Goal: Transaction & Acquisition: Purchase product/service

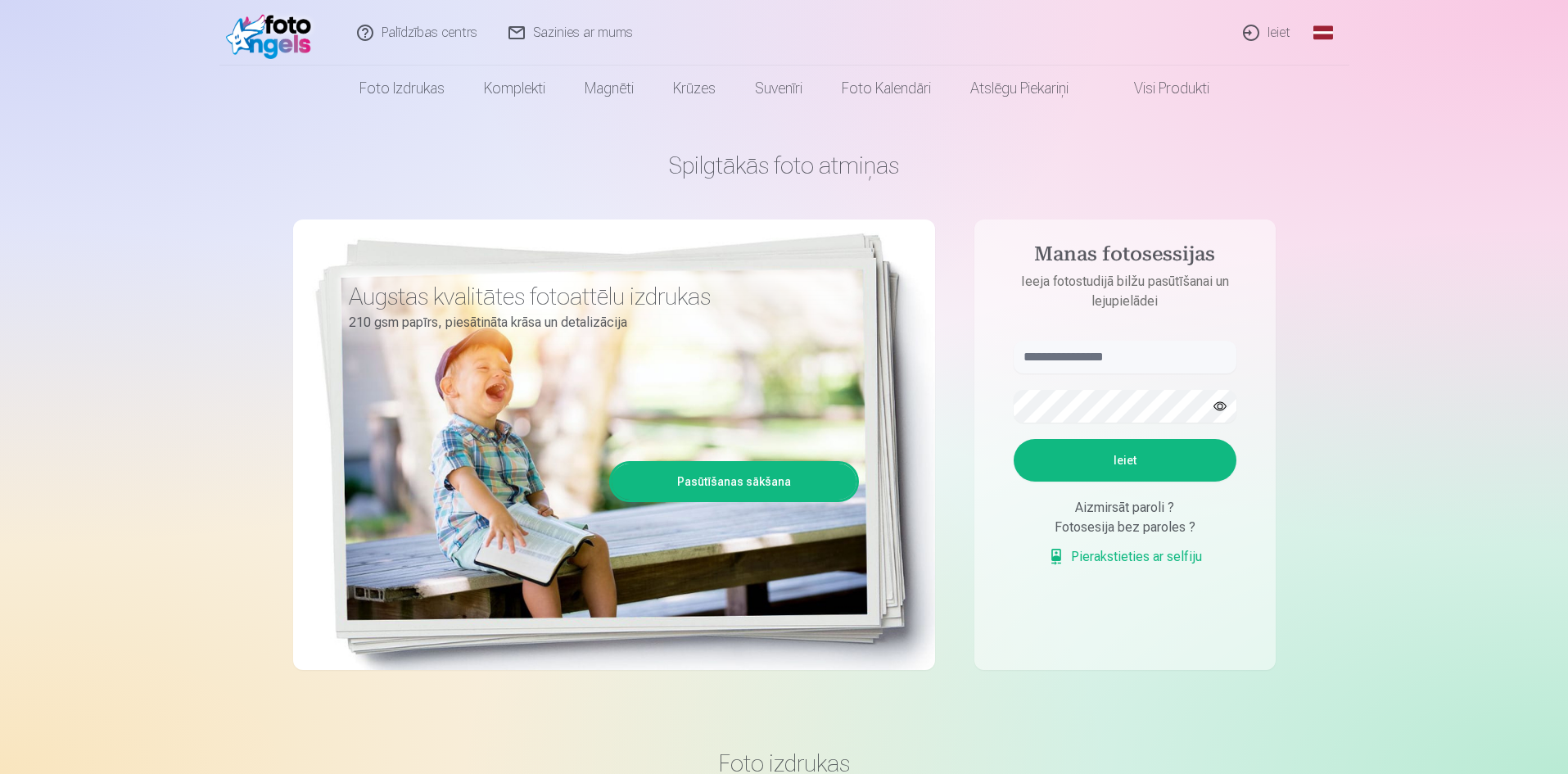
click at [1279, 35] on link "Ieiet" at bounding box center [1267, 32] width 79 height 65
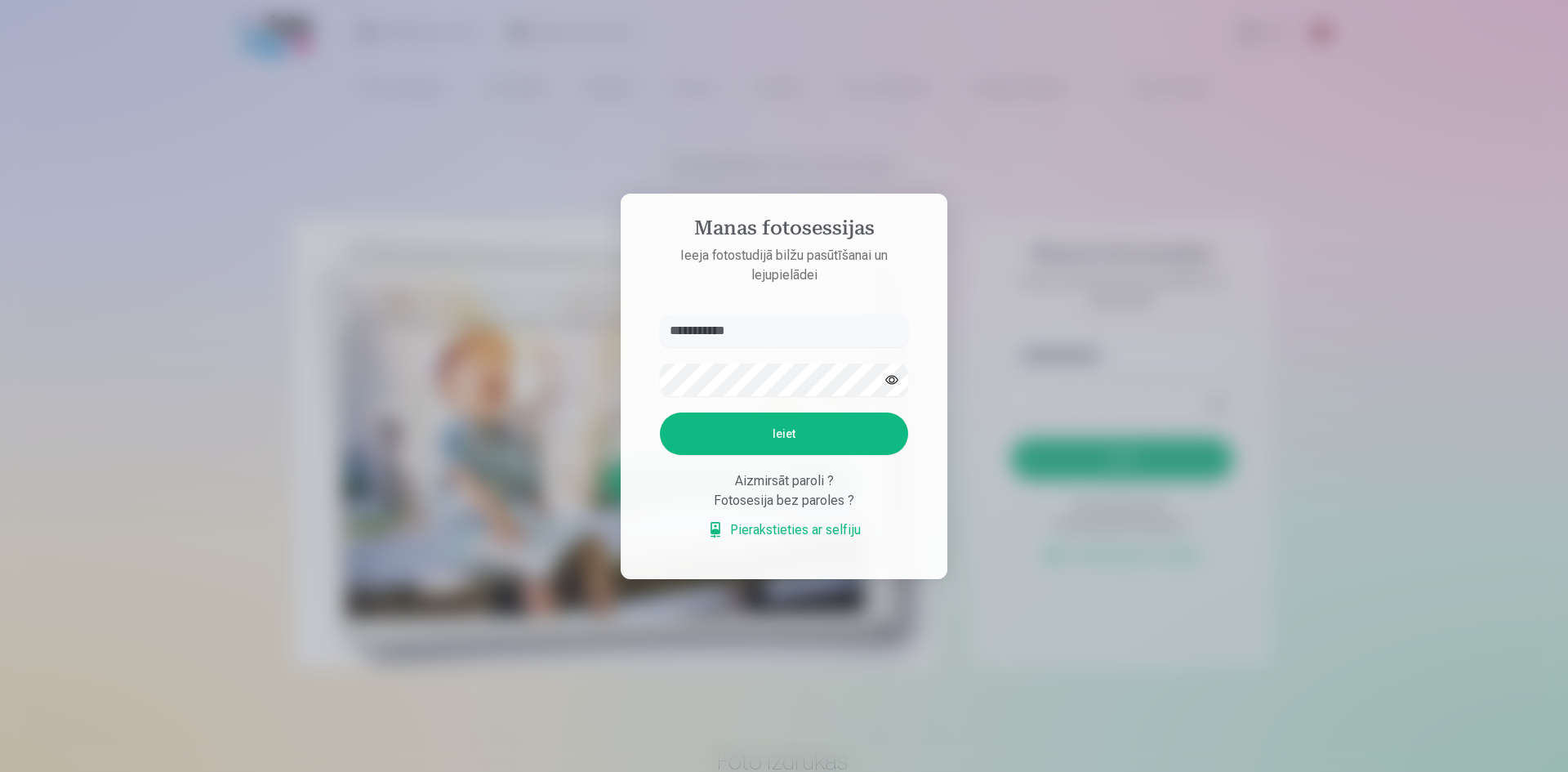
type input "**********"
click at [660, 412] on button "Ieiet" at bounding box center [784, 434] width 248 height 43
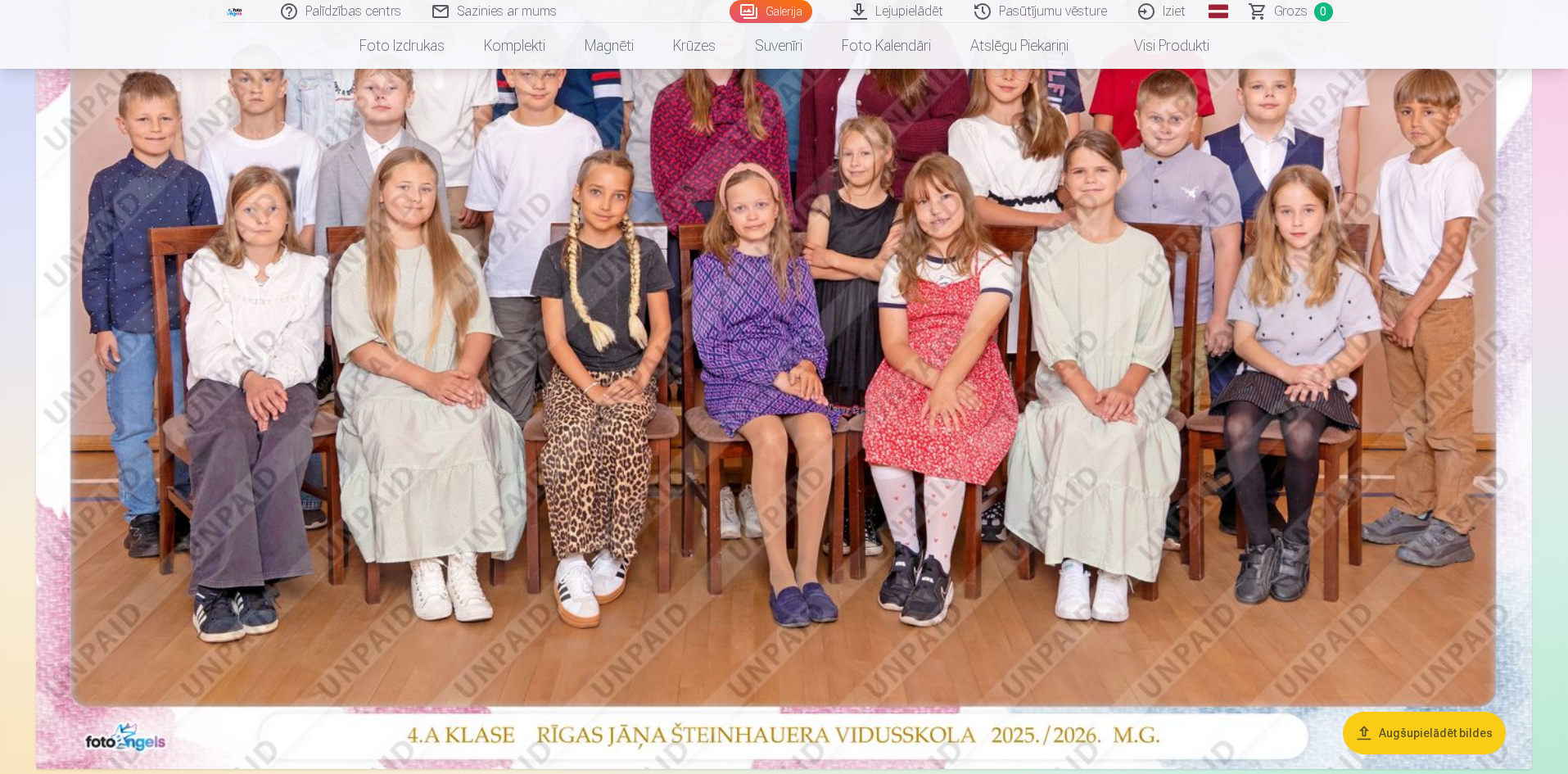
scroll to position [574, 0]
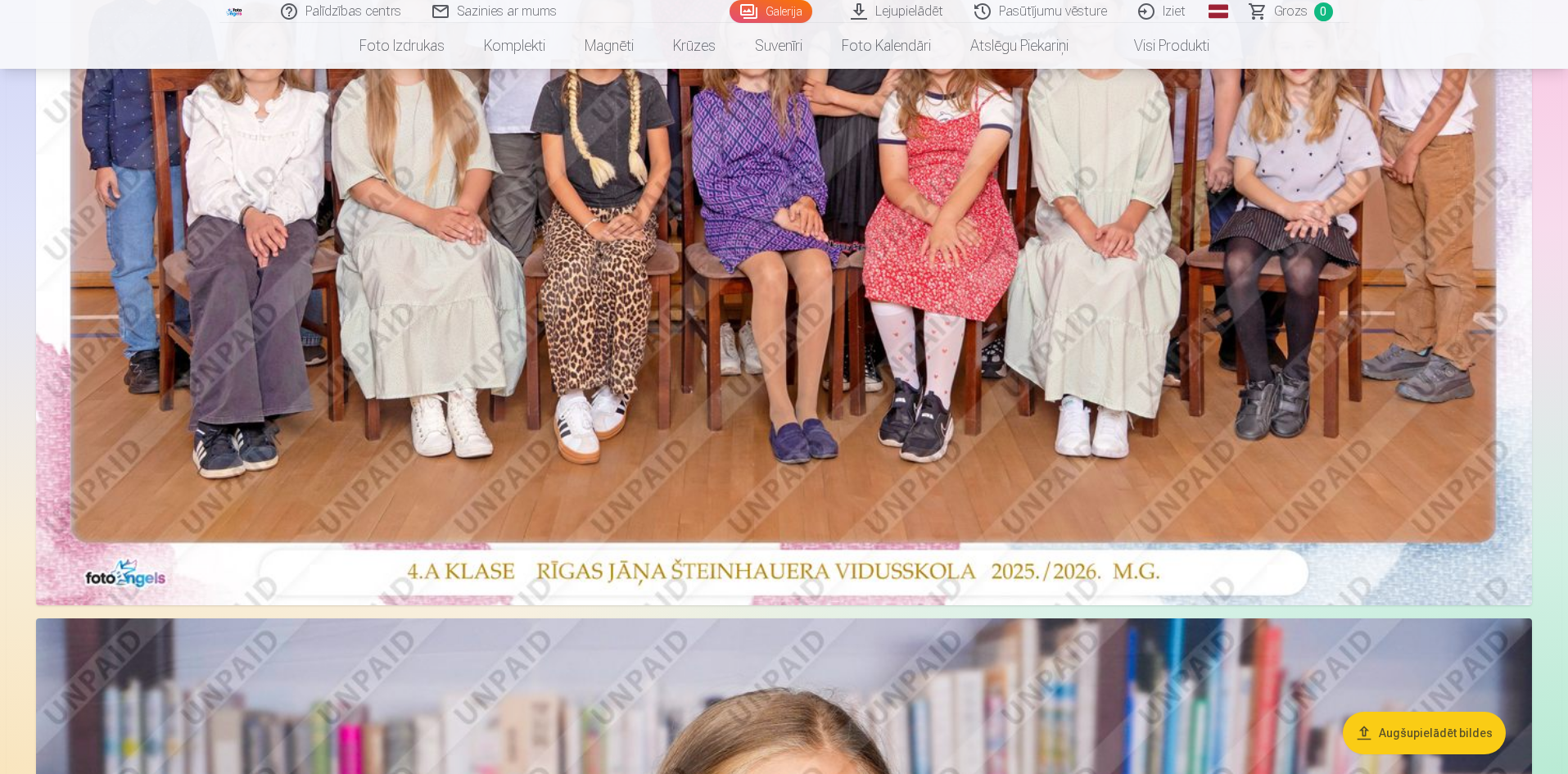
click at [1451, 736] on button "Augšupielādēt bildes" at bounding box center [1425, 734] width 163 height 43
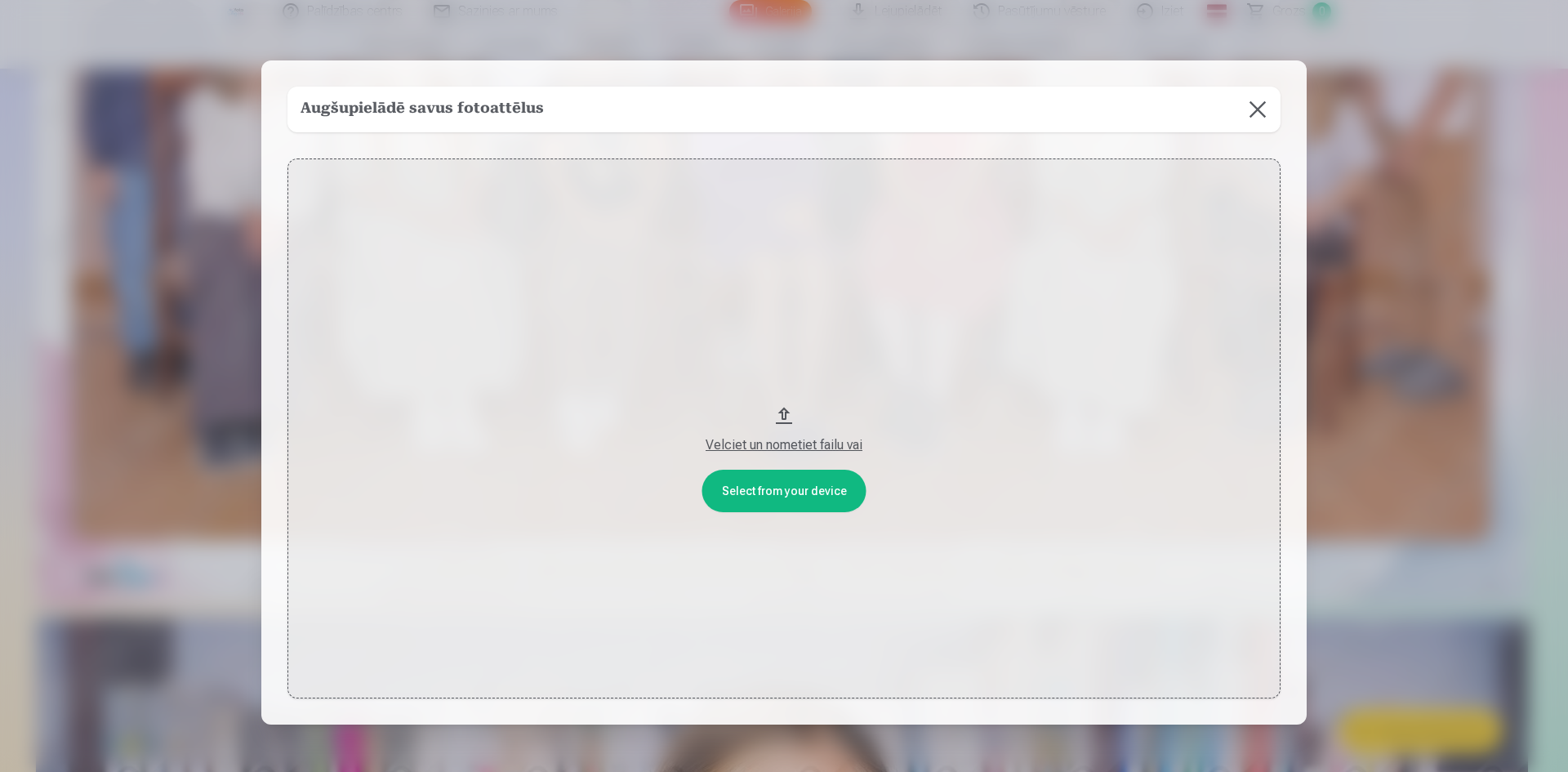
click at [1250, 104] on button at bounding box center [1257, 109] width 45 height 46
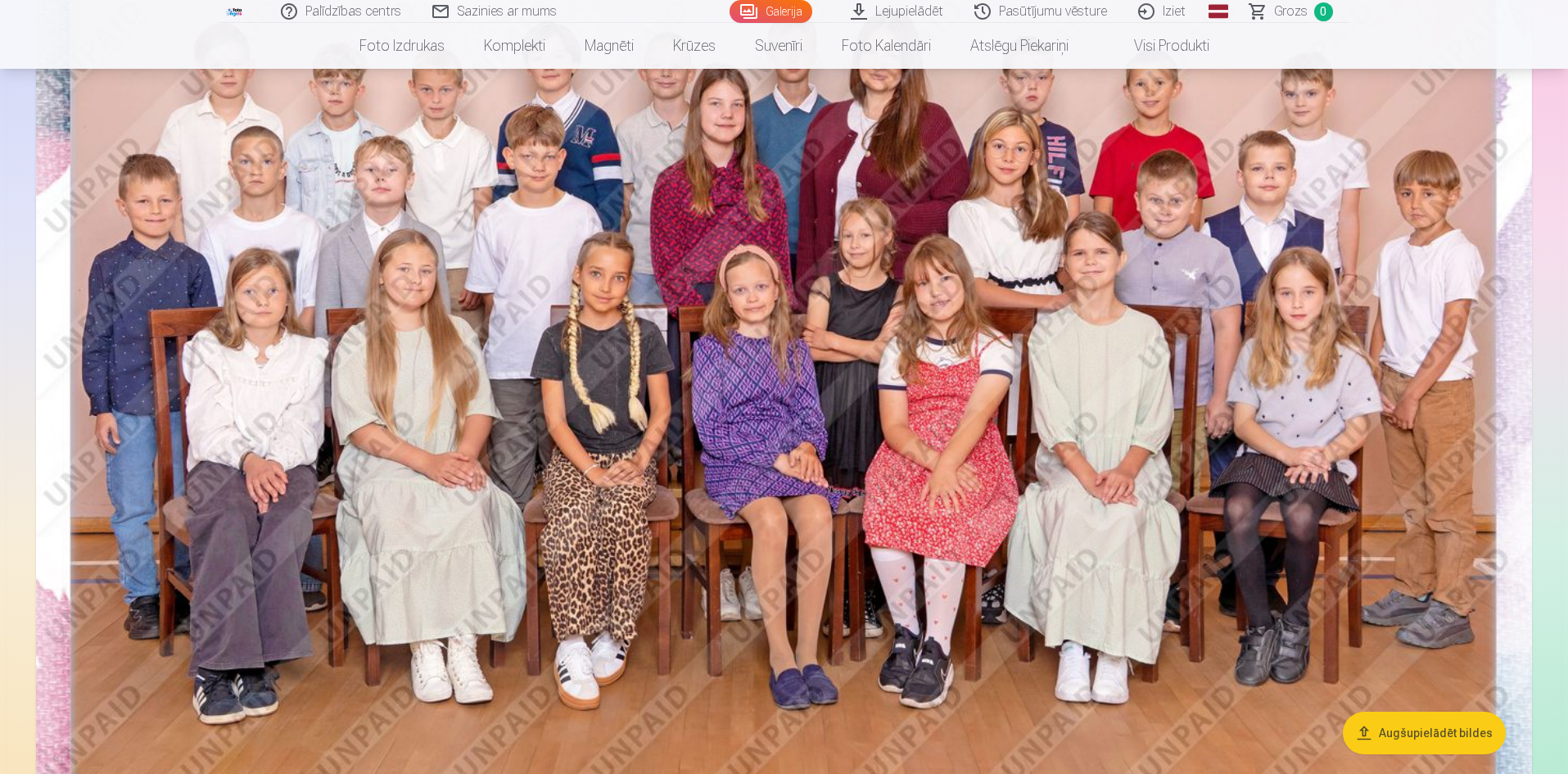
scroll to position [0, 0]
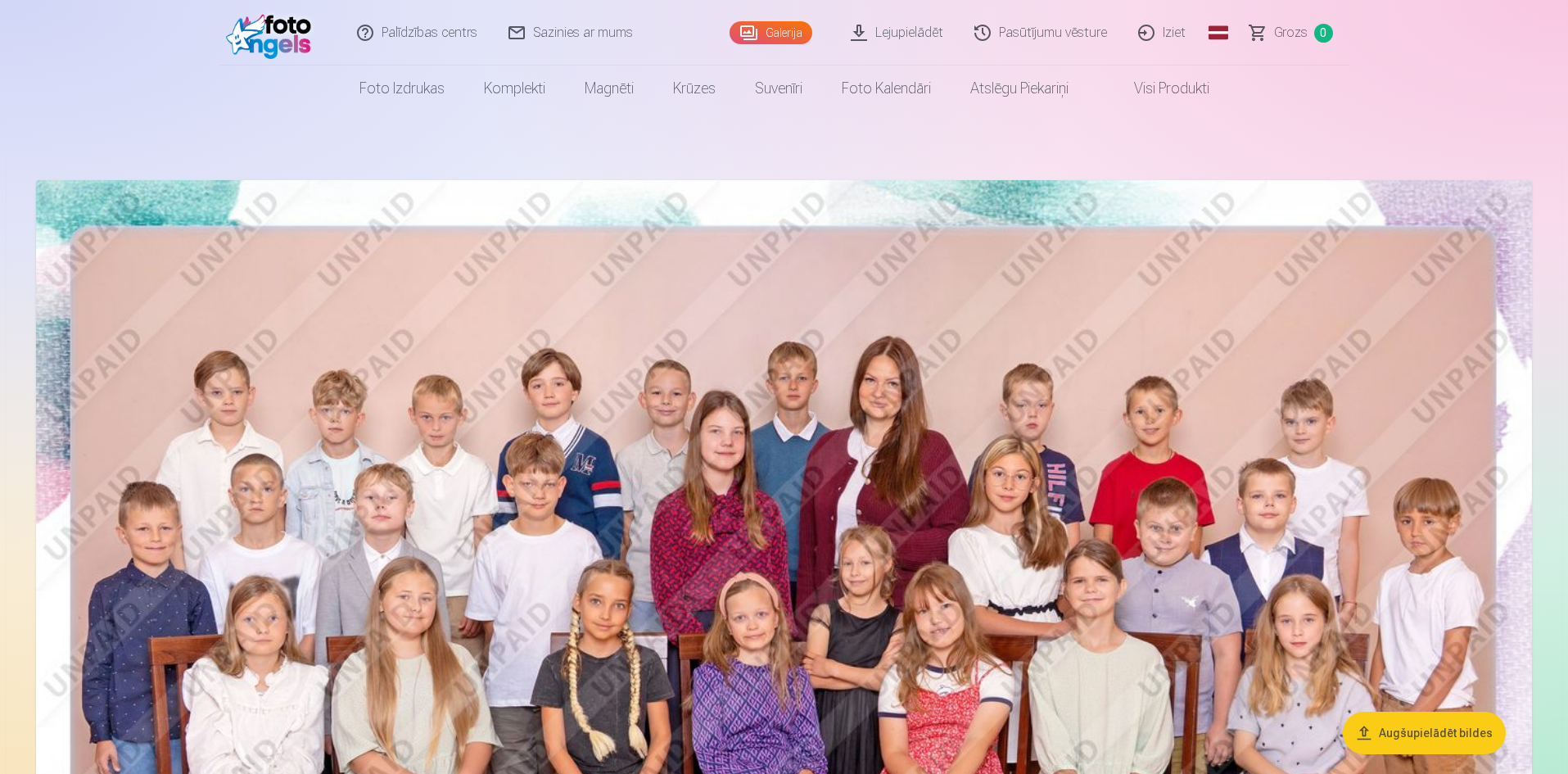
click at [790, 31] on link "Galerija" at bounding box center [771, 33] width 82 height 23
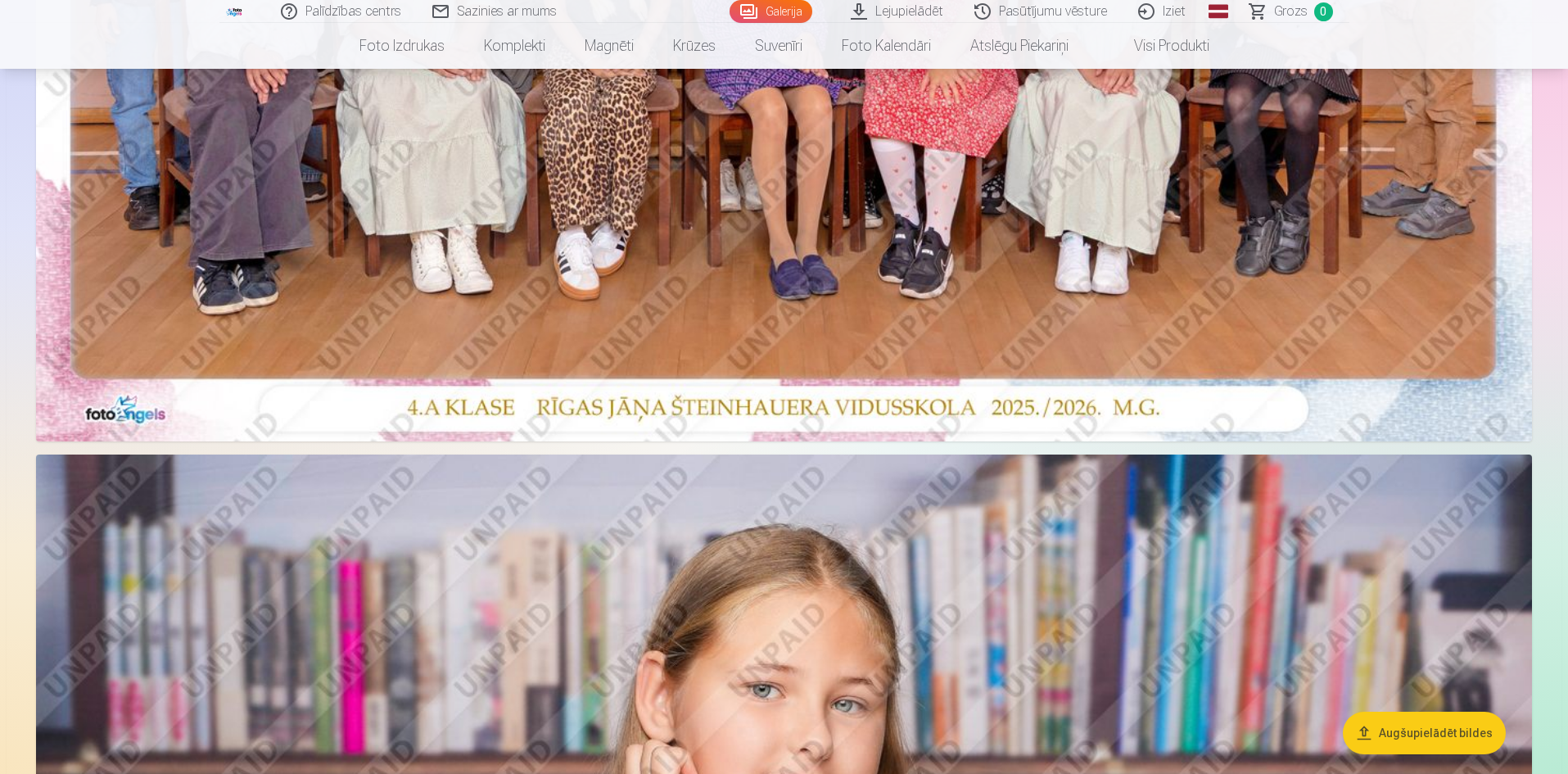
scroll to position [820, 0]
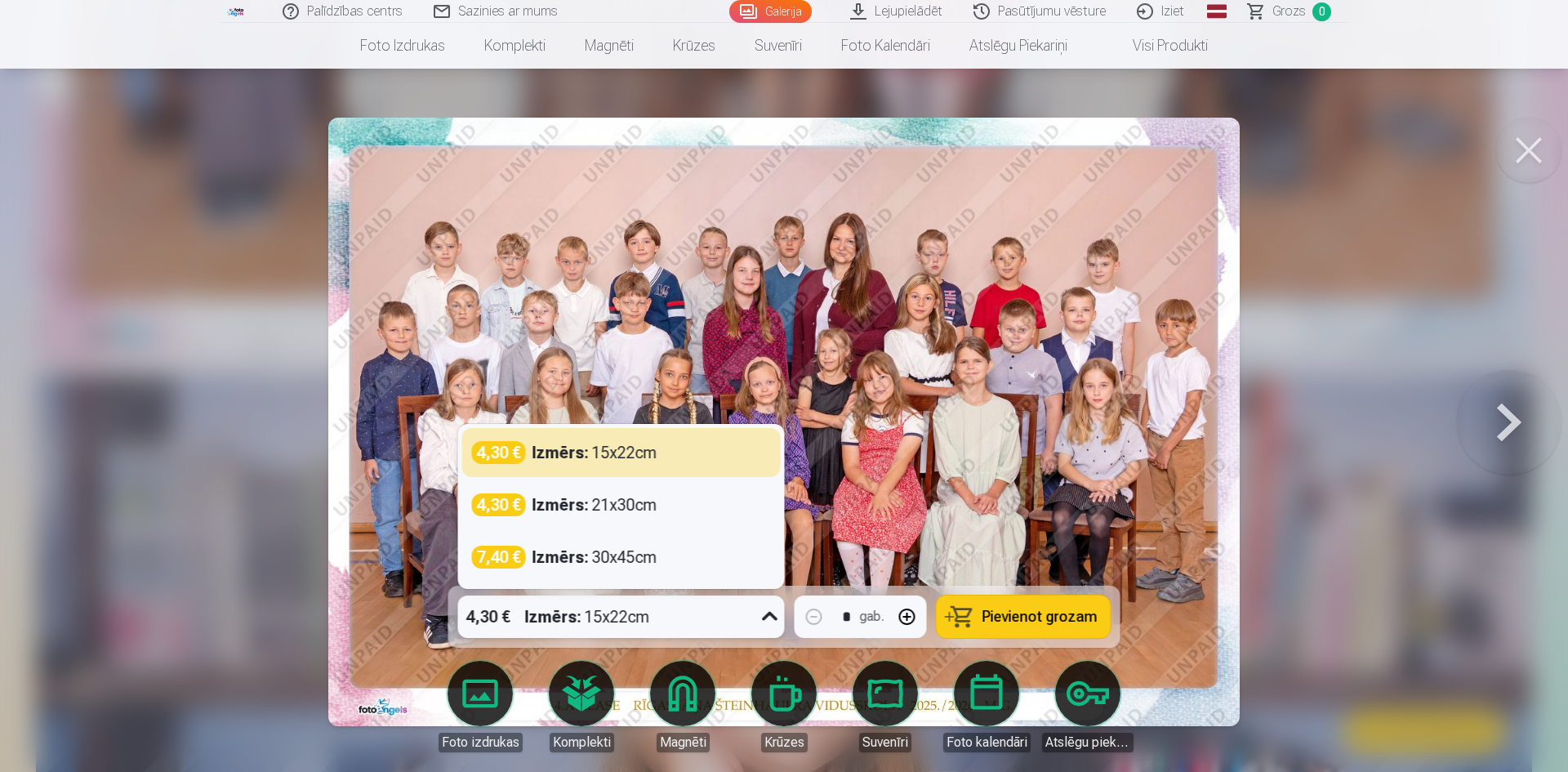
click at [762, 615] on icon at bounding box center [770, 617] width 26 height 26
click at [1049, 610] on span "Pievienot grozam" at bounding box center [1040, 617] width 115 height 14
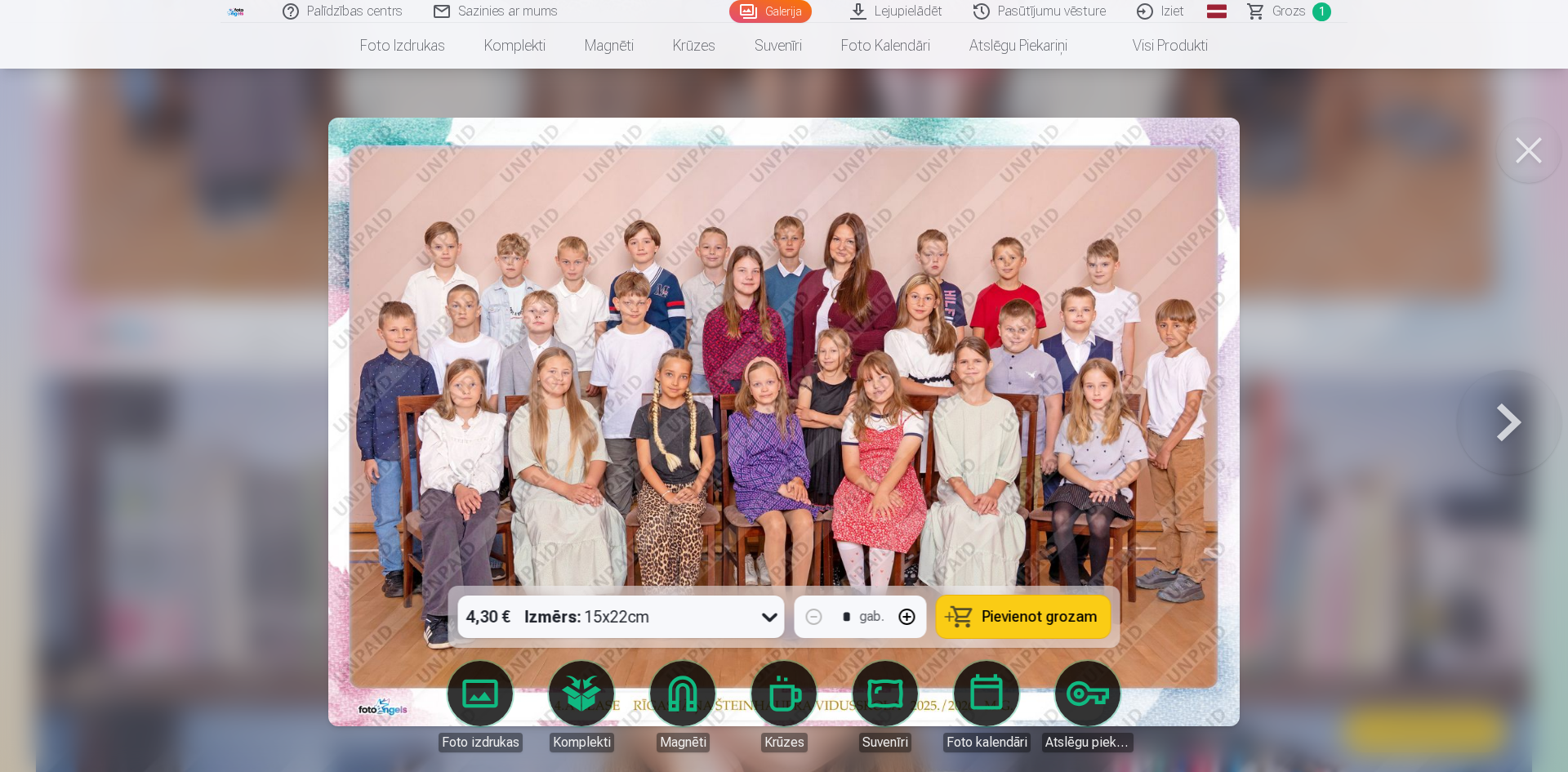
click at [1501, 408] on button at bounding box center [1508, 422] width 104 height 295
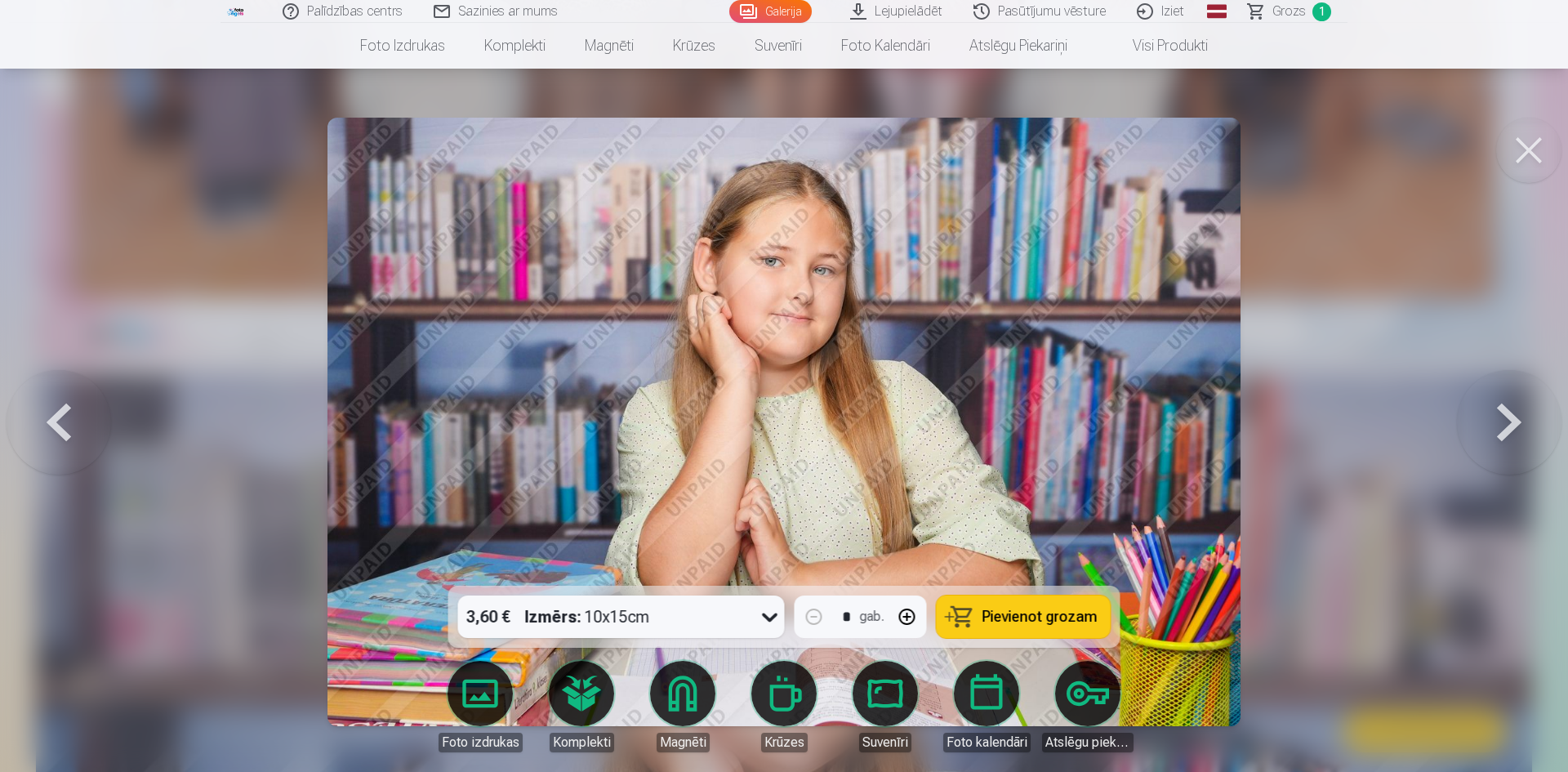
click at [1501, 408] on button at bounding box center [1508, 422] width 104 height 295
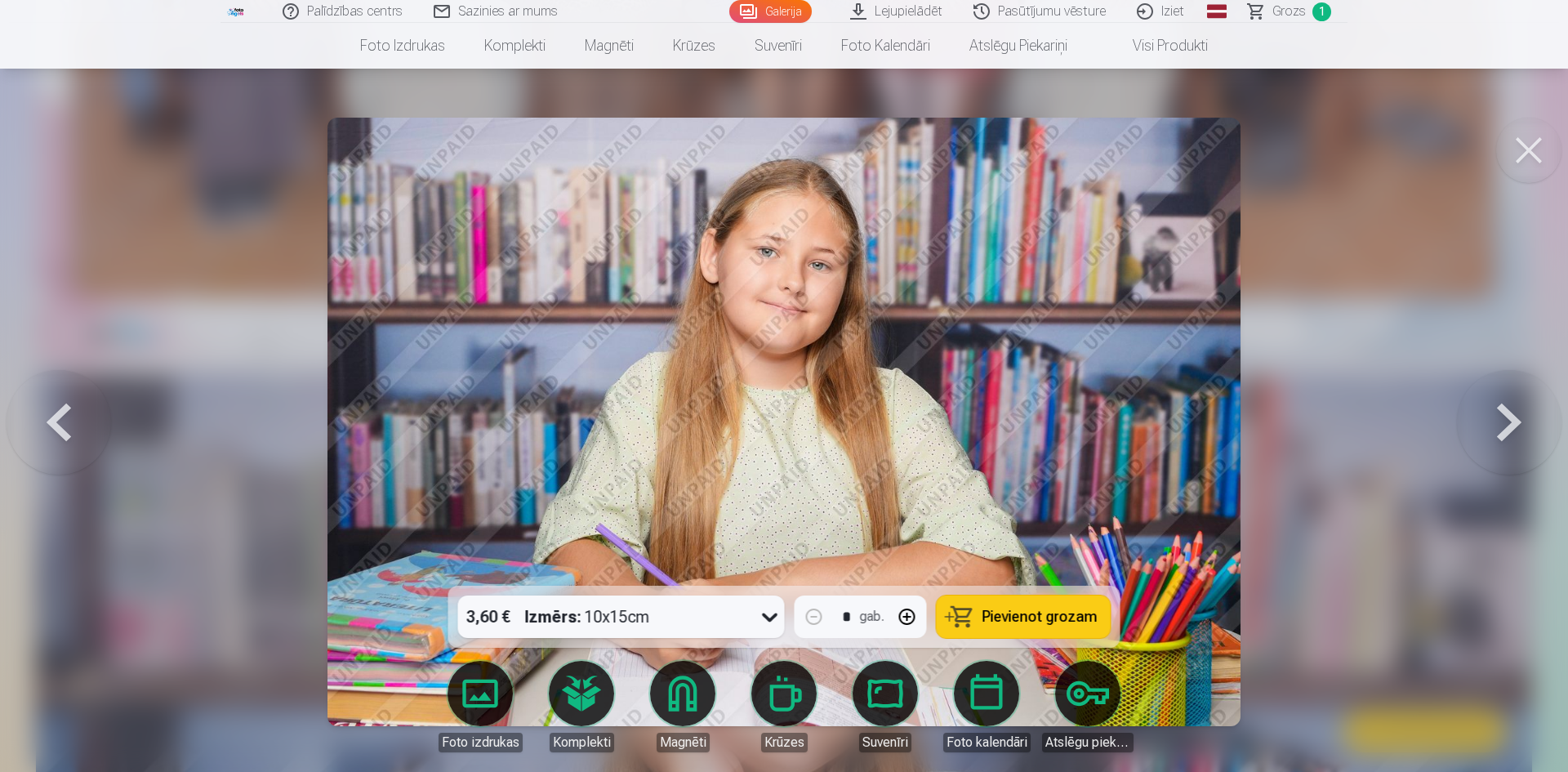
click at [1501, 408] on button at bounding box center [1508, 422] width 104 height 295
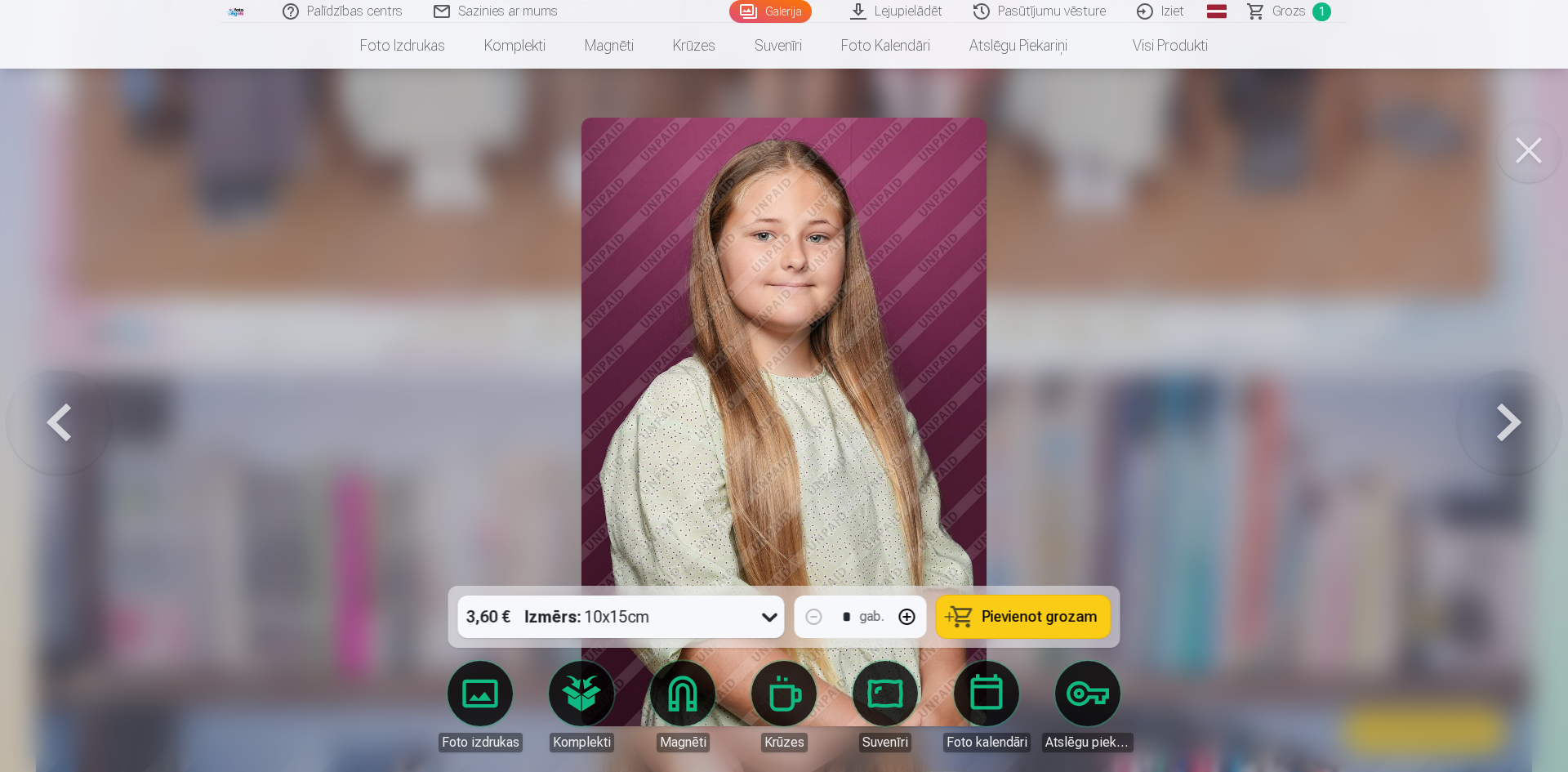
click at [1501, 408] on button at bounding box center [1508, 422] width 104 height 295
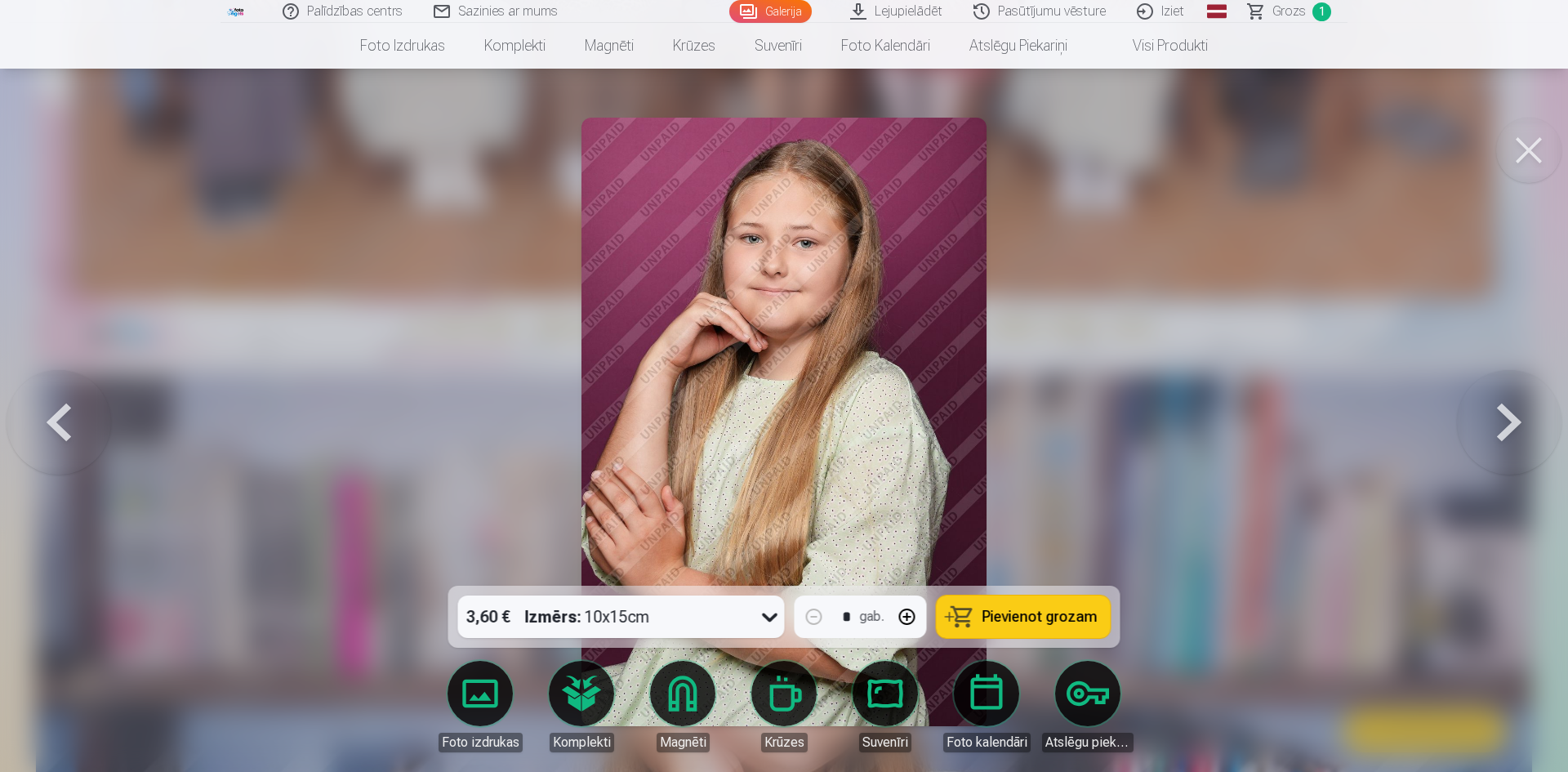
click at [1501, 408] on button at bounding box center [1508, 422] width 104 height 295
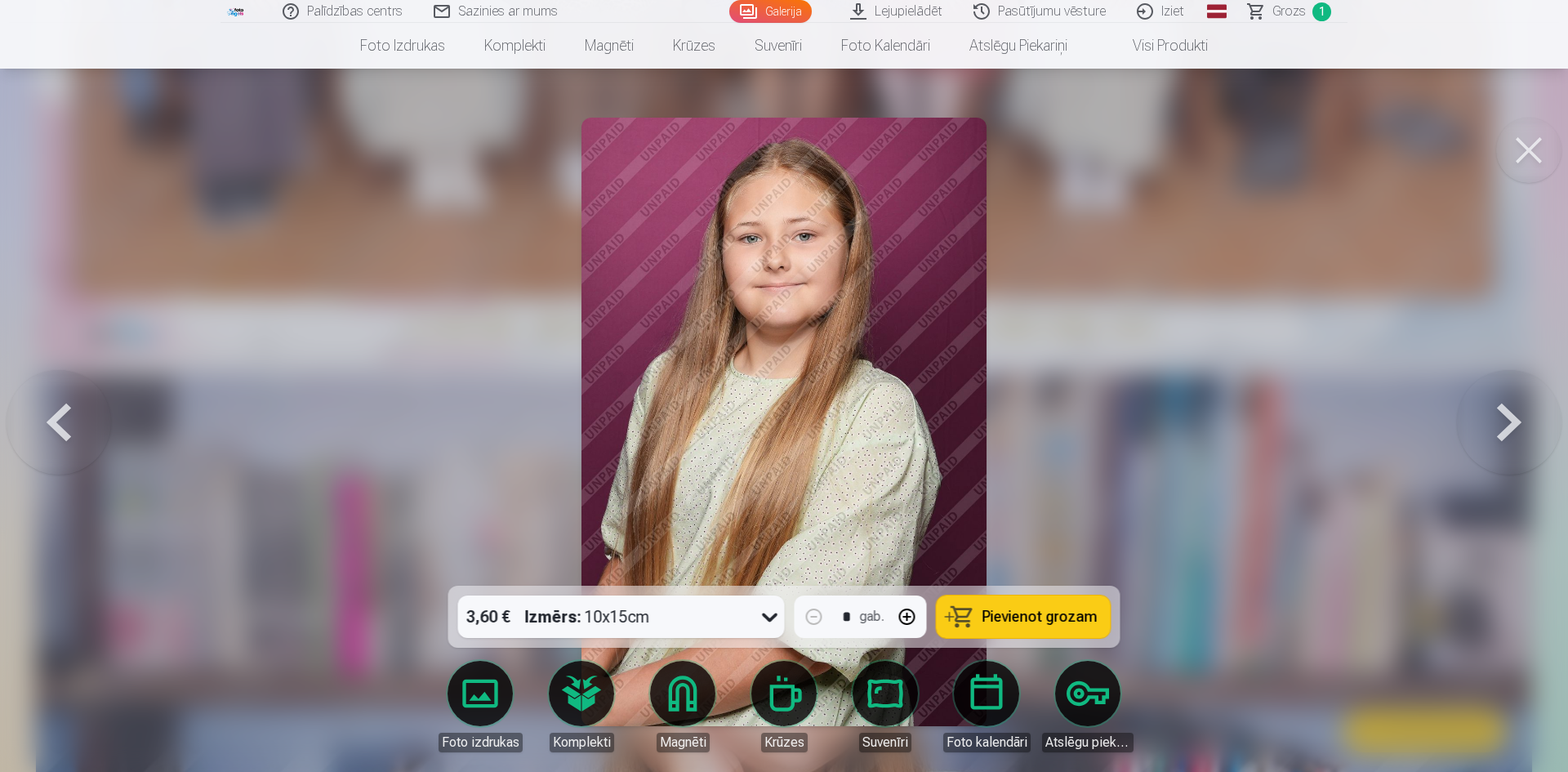
click at [767, 610] on icon at bounding box center [770, 617] width 26 height 26
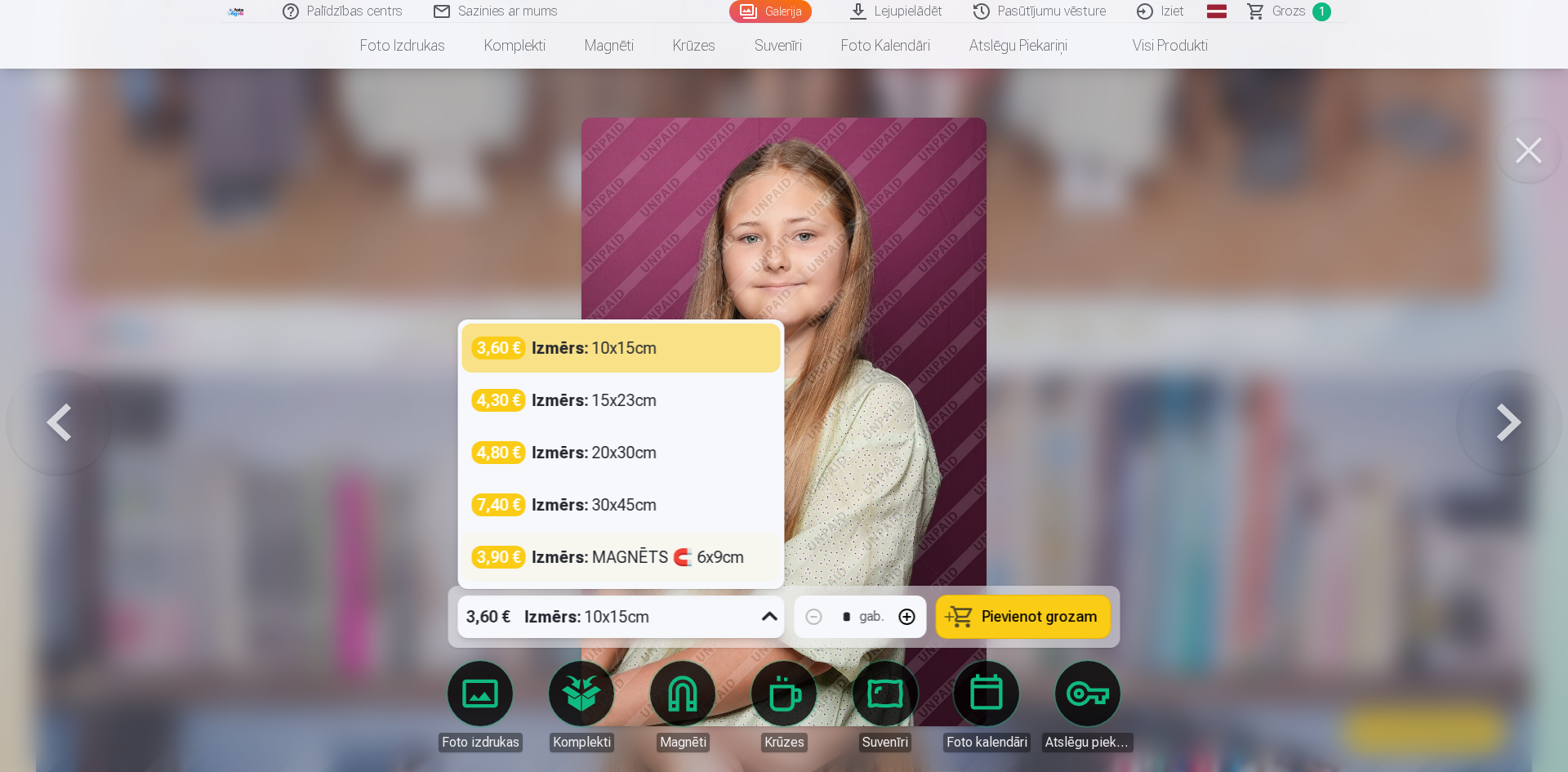
click at [704, 548] on div "Izmērs : MAGNĒTS 🧲 6x9cm" at bounding box center [639, 558] width 212 height 23
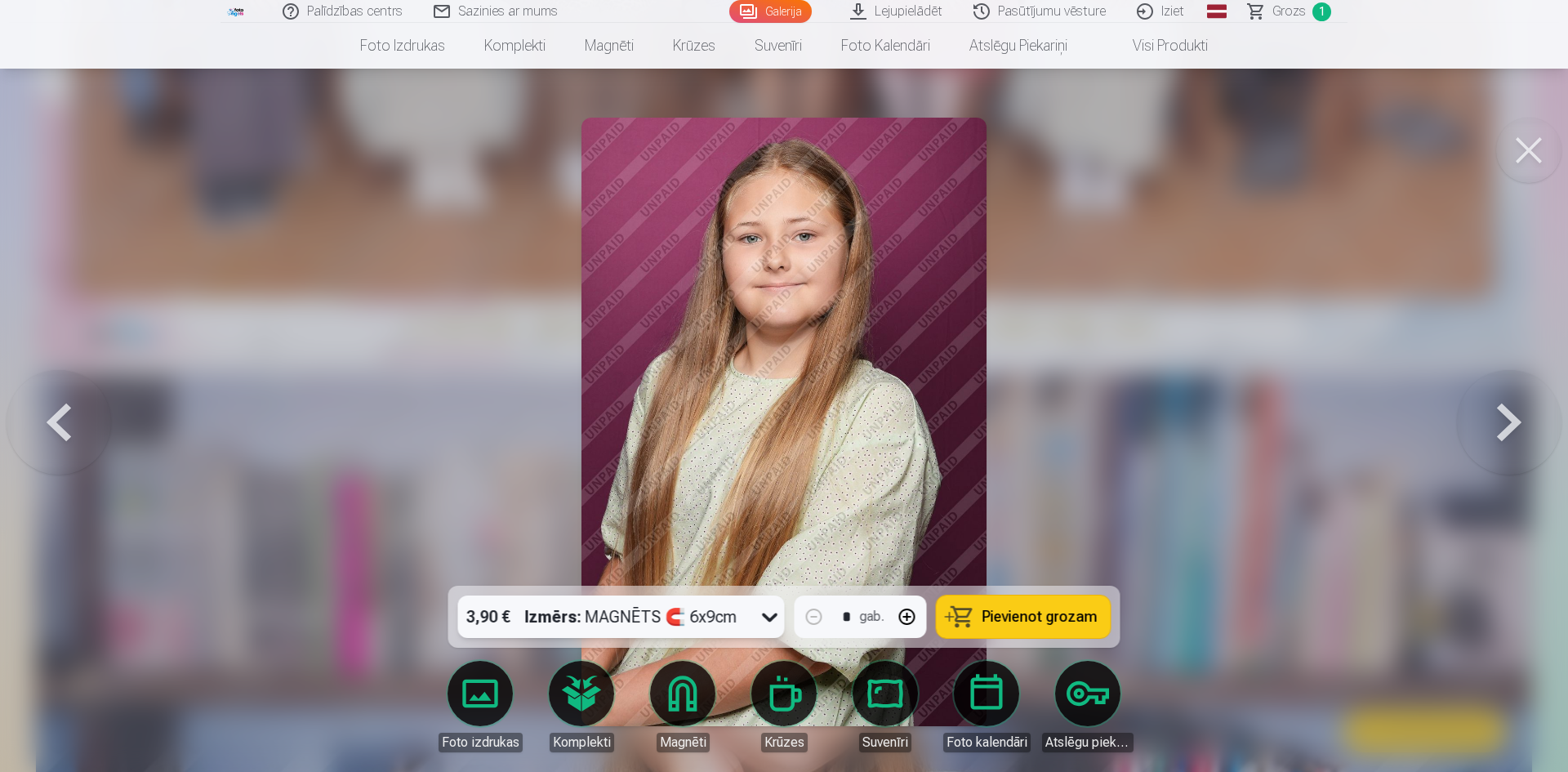
click at [1023, 616] on span "Pievienot grozam" at bounding box center [1040, 617] width 115 height 14
click at [1510, 419] on button at bounding box center [1508, 422] width 104 height 295
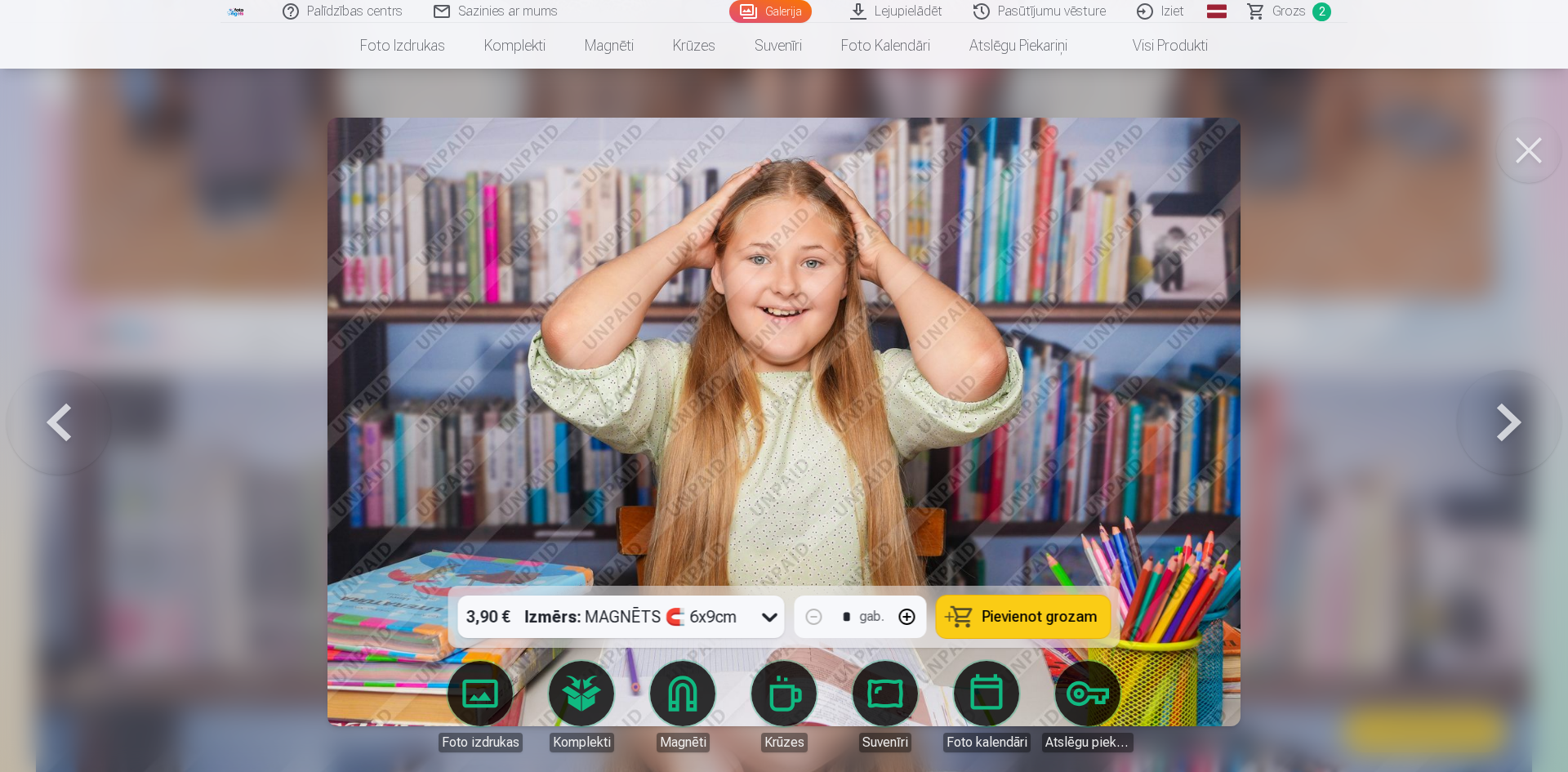
click at [1510, 419] on button at bounding box center [1508, 422] width 104 height 295
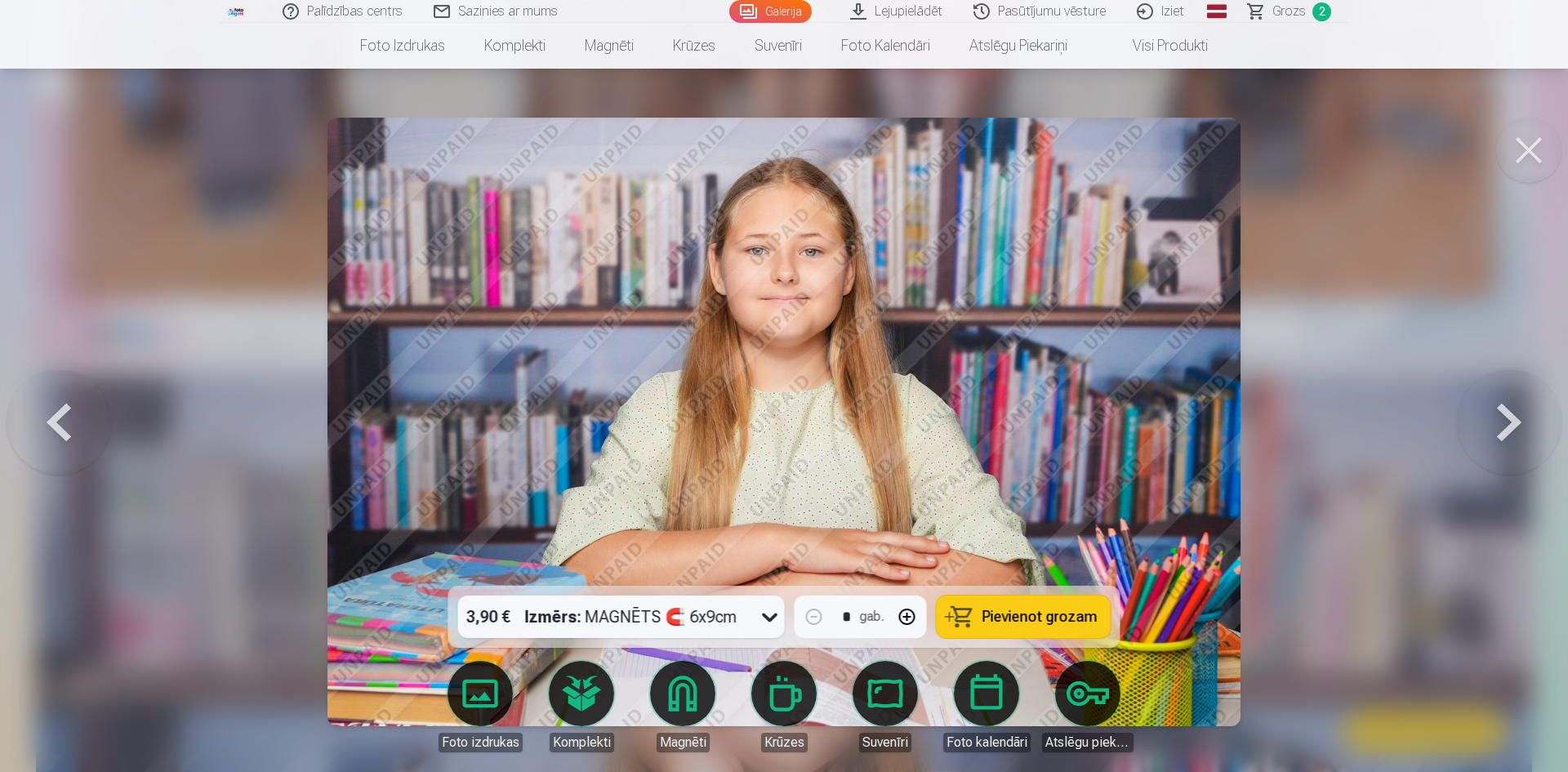
click at [1510, 419] on button at bounding box center [1508, 422] width 104 height 295
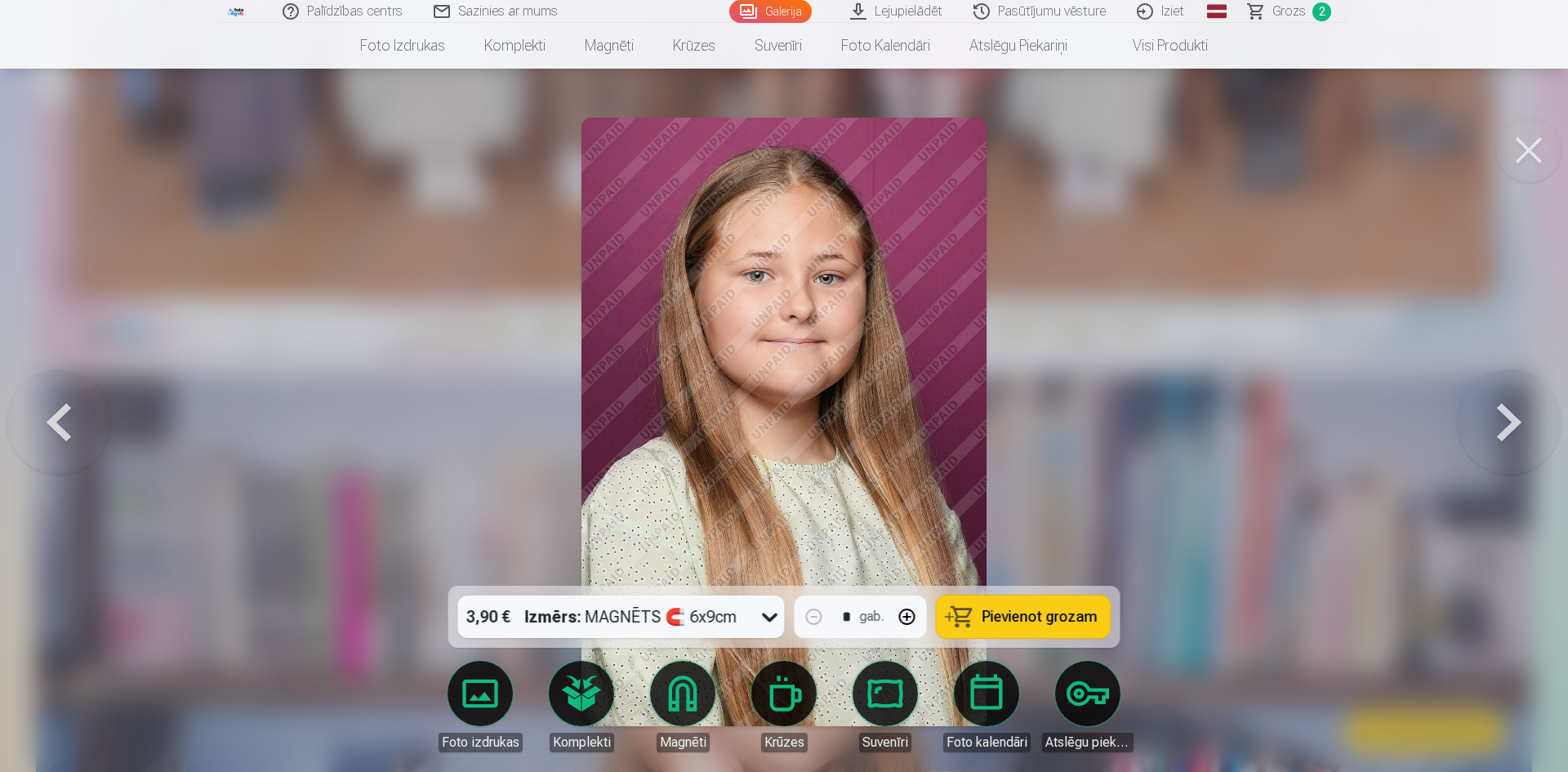
click at [1510, 419] on button at bounding box center [1508, 422] width 104 height 295
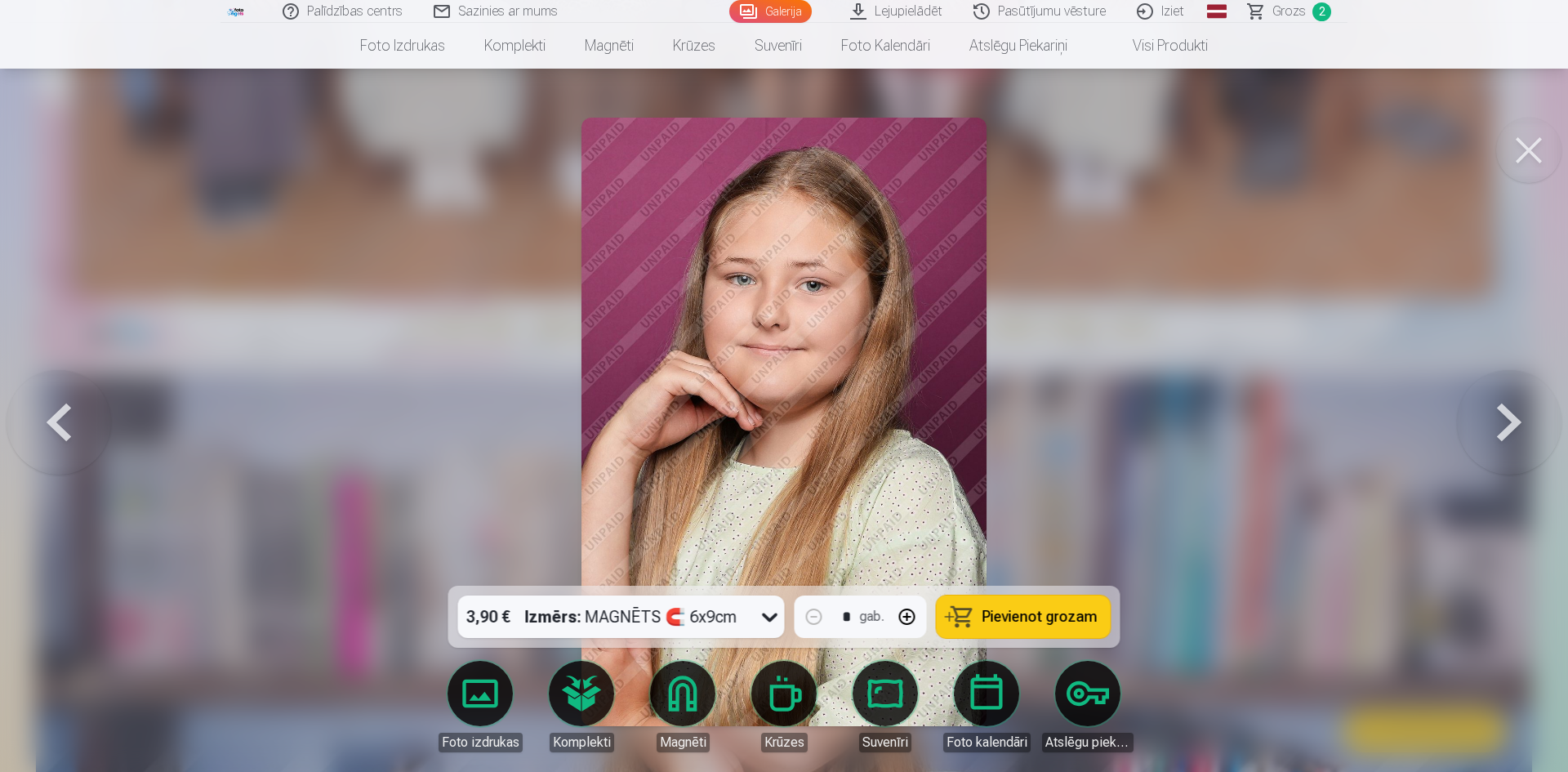
click at [1510, 419] on button at bounding box center [1508, 422] width 104 height 295
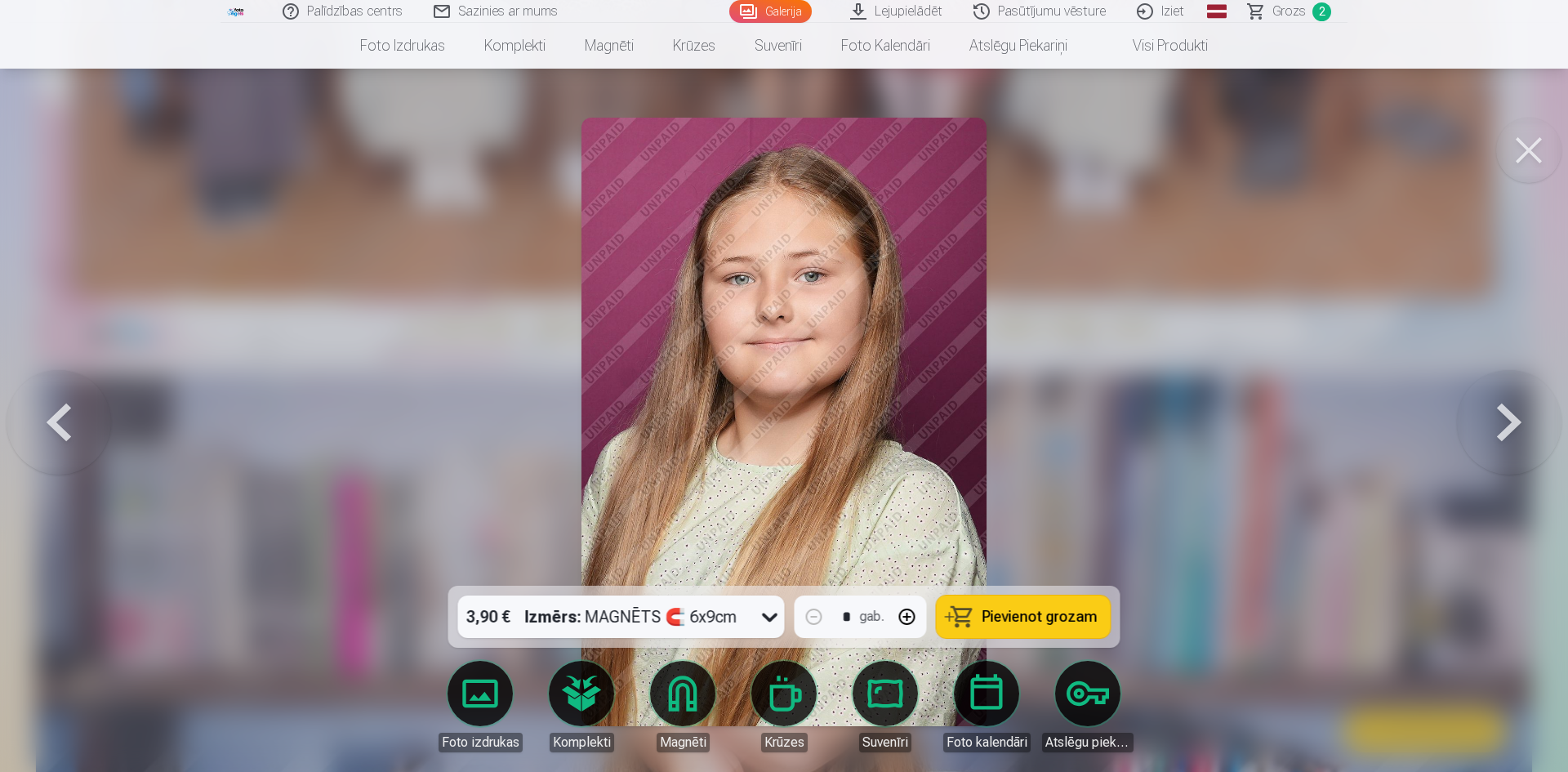
click at [1007, 613] on span "Pievienot grozam" at bounding box center [1040, 617] width 115 height 14
click at [1510, 430] on button at bounding box center [1508, 422] width 104 height 295
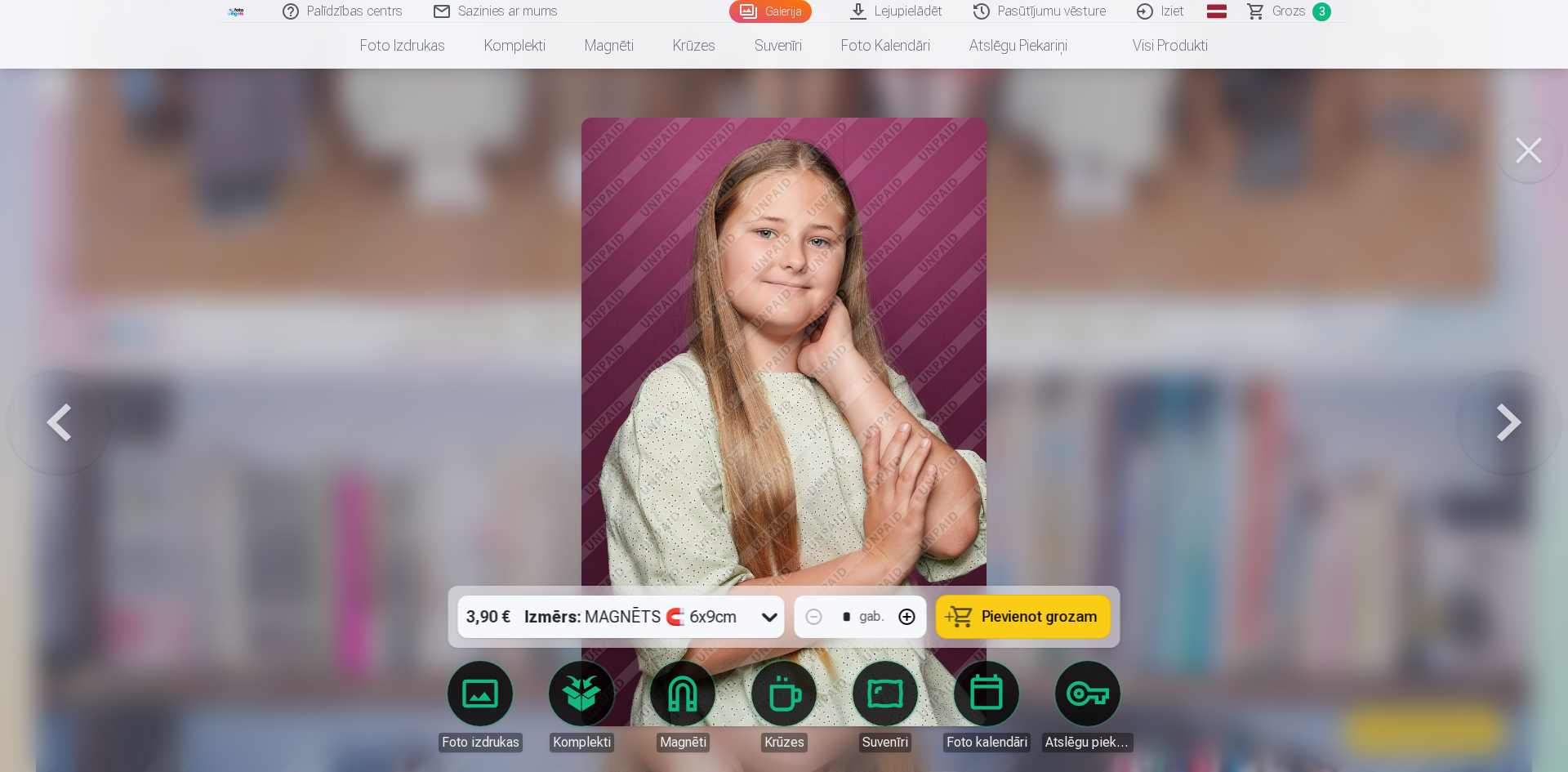
click at [1510, 430] on button at bounding box center [1508, 422] width 104 height 295
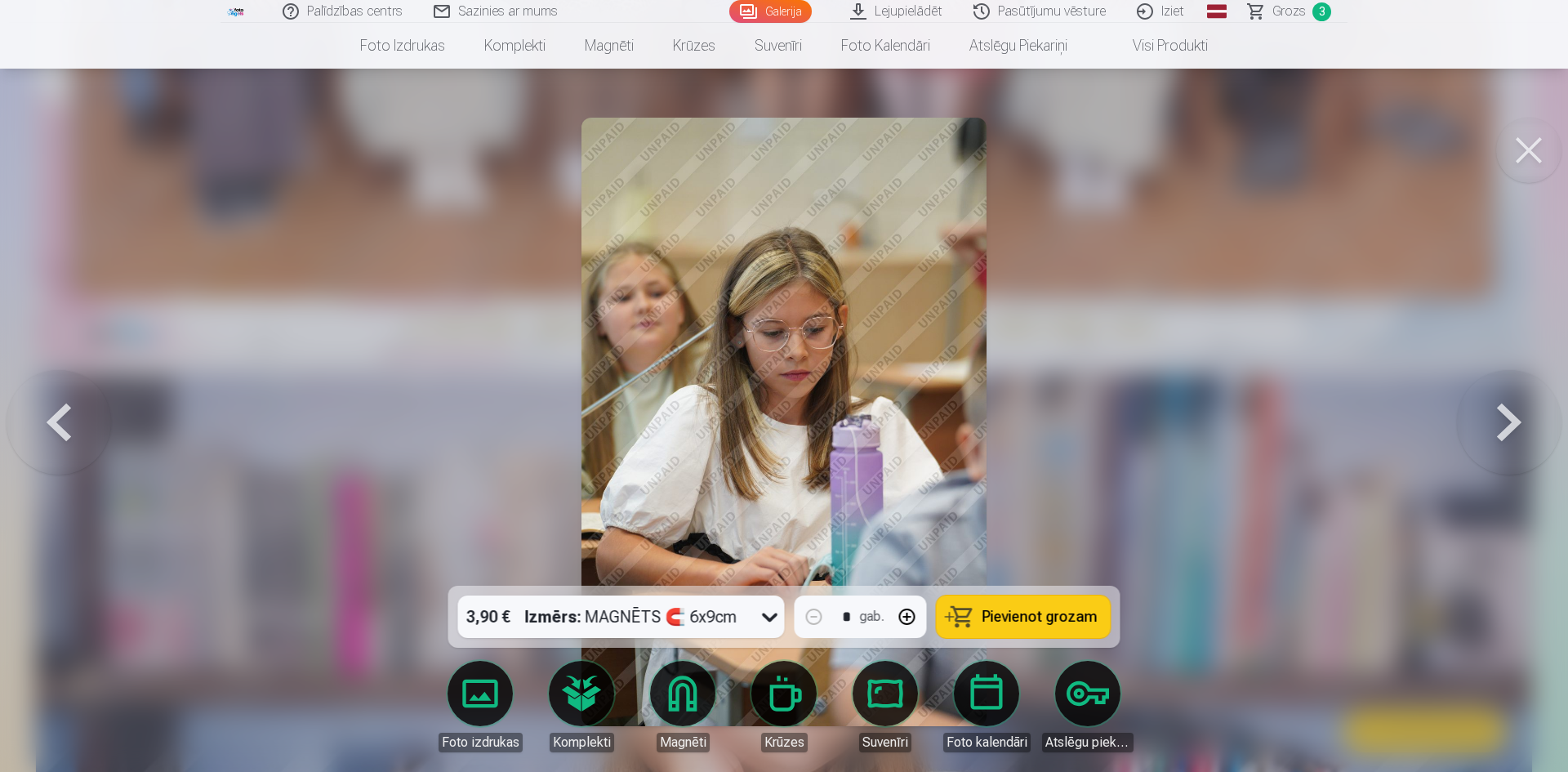
click at [1510, 430] on button at bounding box center [1508, 422] width 104 height 295
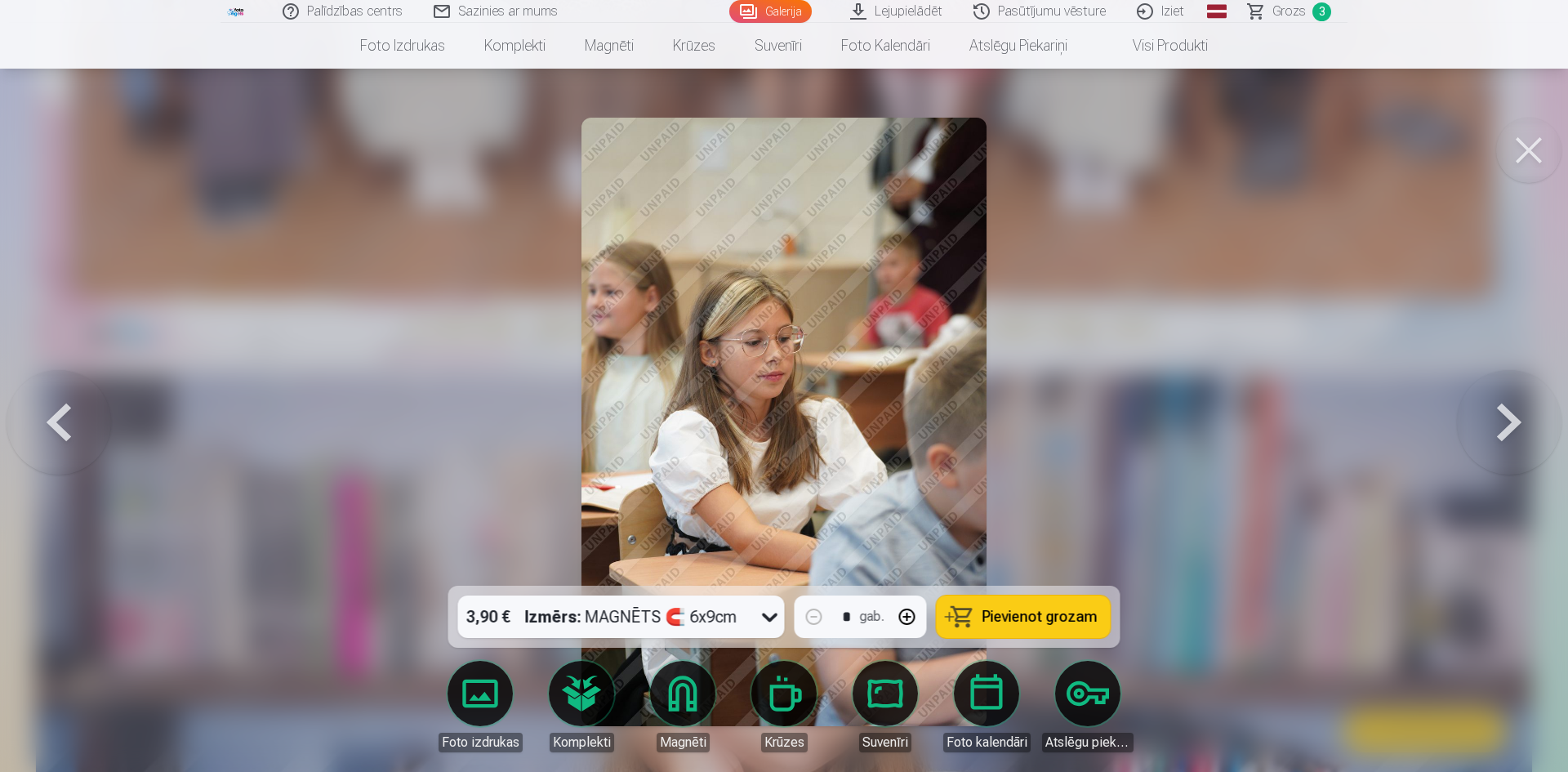
click at [1510, 430] on button at bounding box center [1508, 422] width 104 height 295
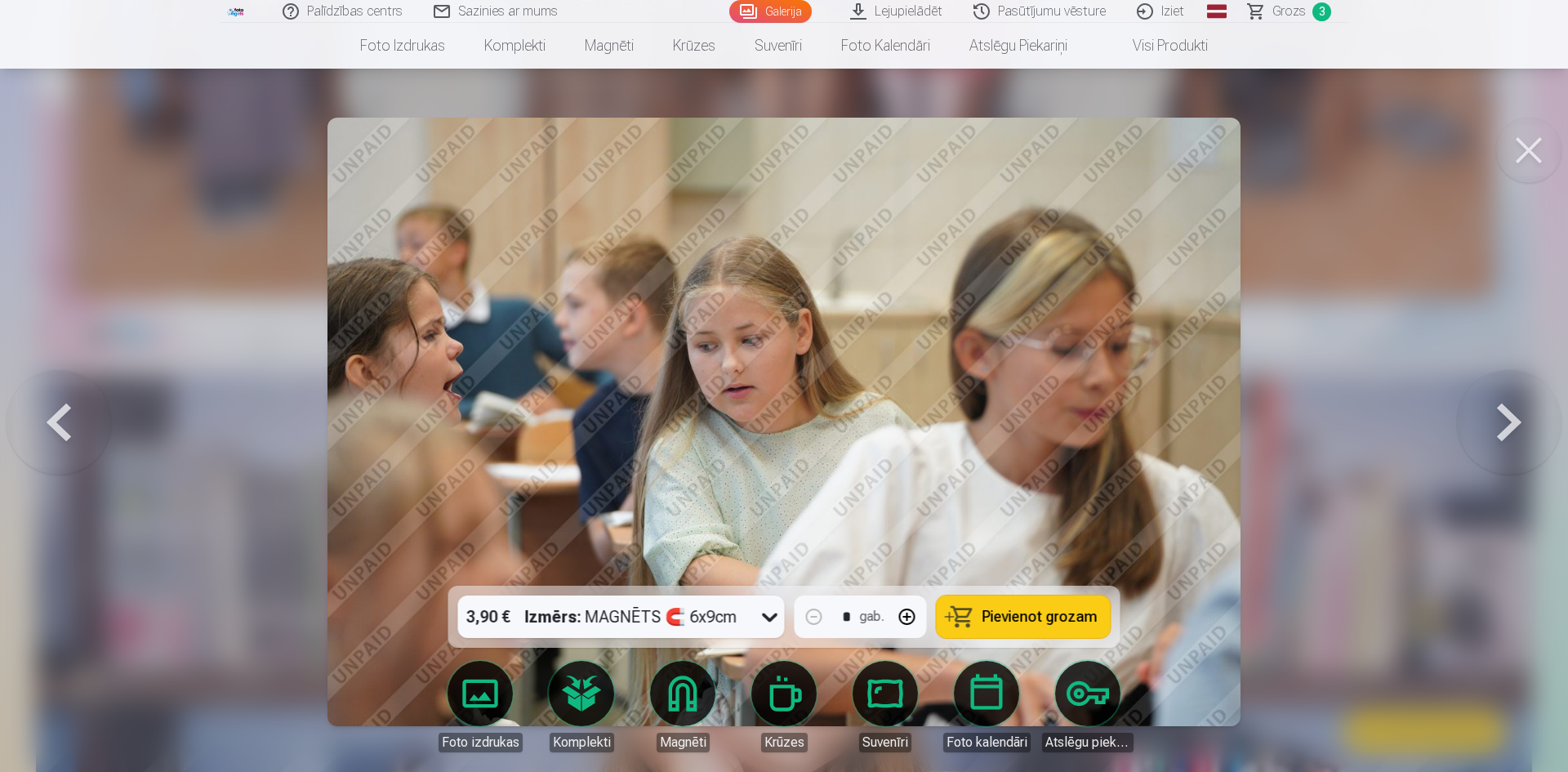
click at [1510, 430] on button at bounding box center [1508, 422] width 104 height 295
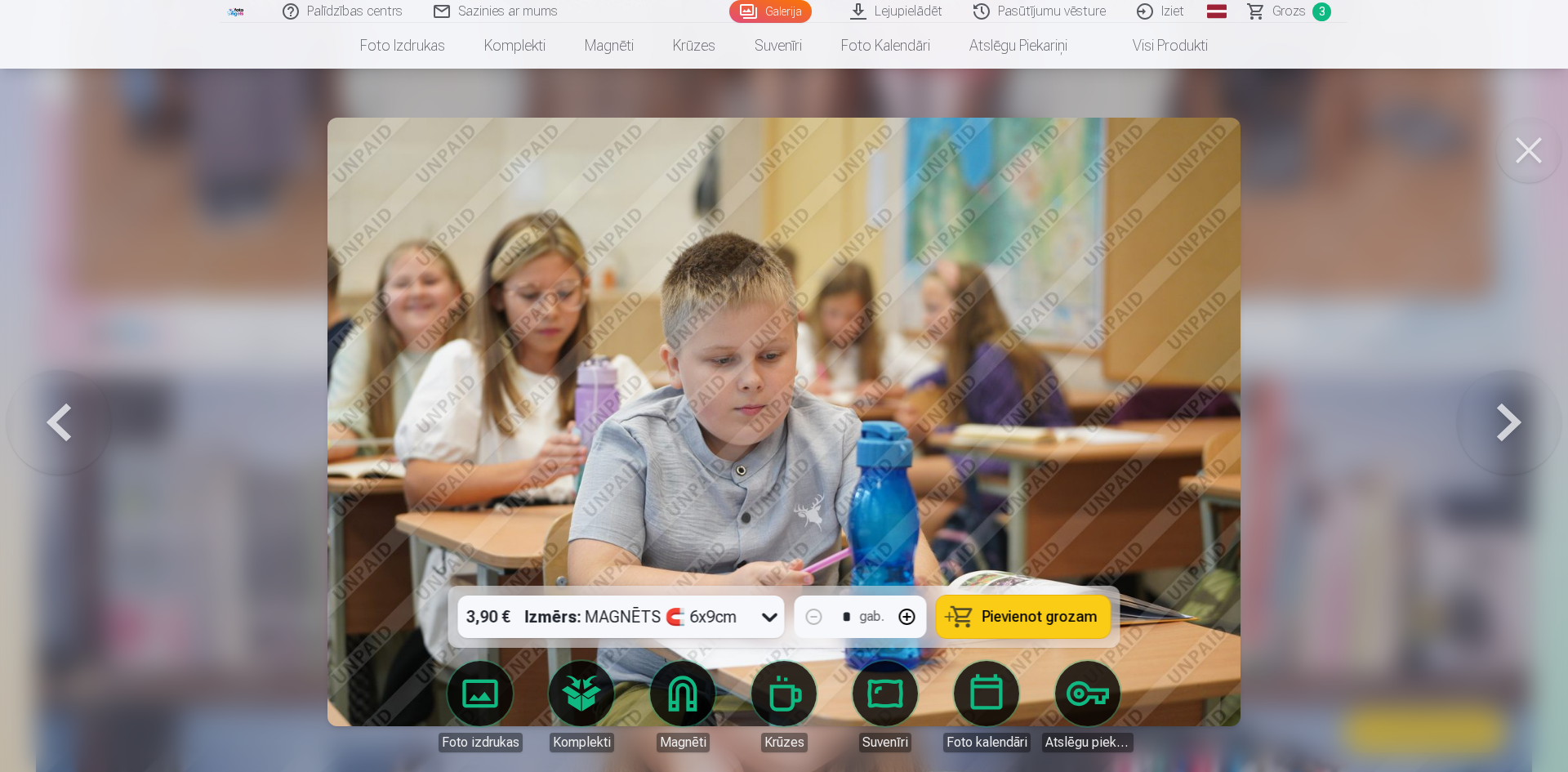
click at [1510, 430] on button at bounding box center [1508, 422] width 104 height 295
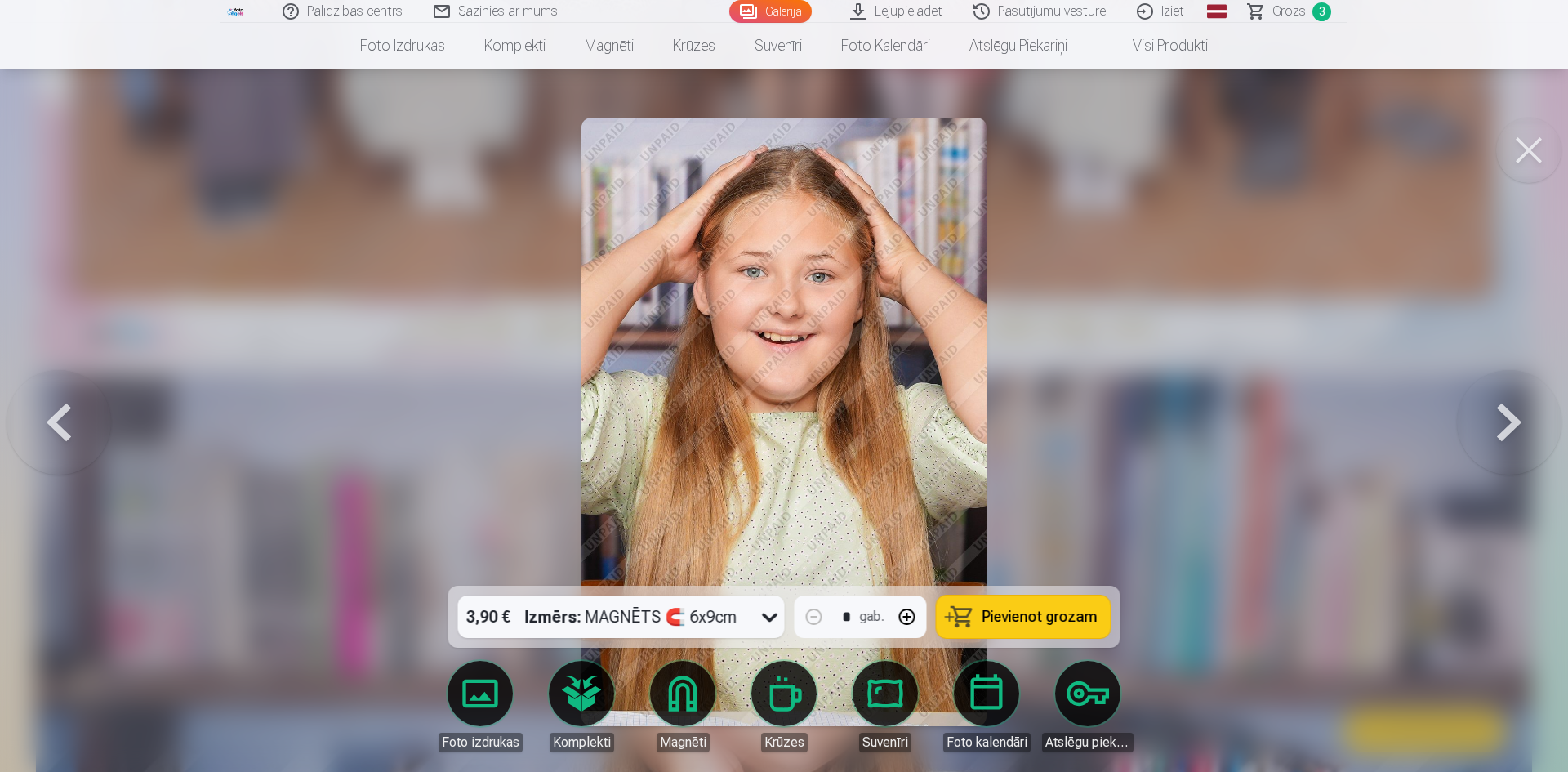
click at [1510, 430] on button at bounding box center [1508, 422] width 104 height 295
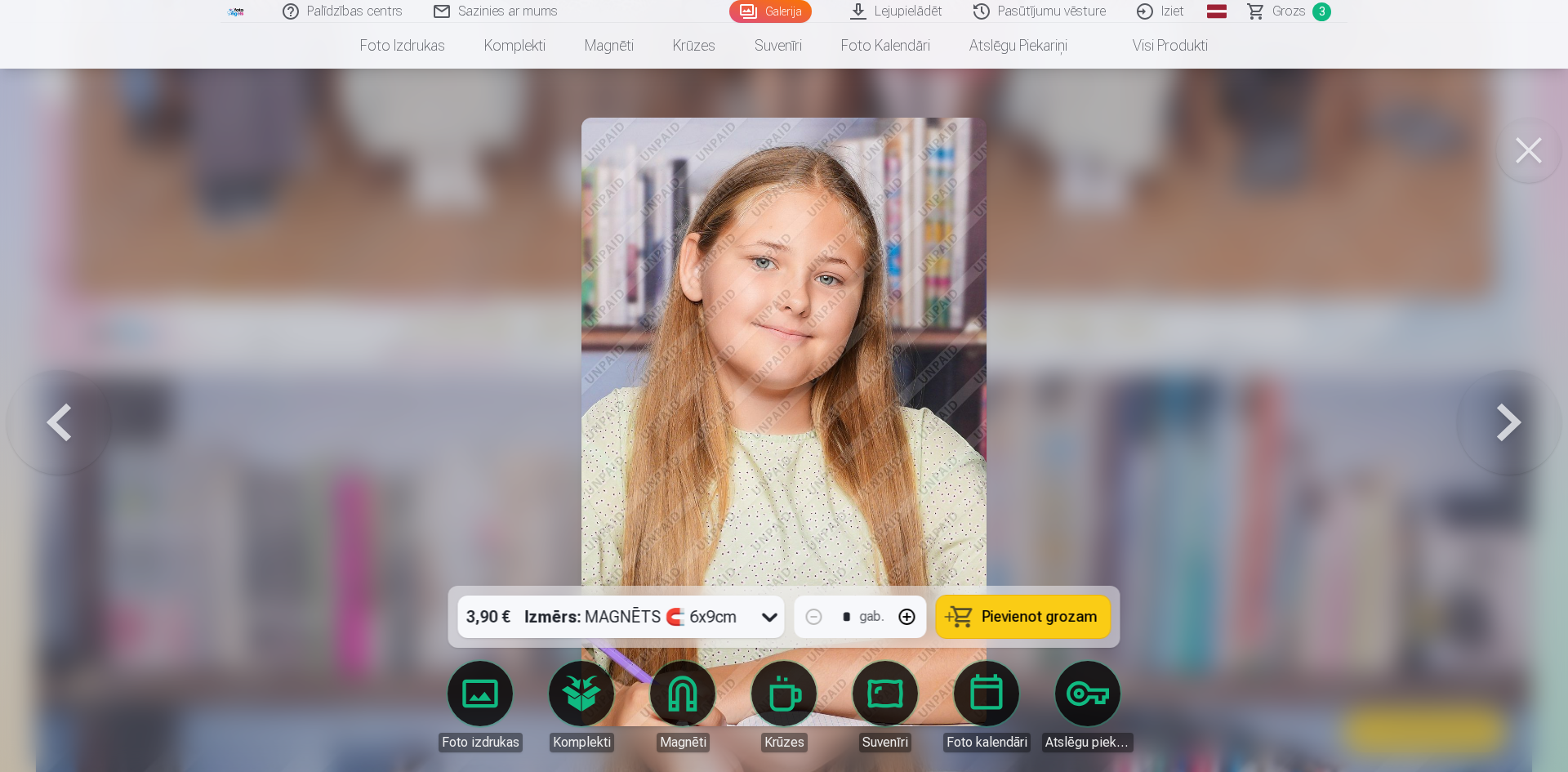
click at [1510, 430] on button at bounding box center [1508, 422] width 104 height 295
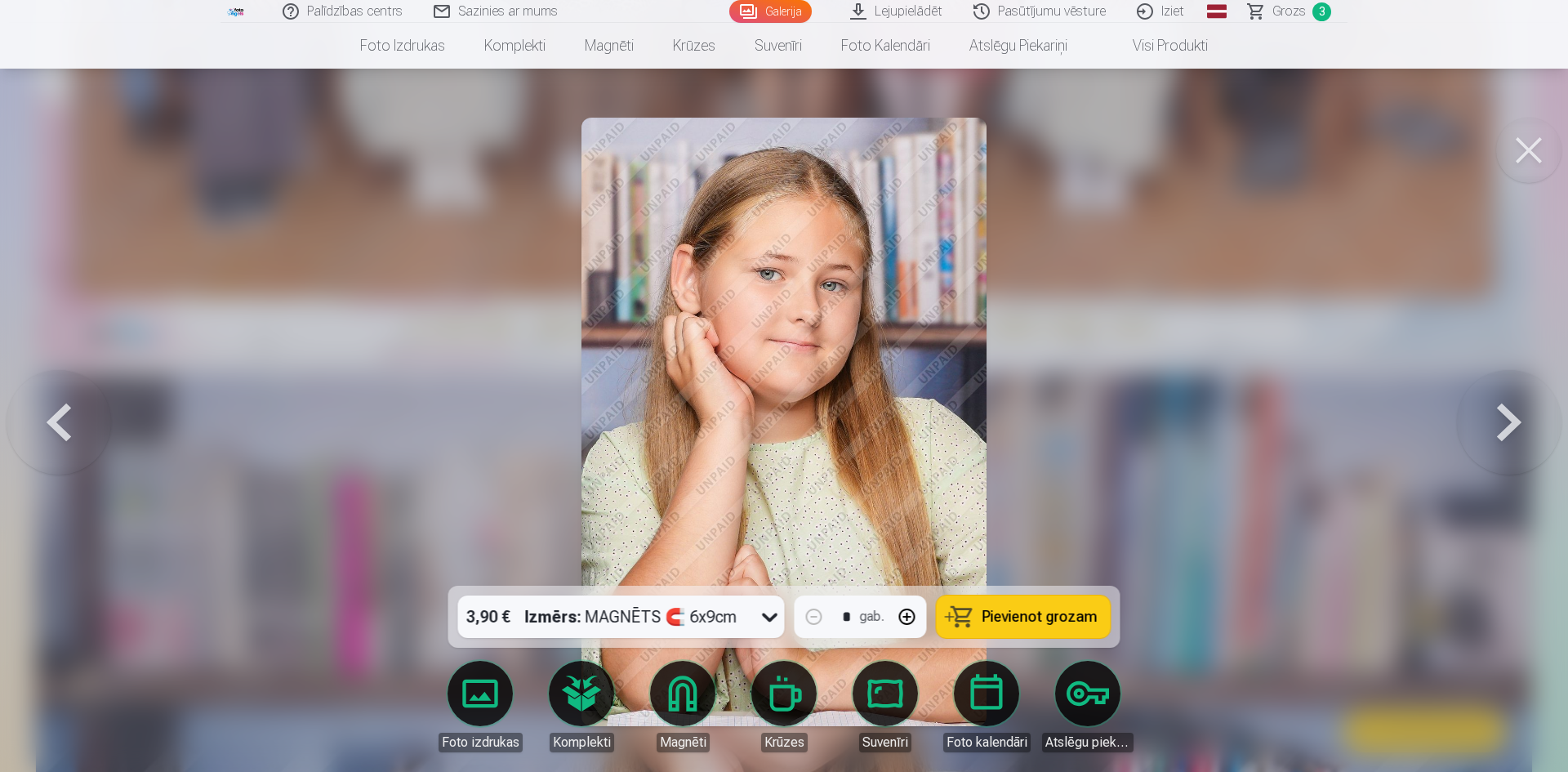
click at [1510, 430] on button at bounding box center [1508, 422] width 104 height 295
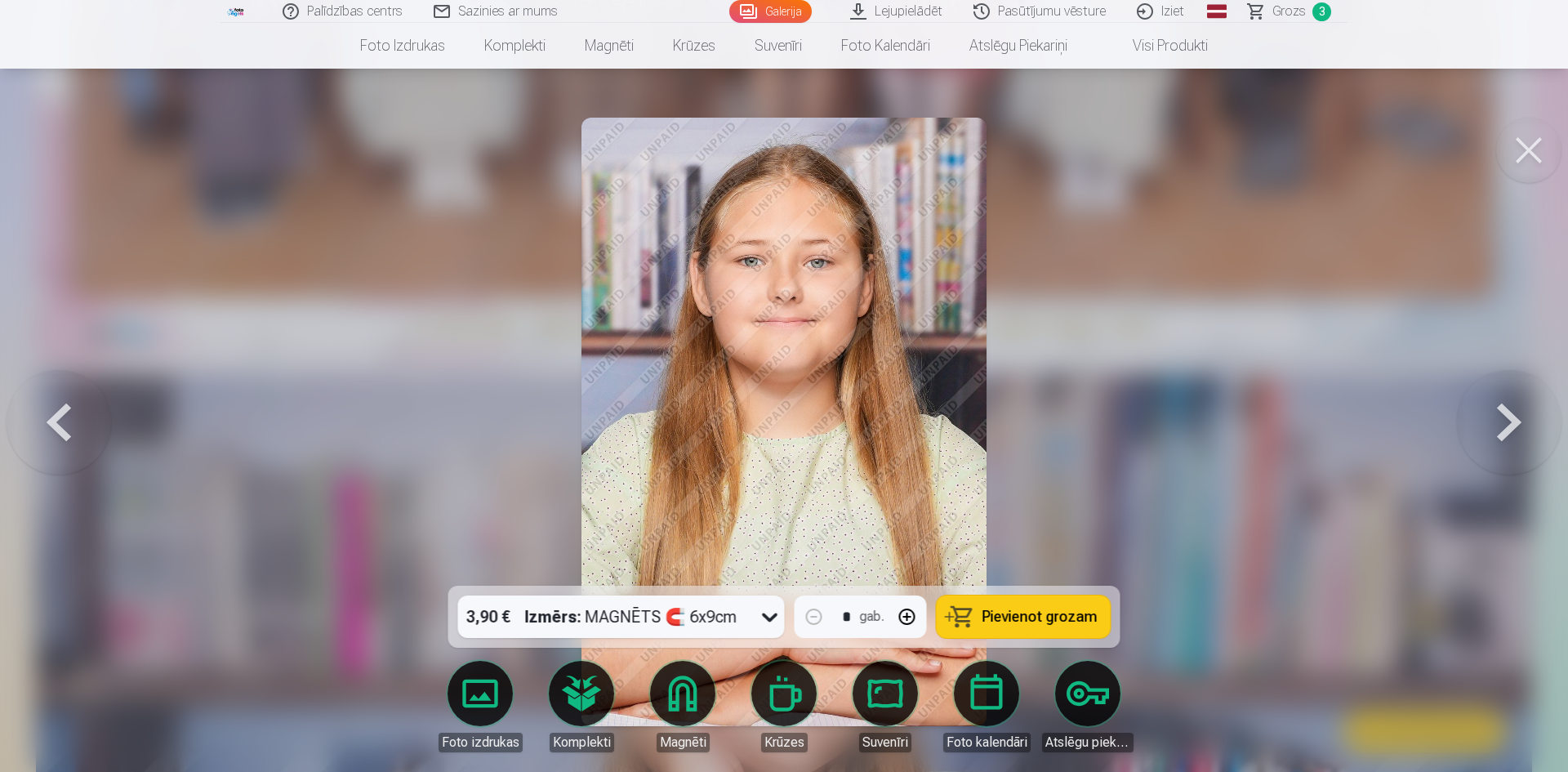
click at [1510, 430] on button at bounding box center [1508, 422] width 104 height 295
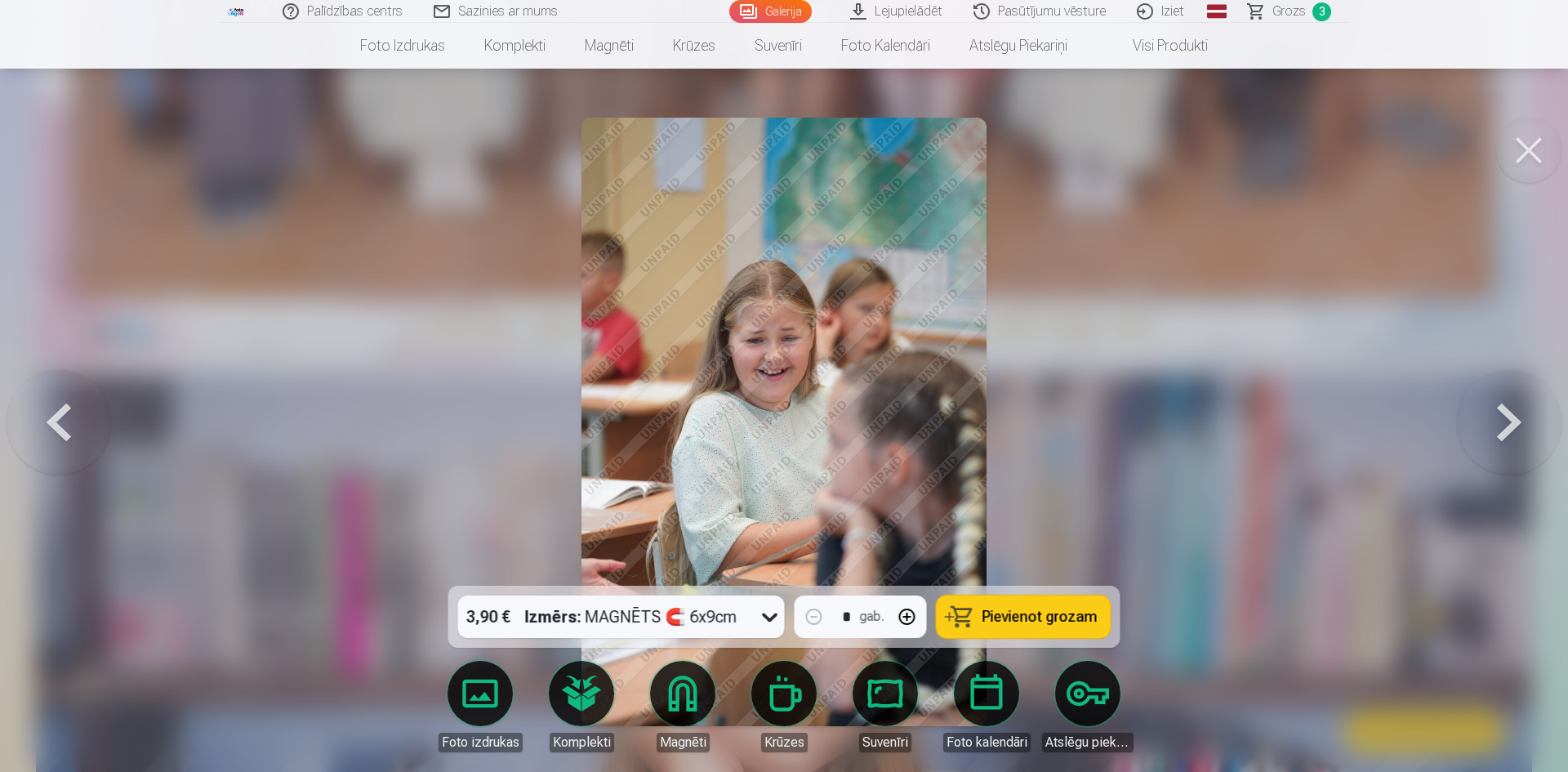
click at [1510, 430] on button at bounding box center [1508, 422] width 104 height 295
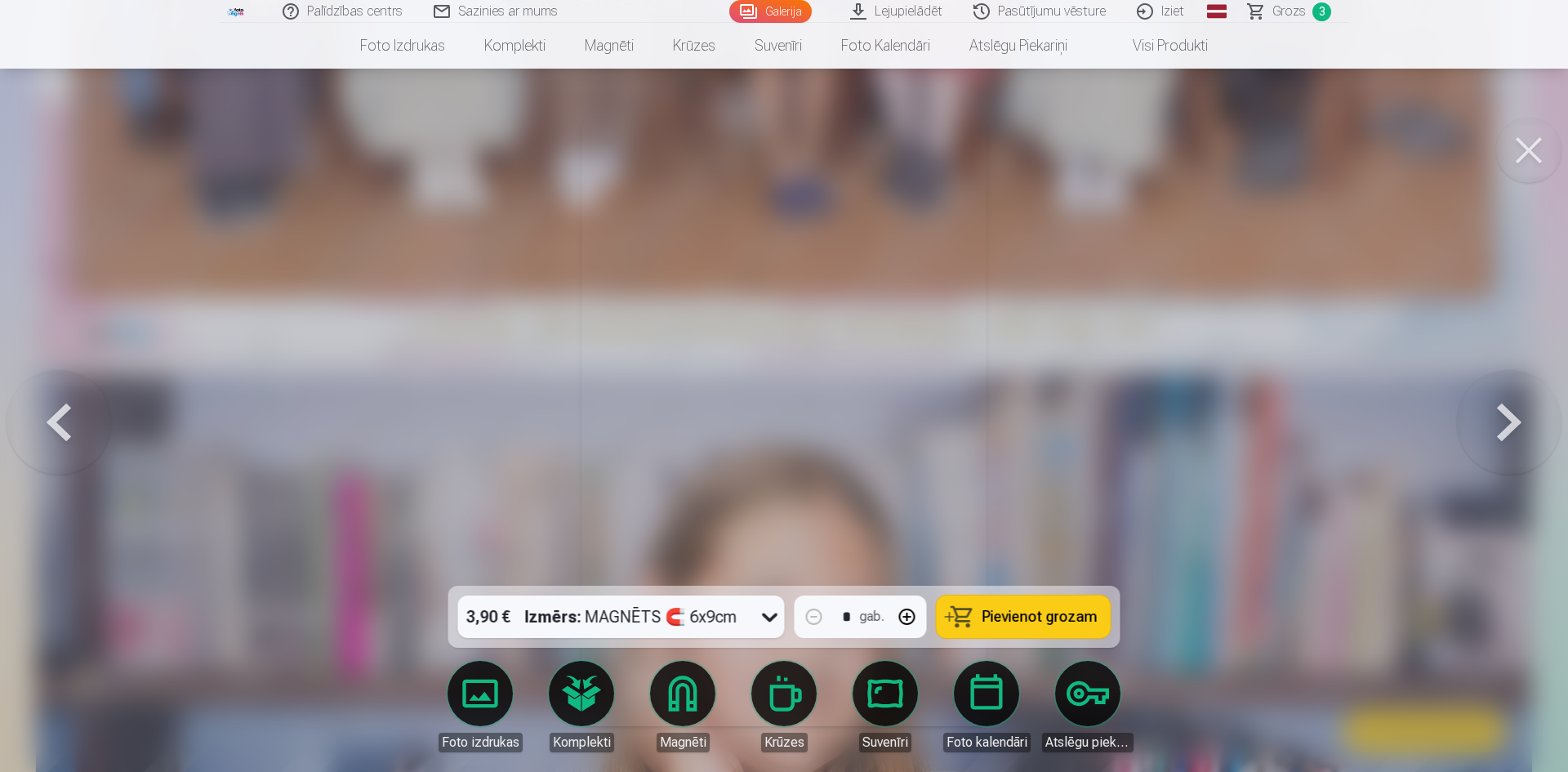
click at [1510, 430] on button at bounding box center [1508, 422] width 104 height 295
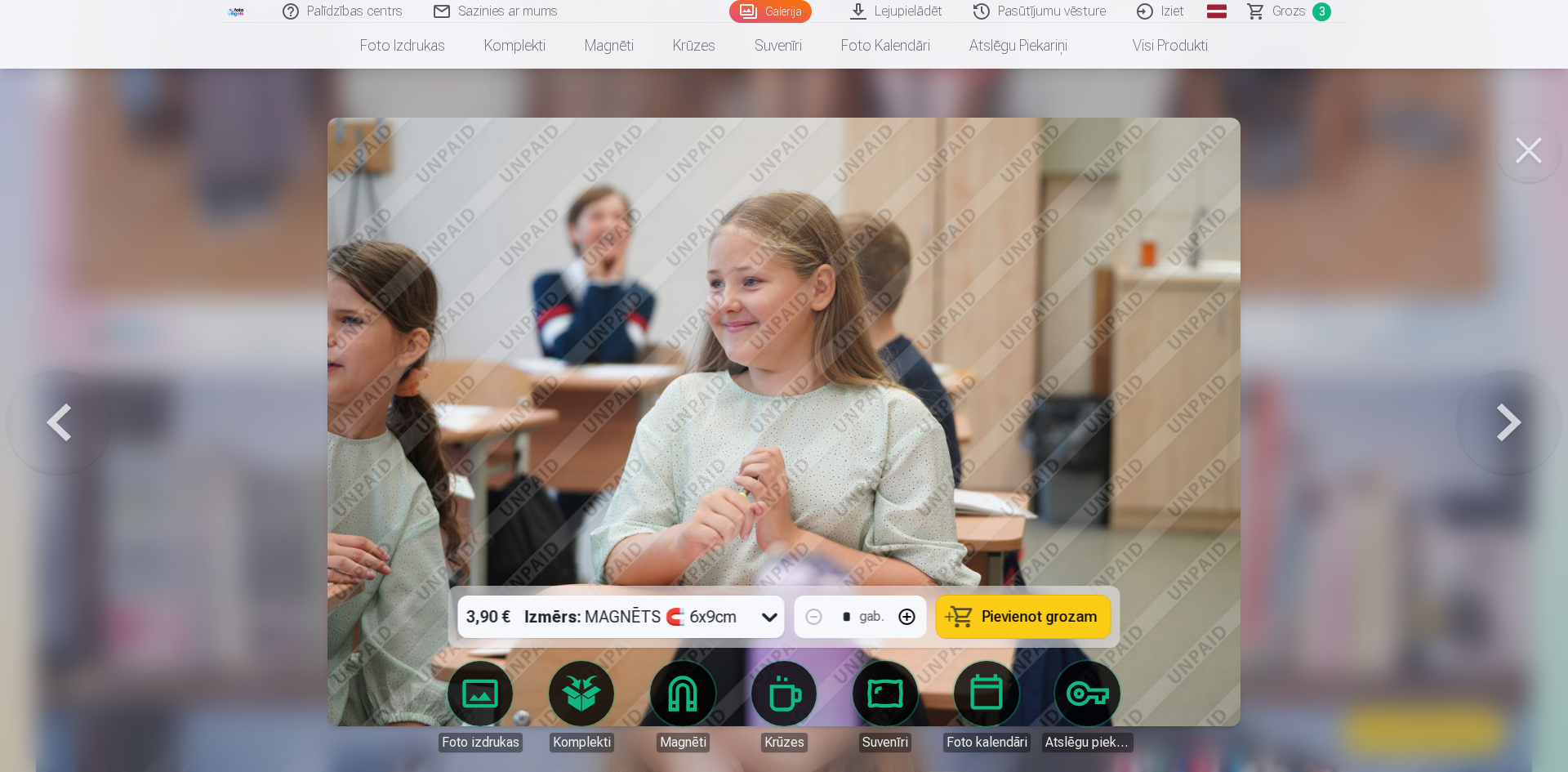
click at [1510, 430] on button at bounding box center [1508, 422] width 104 height 295
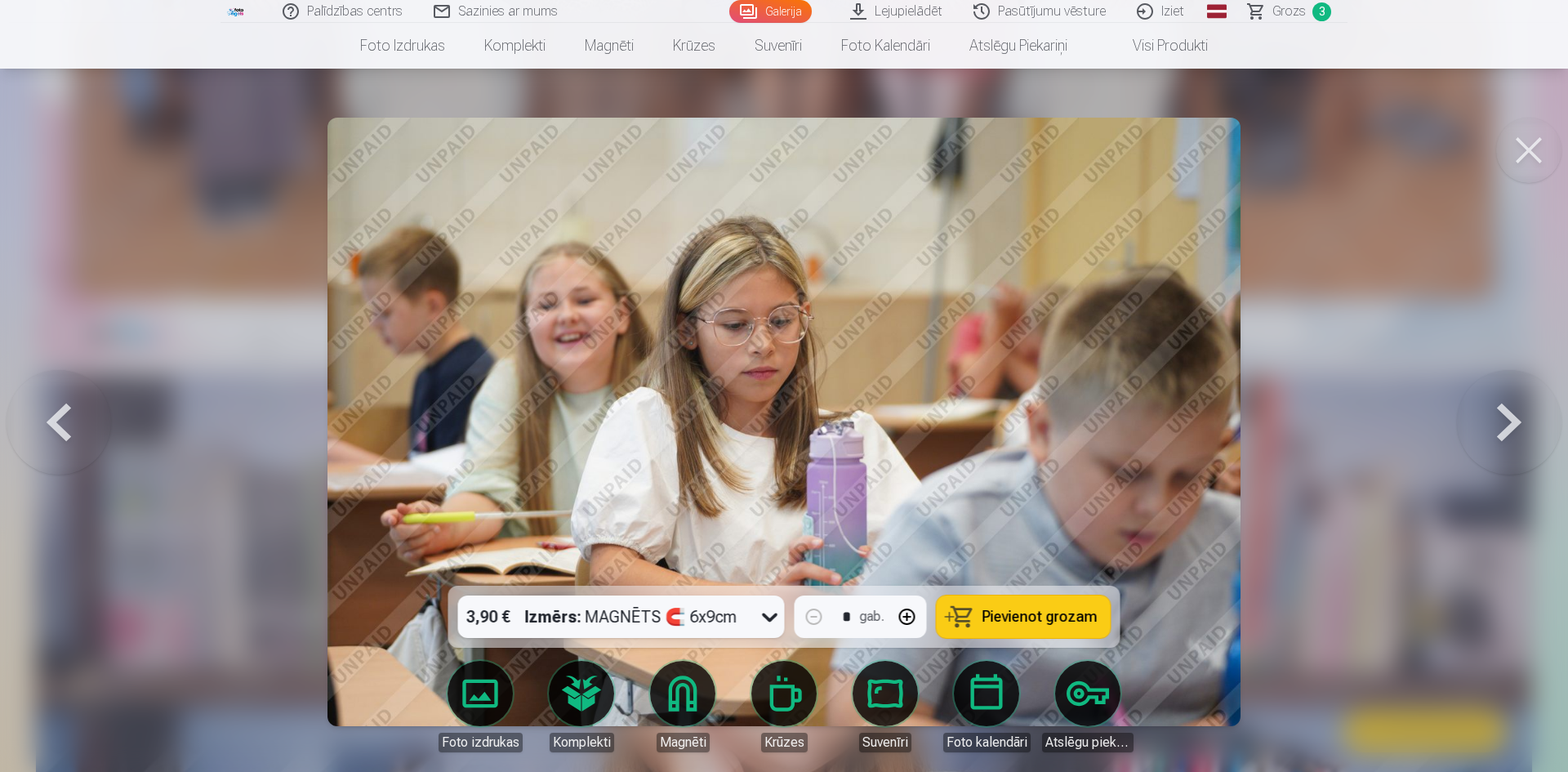
click at [1510, 430] on button at bounding box center [1508, 422] width 104 height 295
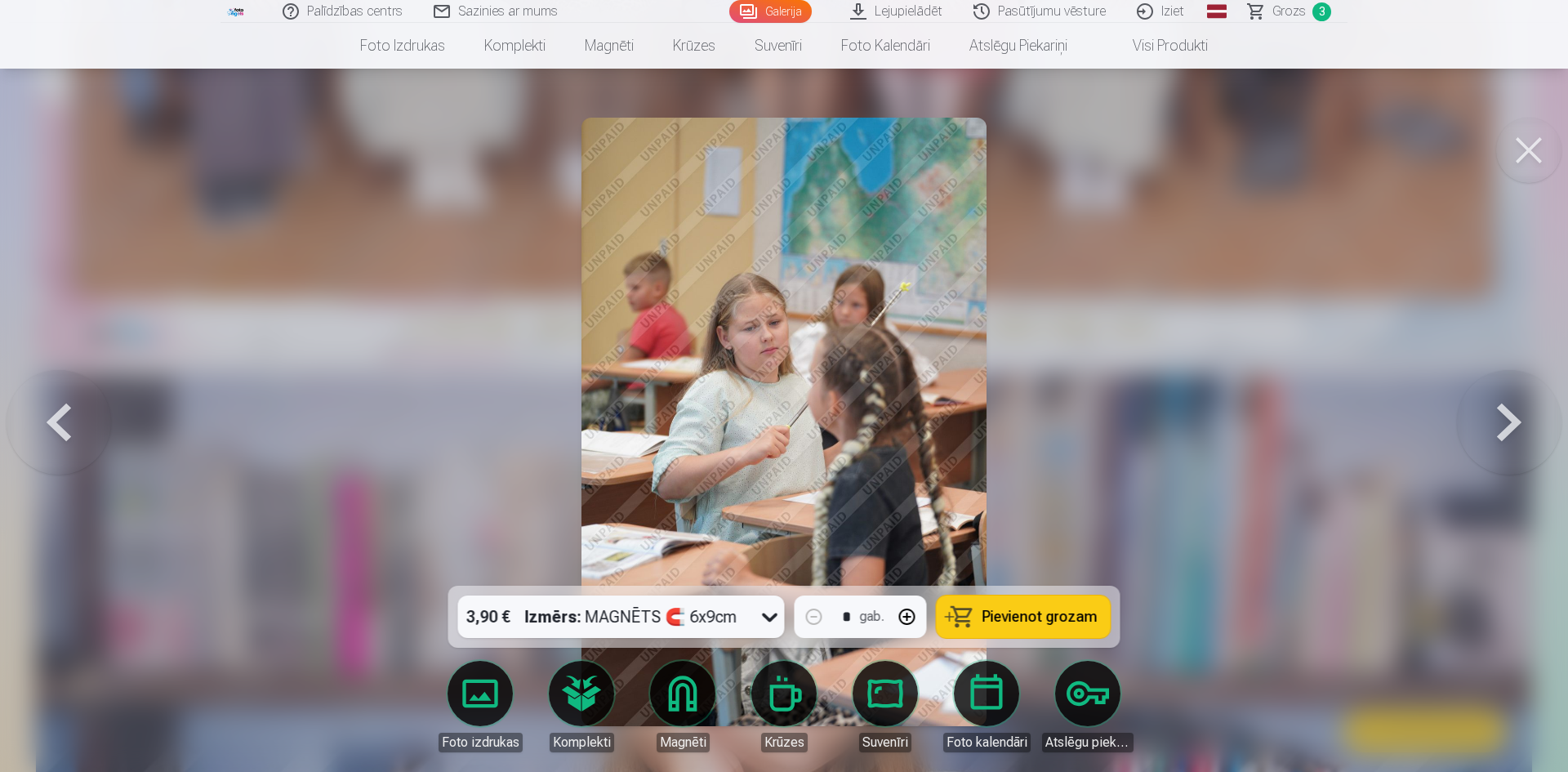
click at [1510, 430] on button at bounding box center [1508, 422] width 104 height 295
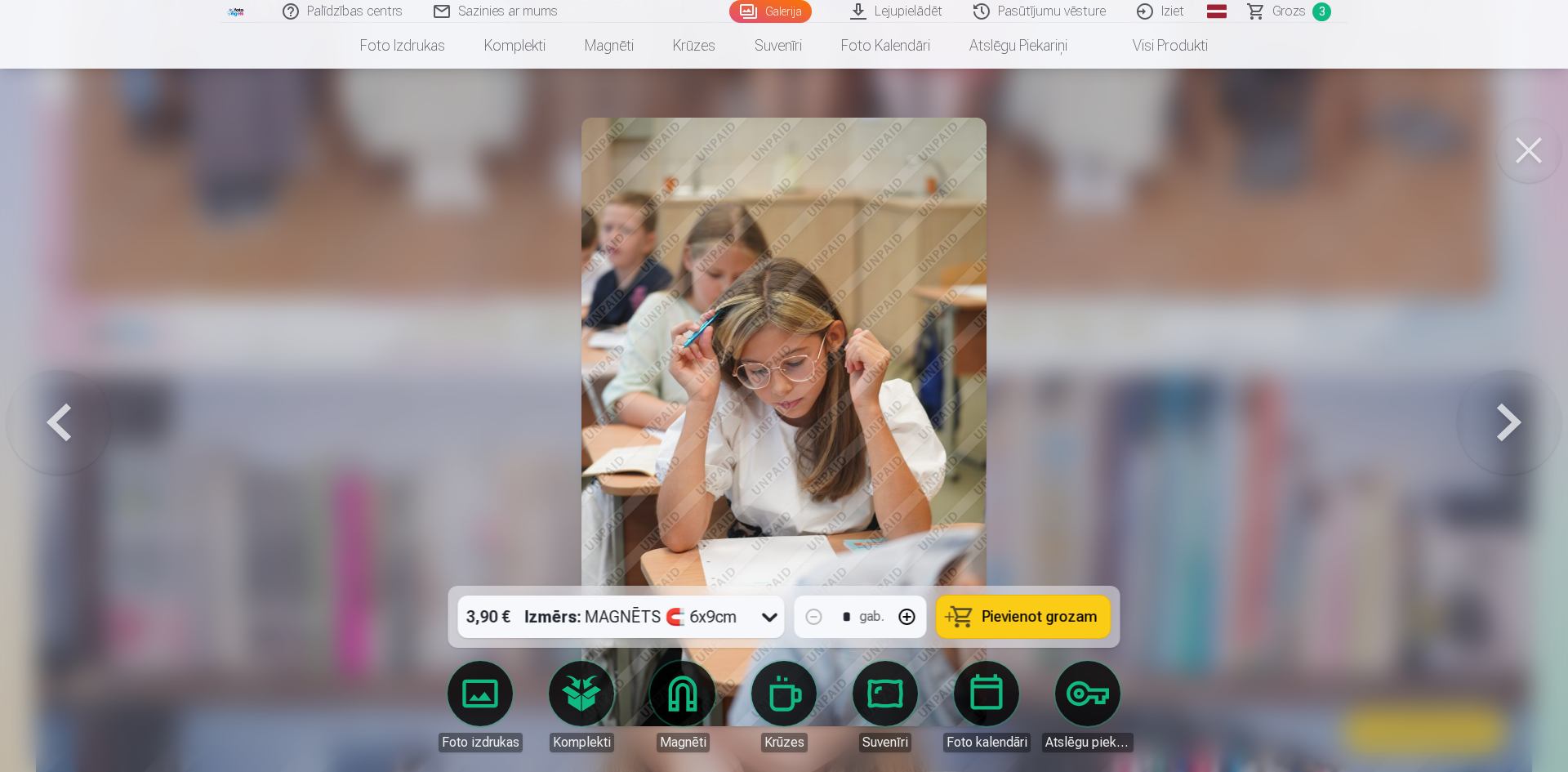
click at [1510, 430] on button at bounding box center [1508, 422] width 104 height 295
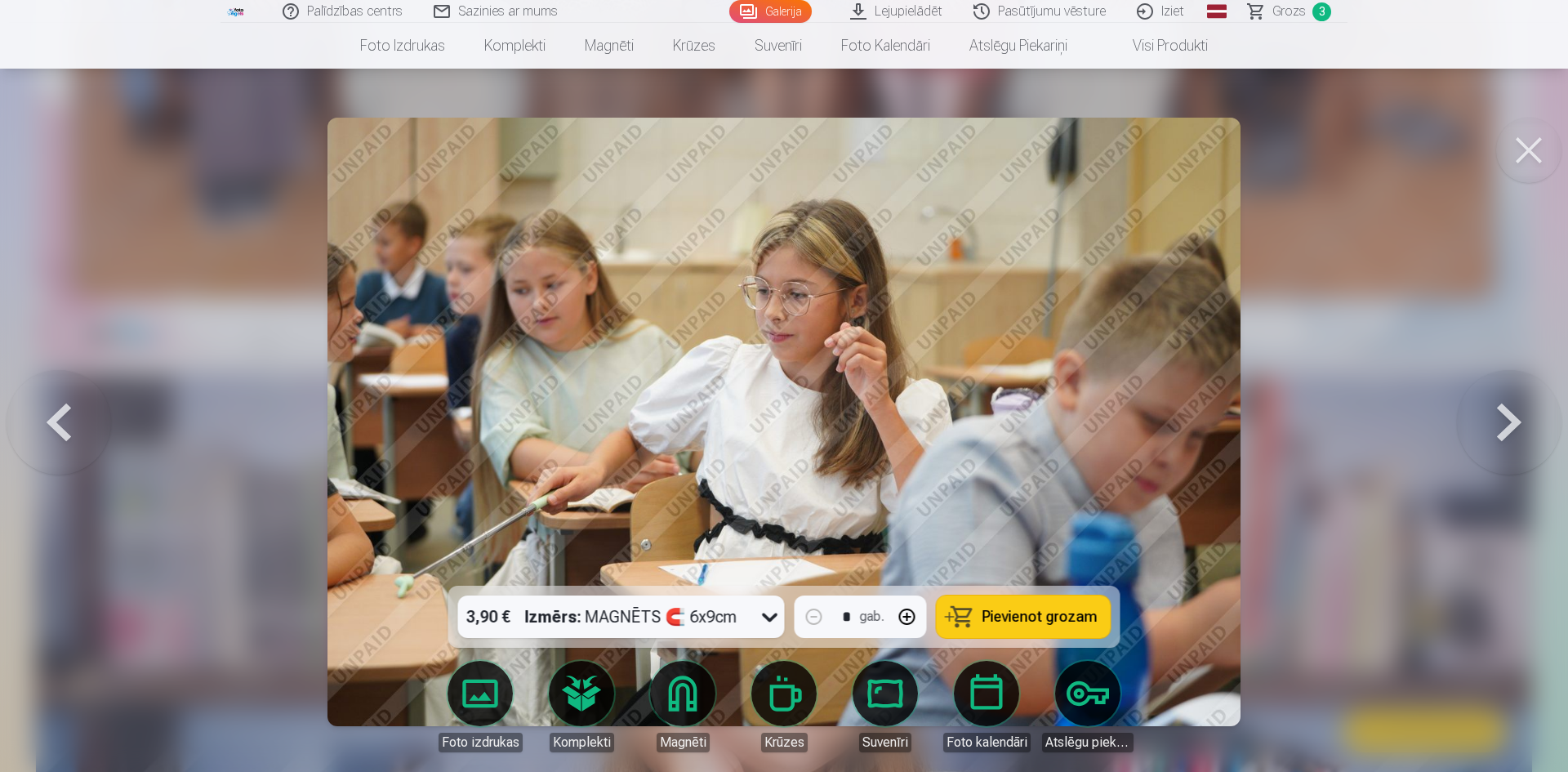
click at [1509, 430] on button at bounding box center [1508, 422] width 104 height 295
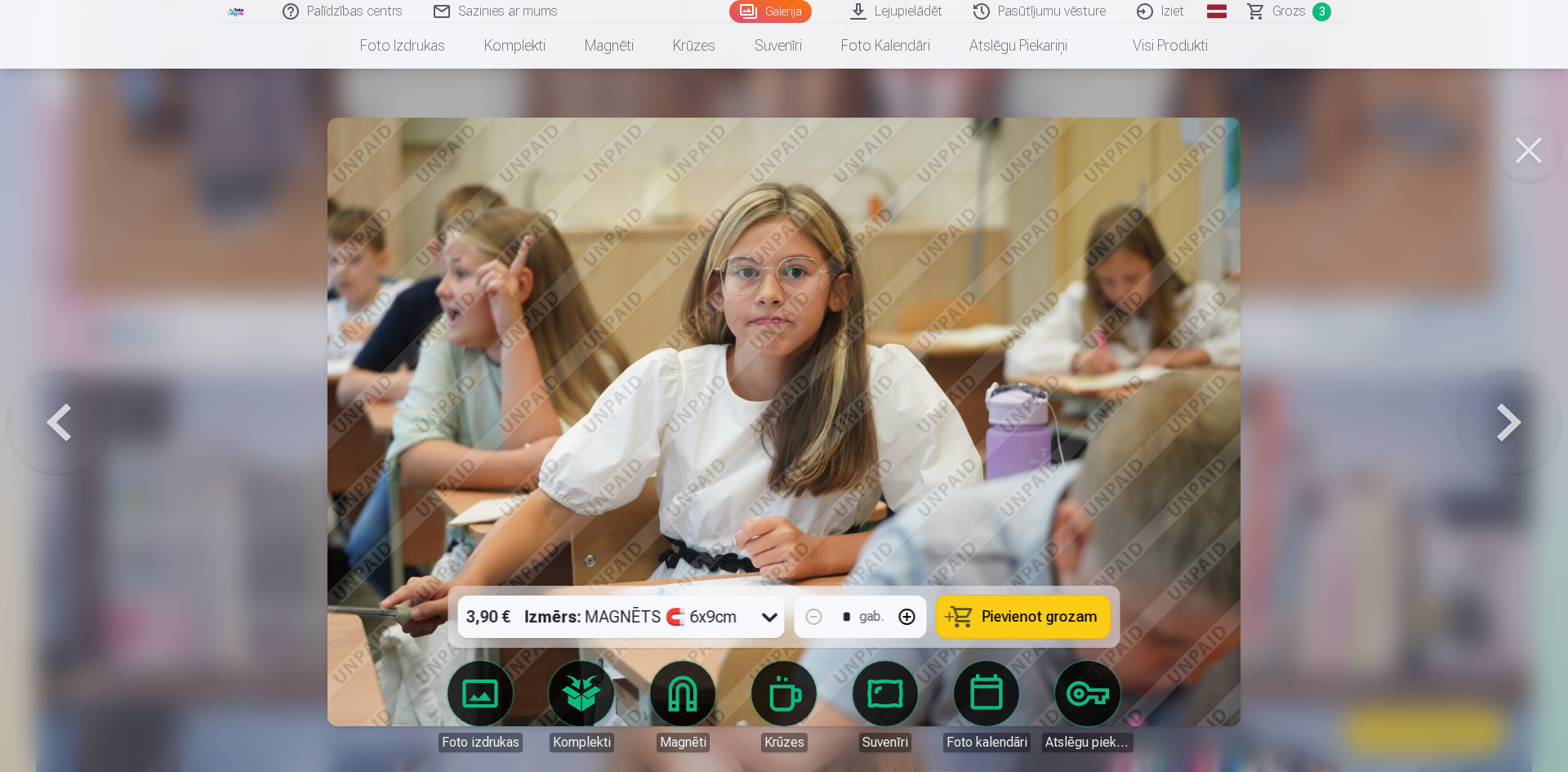
click at [1509, 430] on button at bounding box center [1508, 422] width 104 height 295
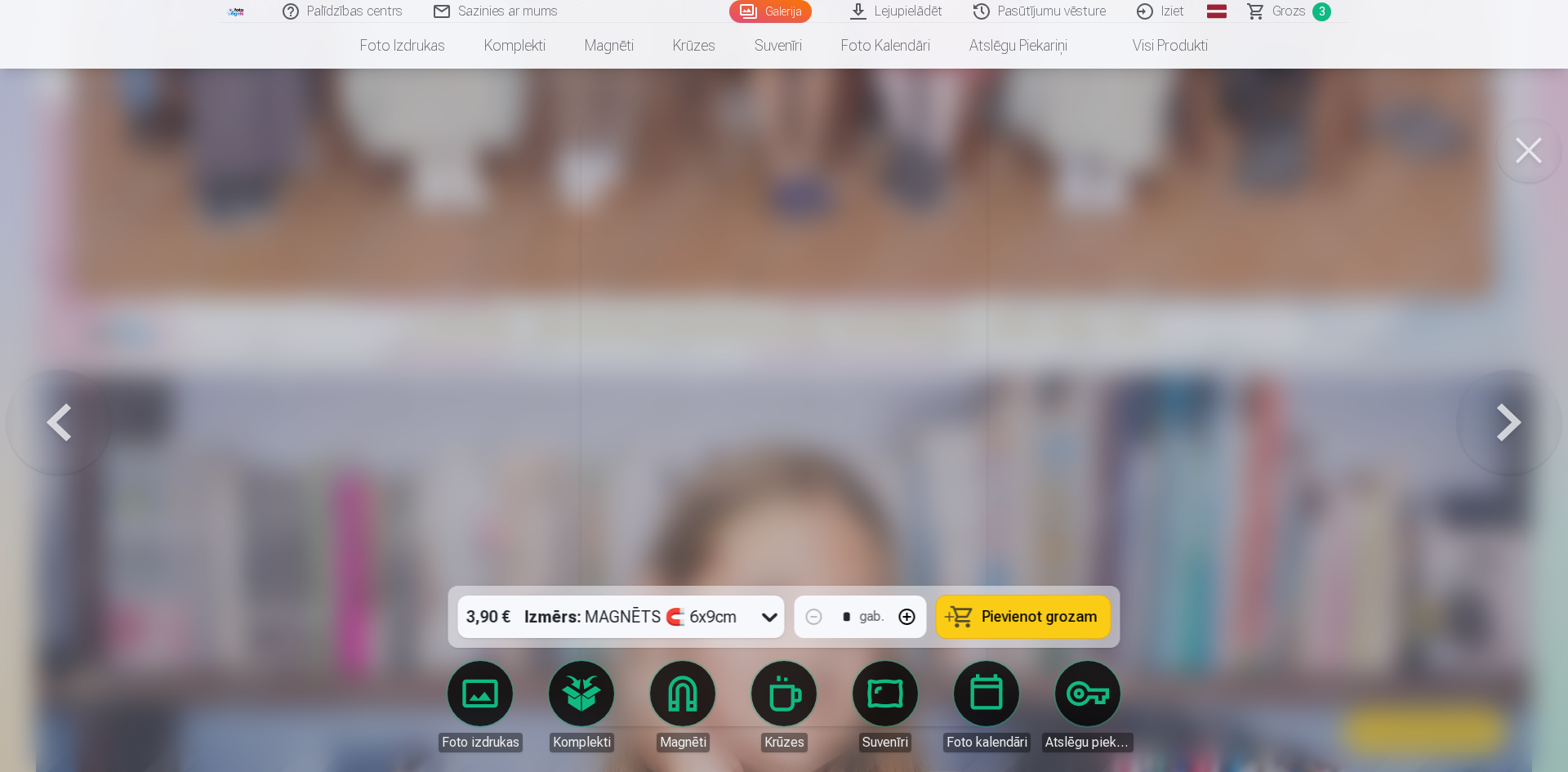
click at [1509, 430] on button at bounding box center [1508, 422] width 104 height 295
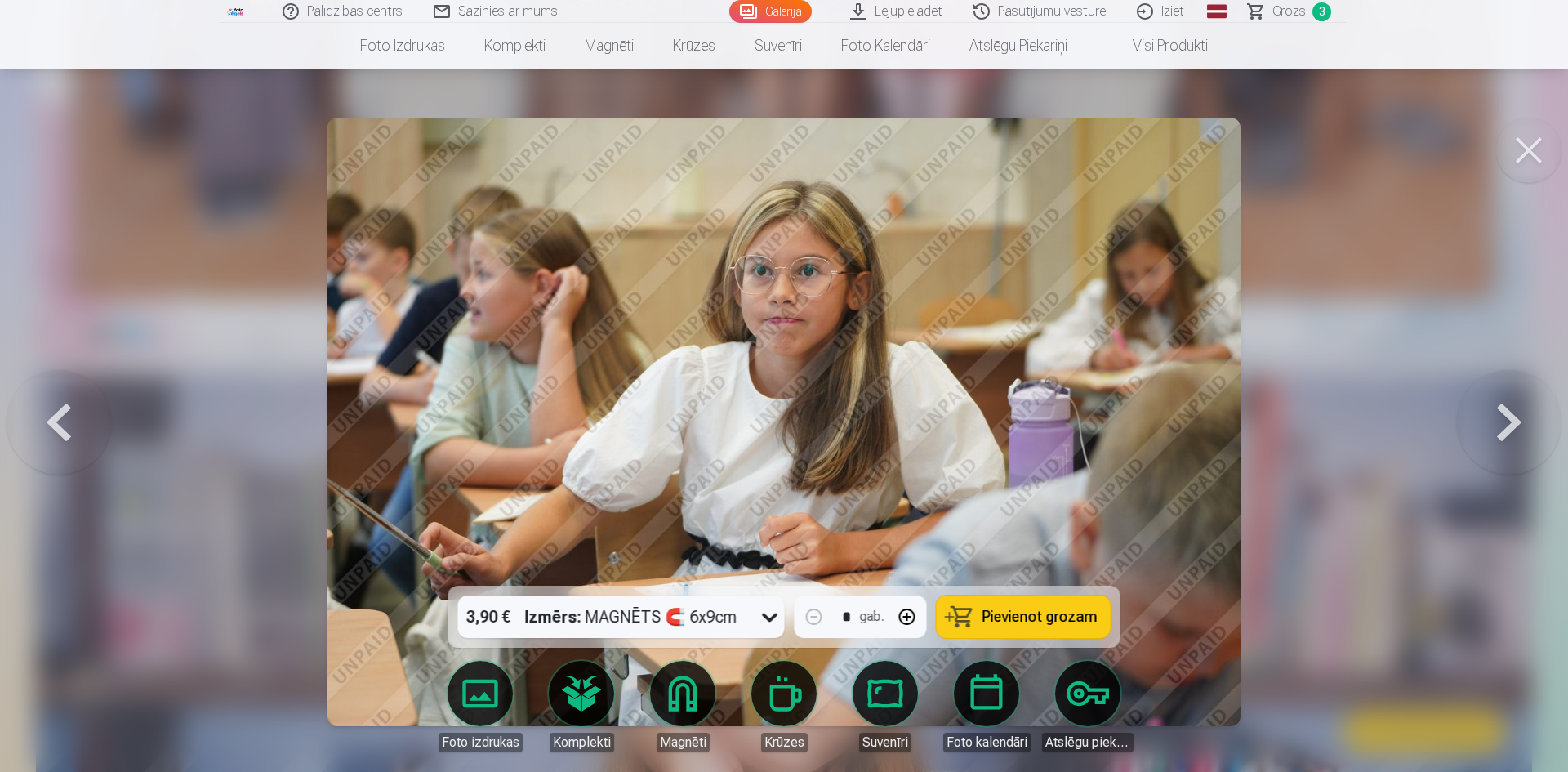
click at [1509, 430] on button at bounding box center [1508, 422] width 104 height 295
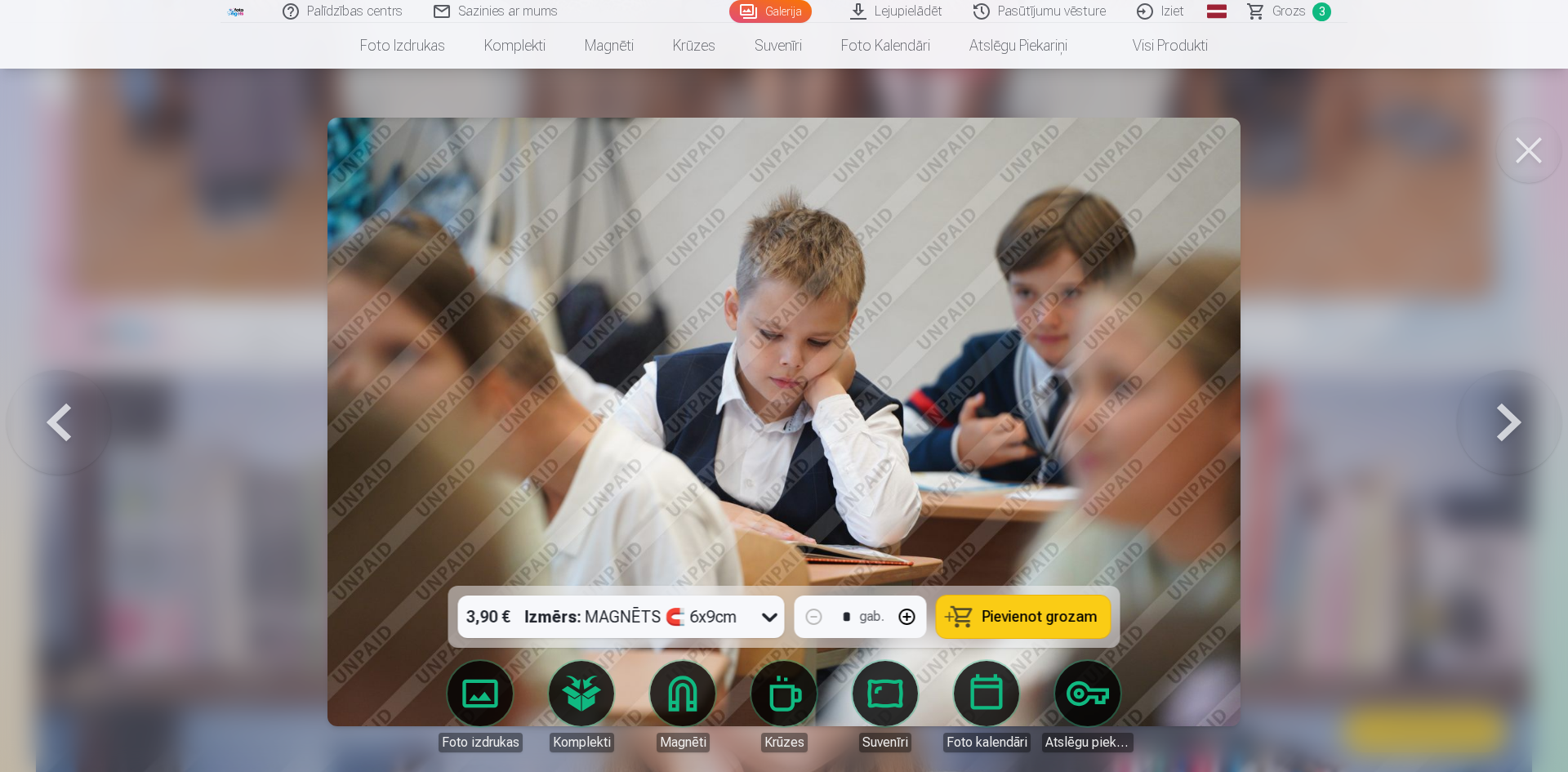
click at [1509, 430] on button at bounding box center [1508, 422] width 104 height 295
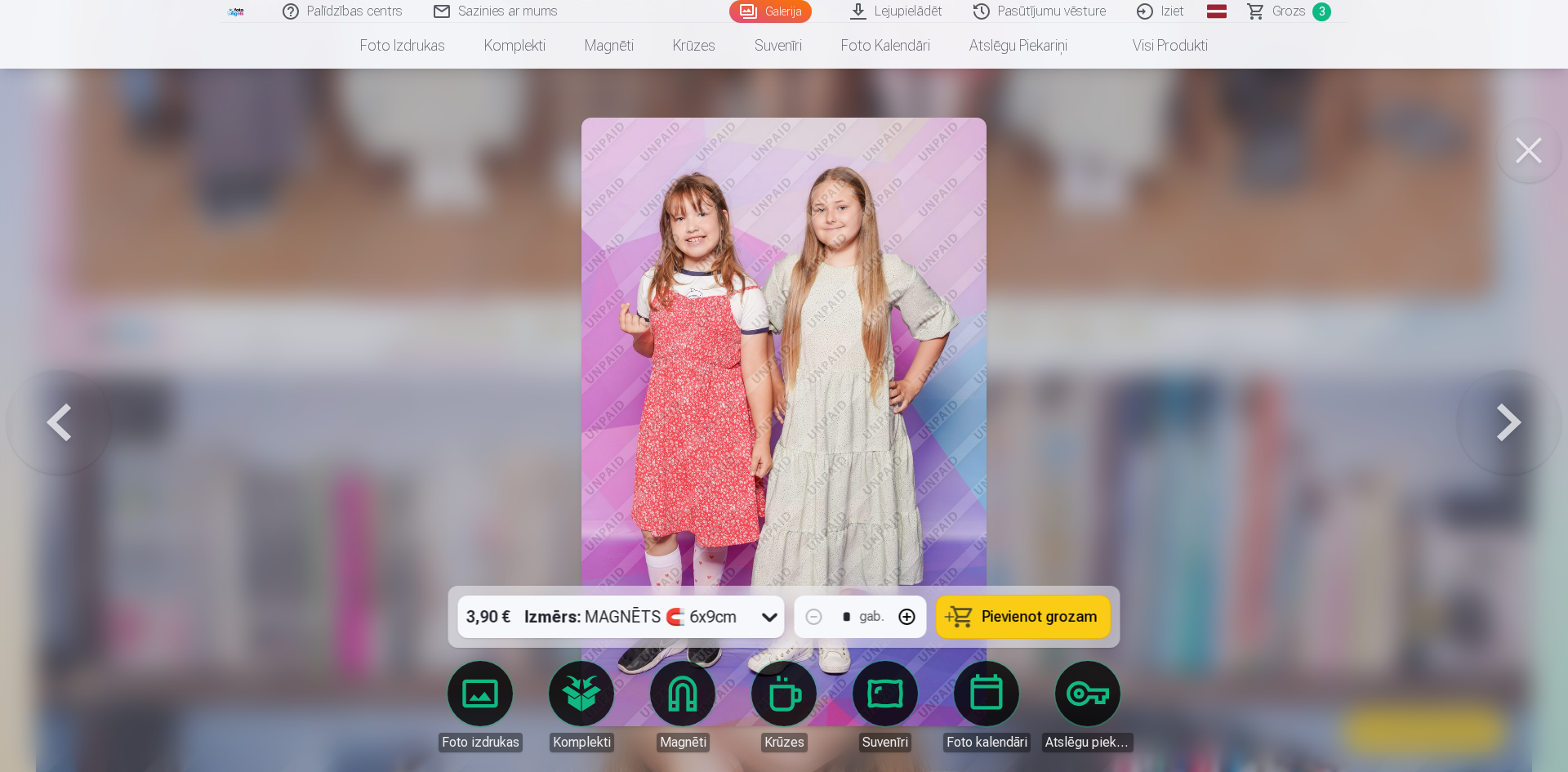
click at [1509, 430] on button at bounding box center [1508, 422] width 104 height 295
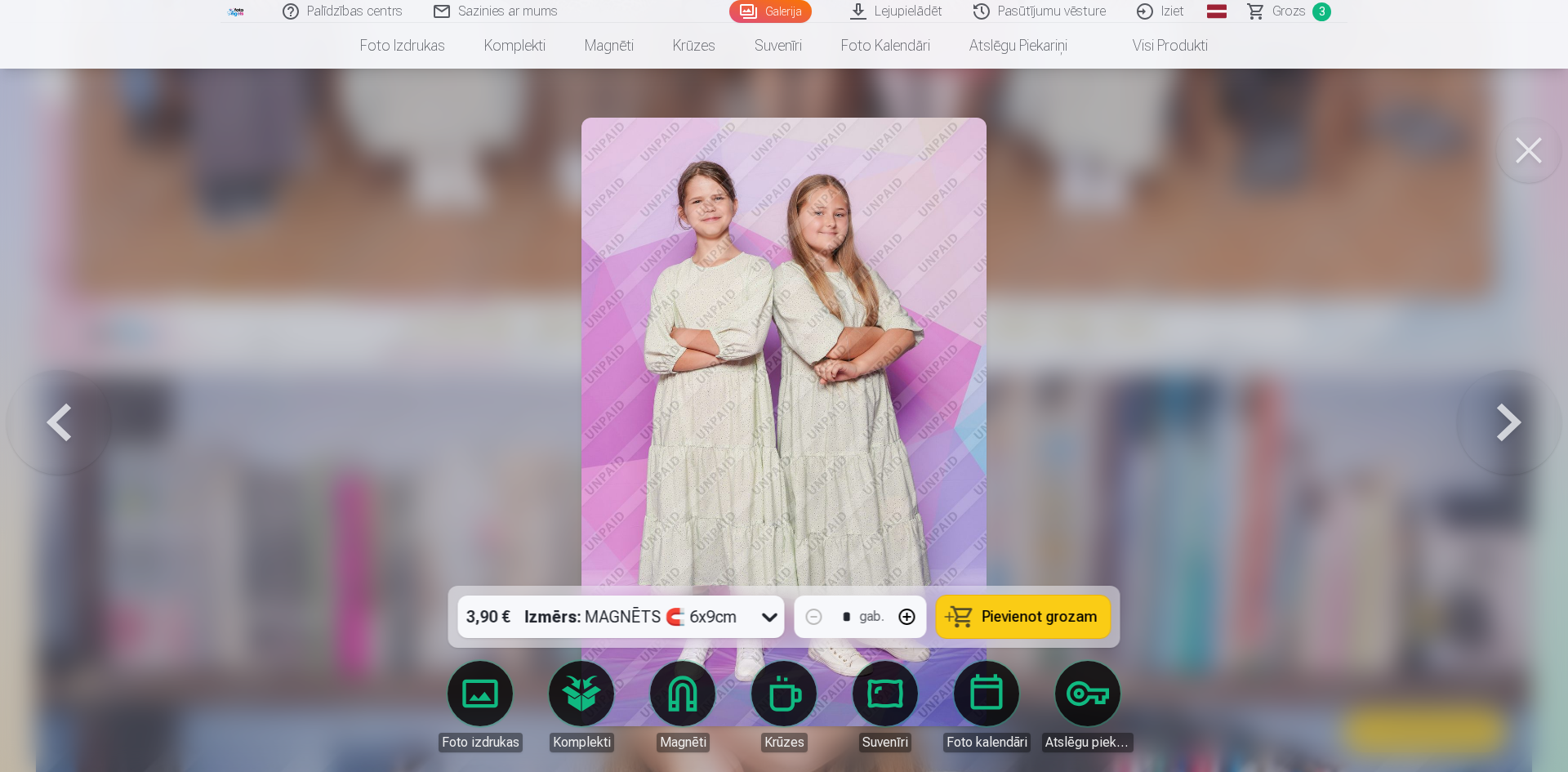
click at [1051, 611] on span "Pievienot grozam" at bounding box center [1040, 617] width 115 height 14
click at [1489, 428] on button at bounding box center [1508, 422] width 104 height 295
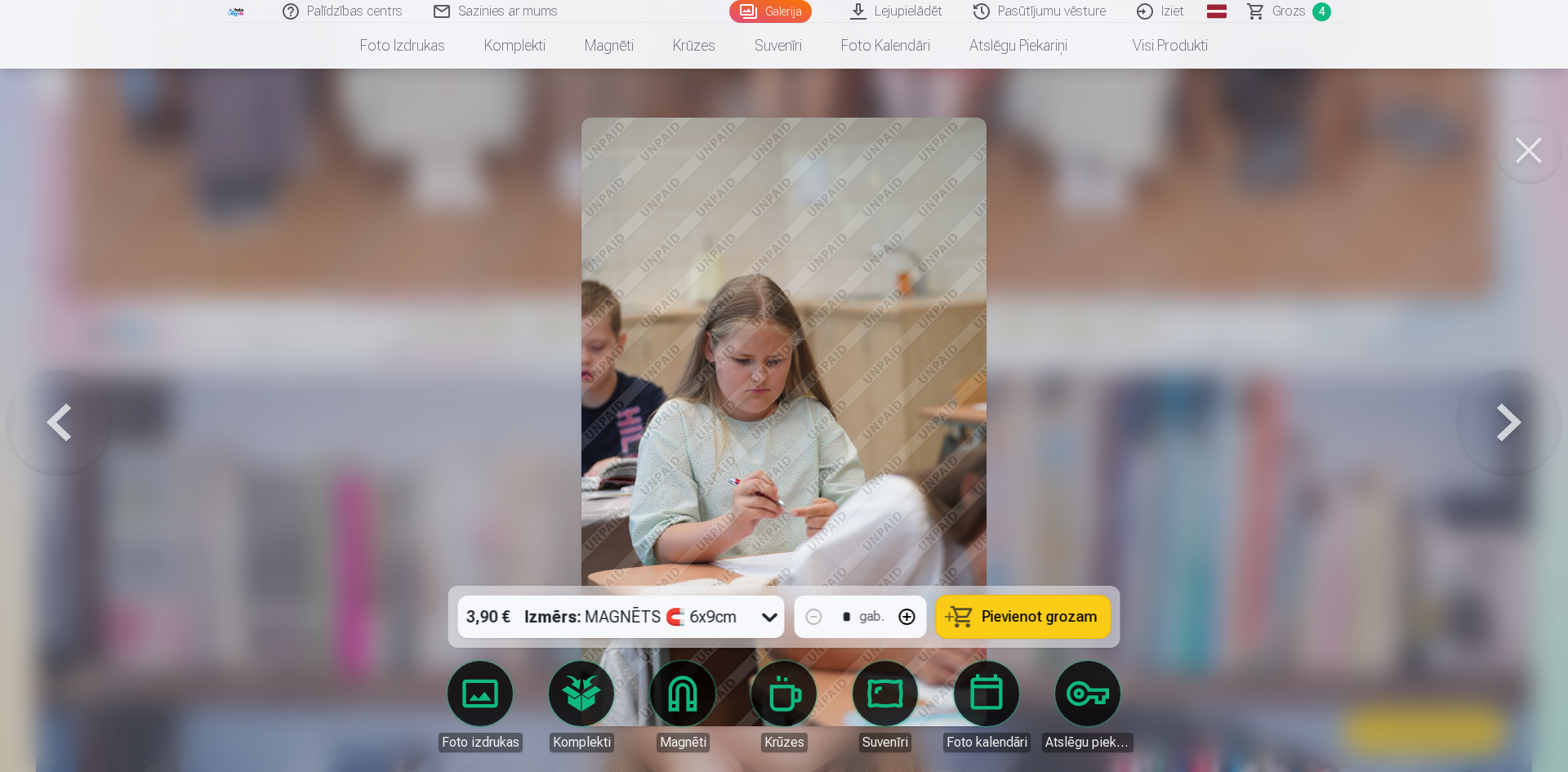
click at [1489, 428] on button at bounding box center [1508, 422] width 104 height 295
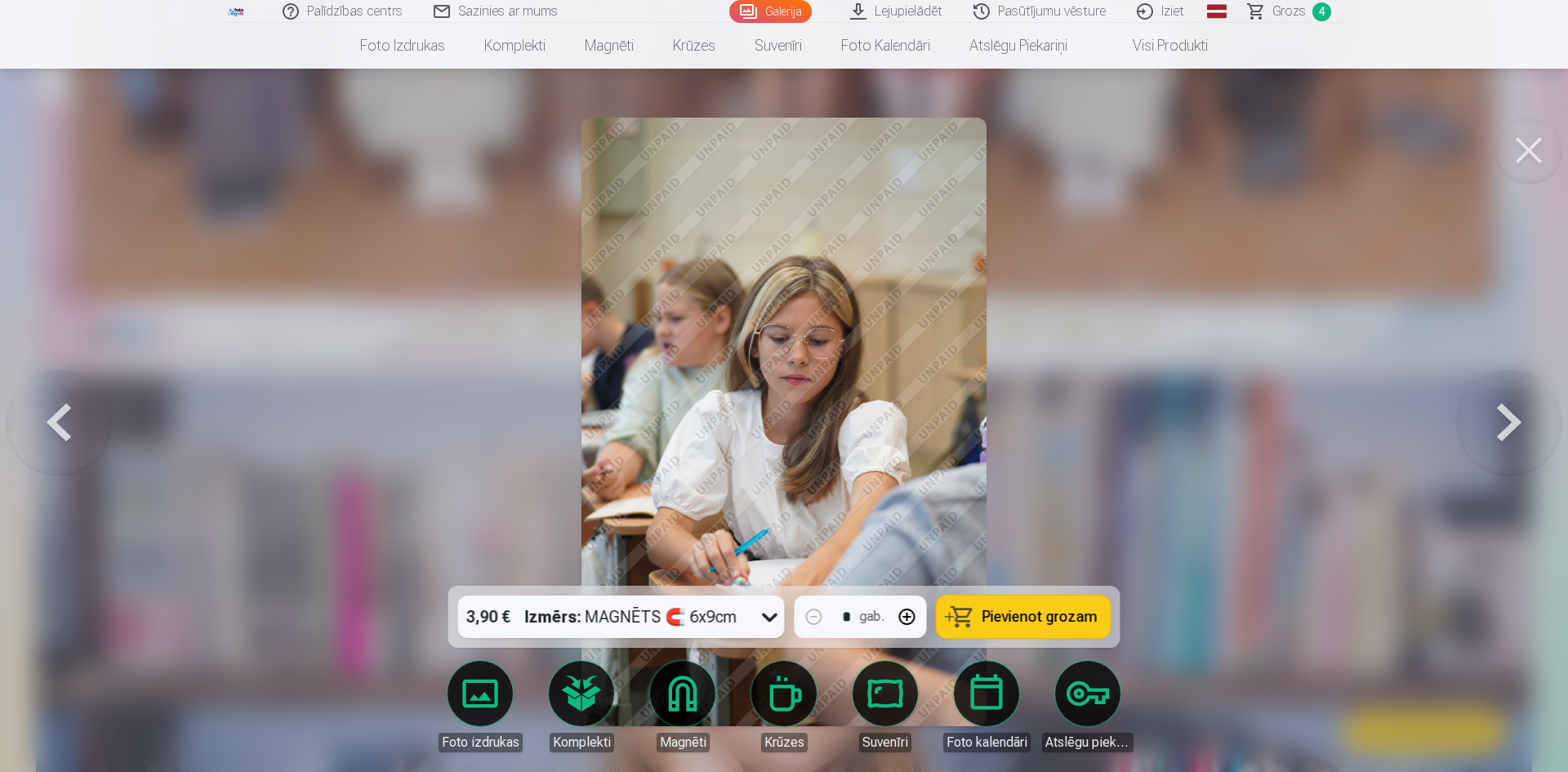
click at [1489, 428] on button at bounding box center [1508, 422] width 104 height 295
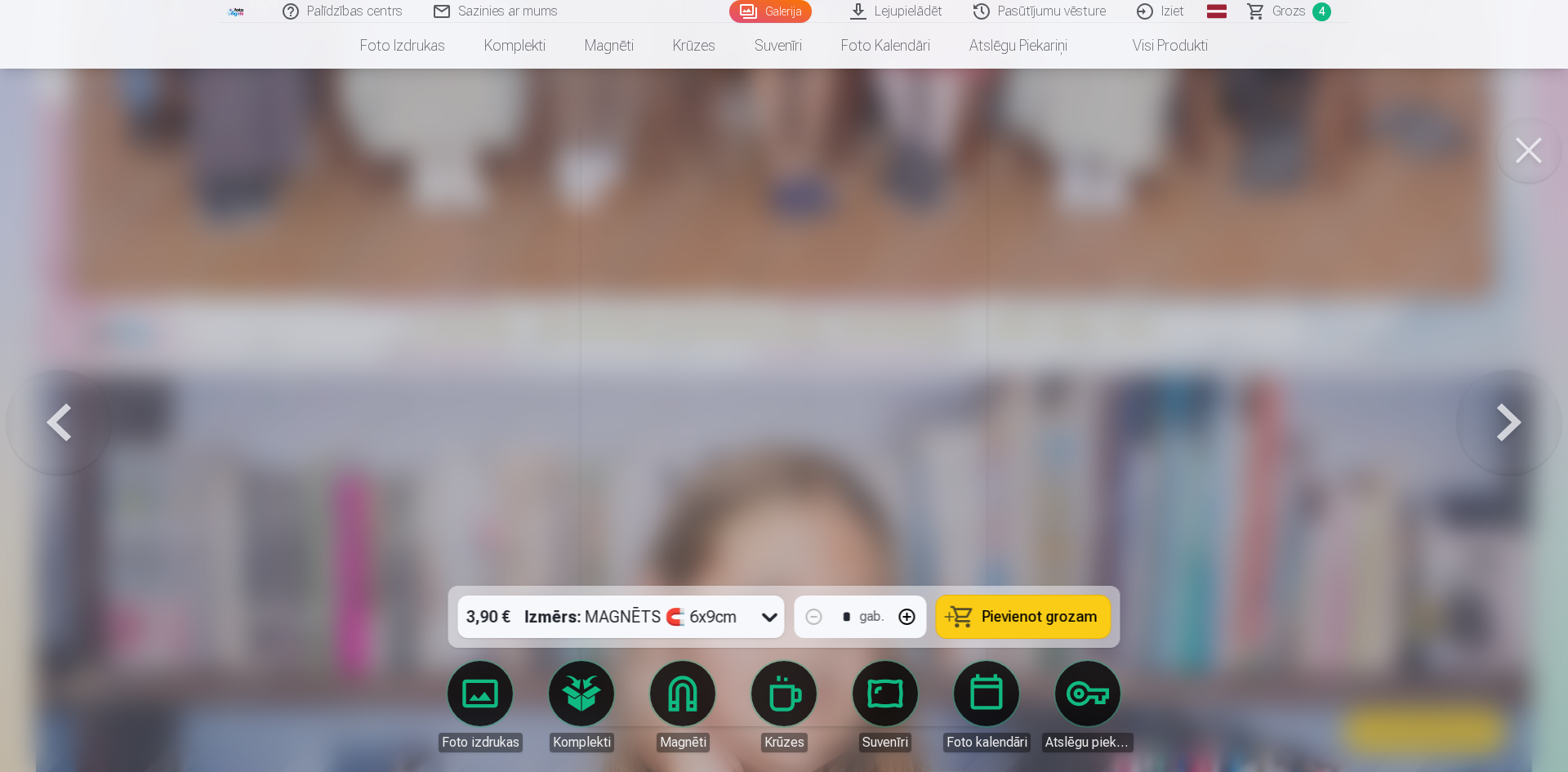
click at [1489, 428] on button at bounding box center [1508, 422] width 104 height 295
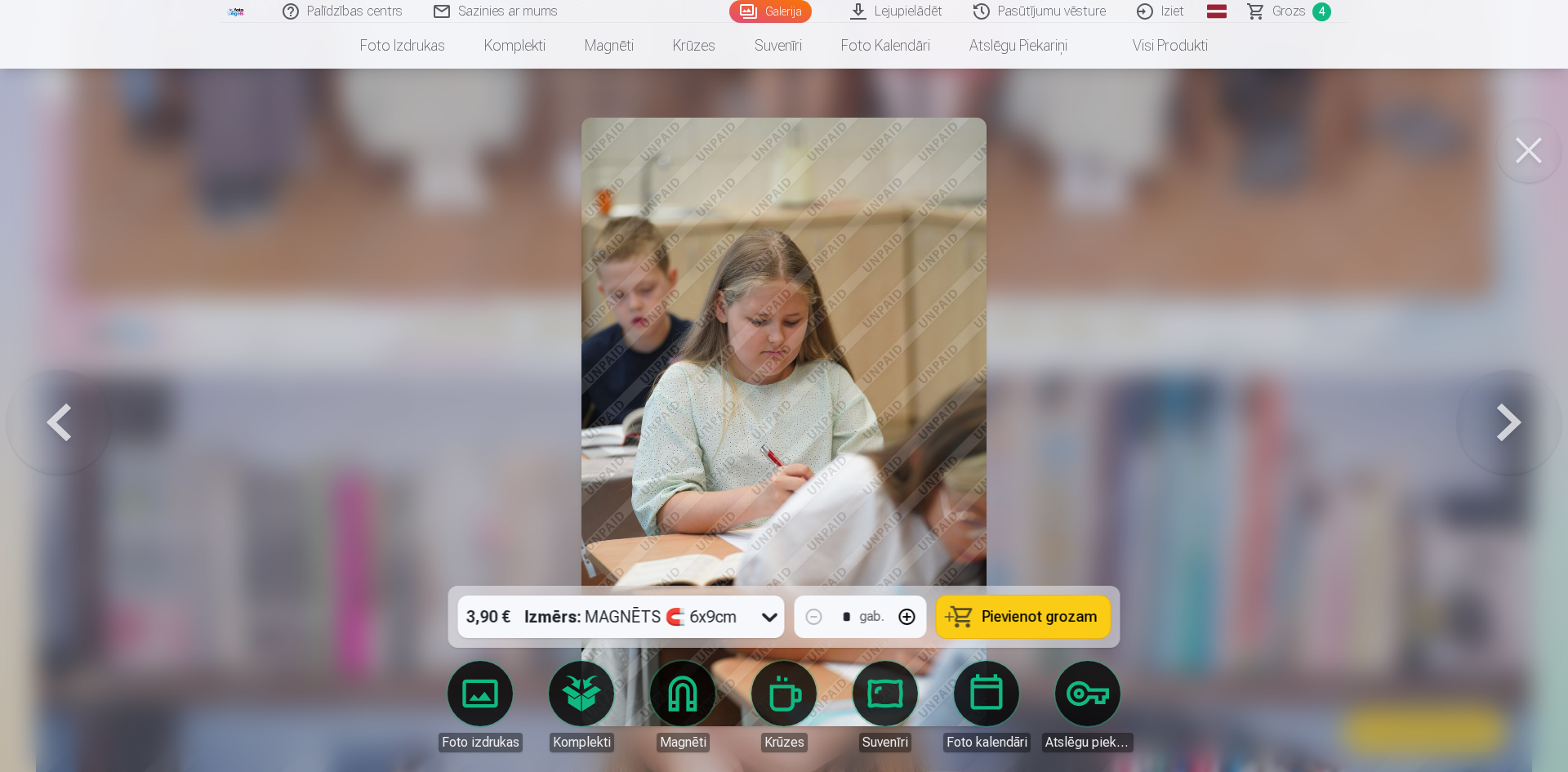
click at [1489, 428] on button at bounding box center [1508, 422] width 104 height 295
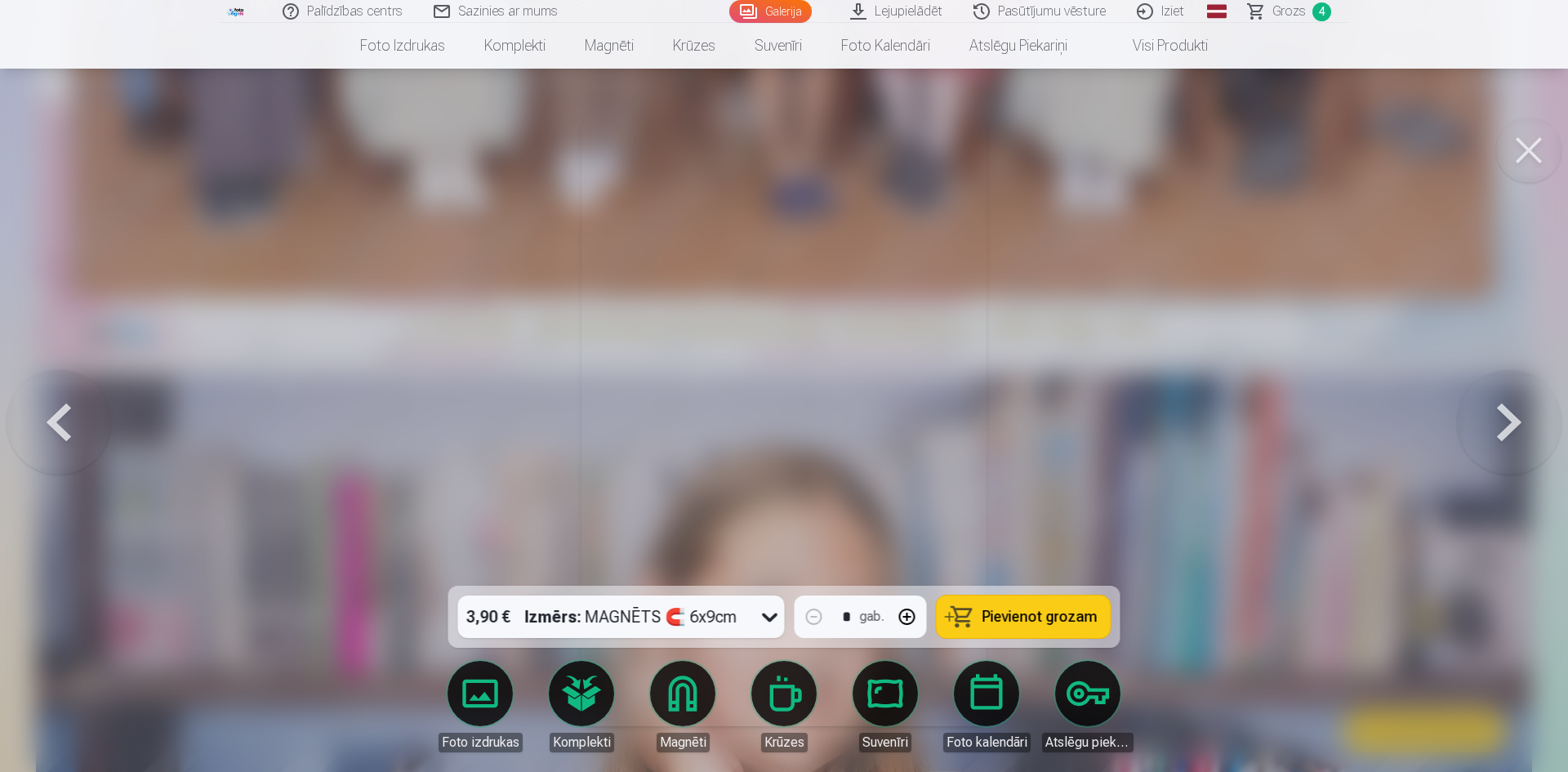
click at [1489, 428] on button at bounding box center [1508, 422] width 104 height 295
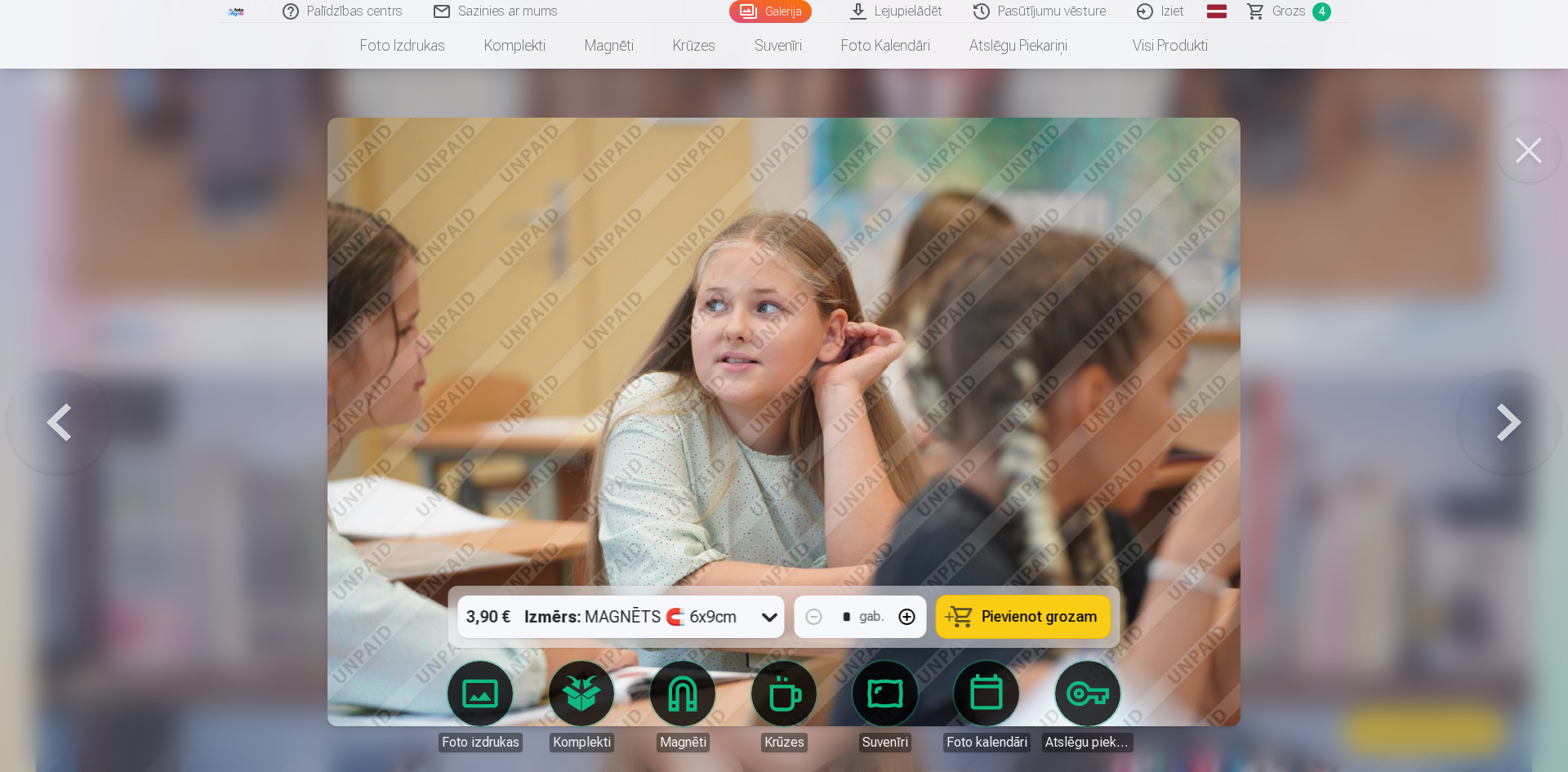
click at [1489, 428] on button at bounding box center [1508, 422] width 104 height 295
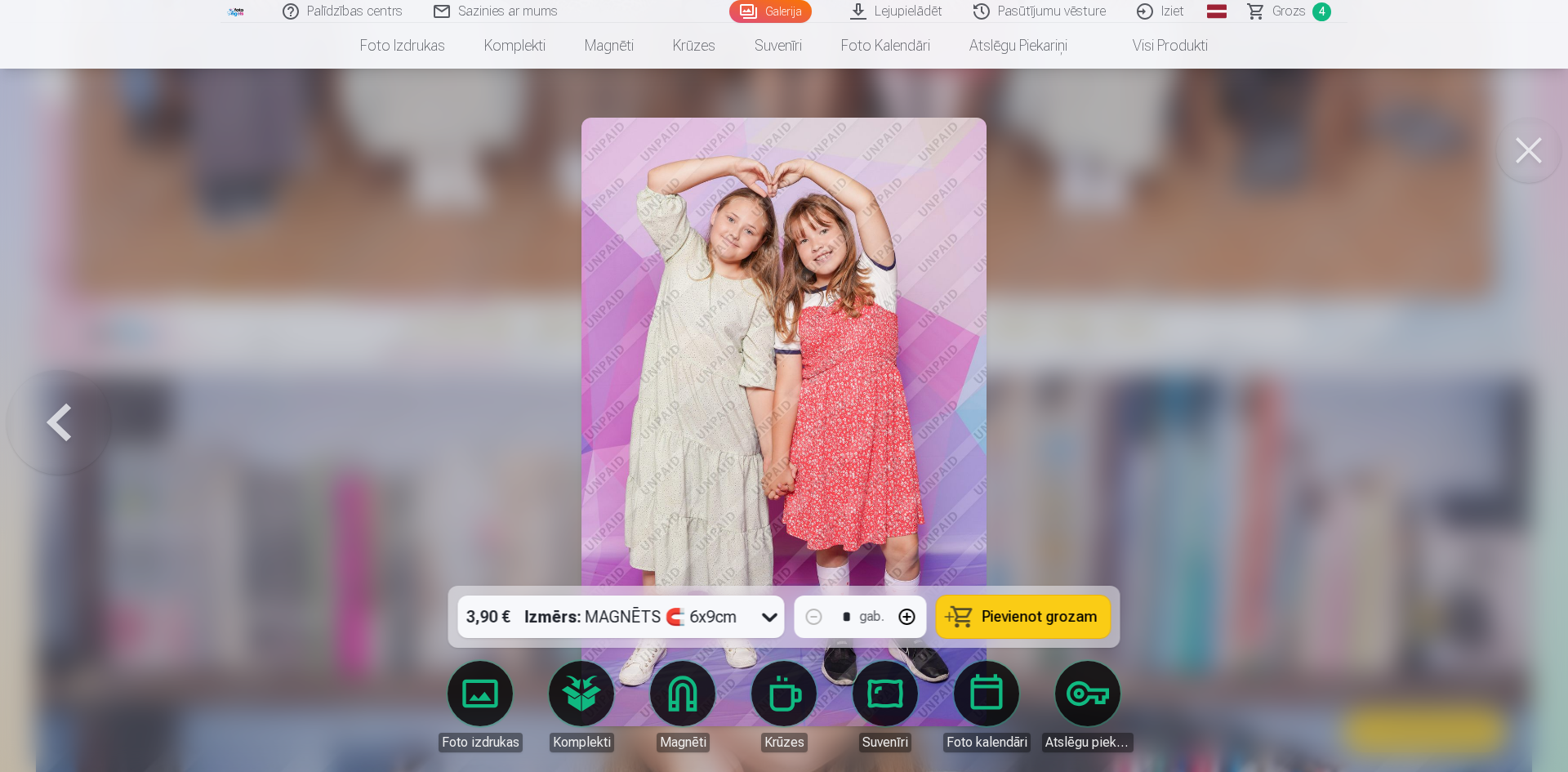
click at [1489, 428] on div at bounding box center [784, 386] width 1568 height 772
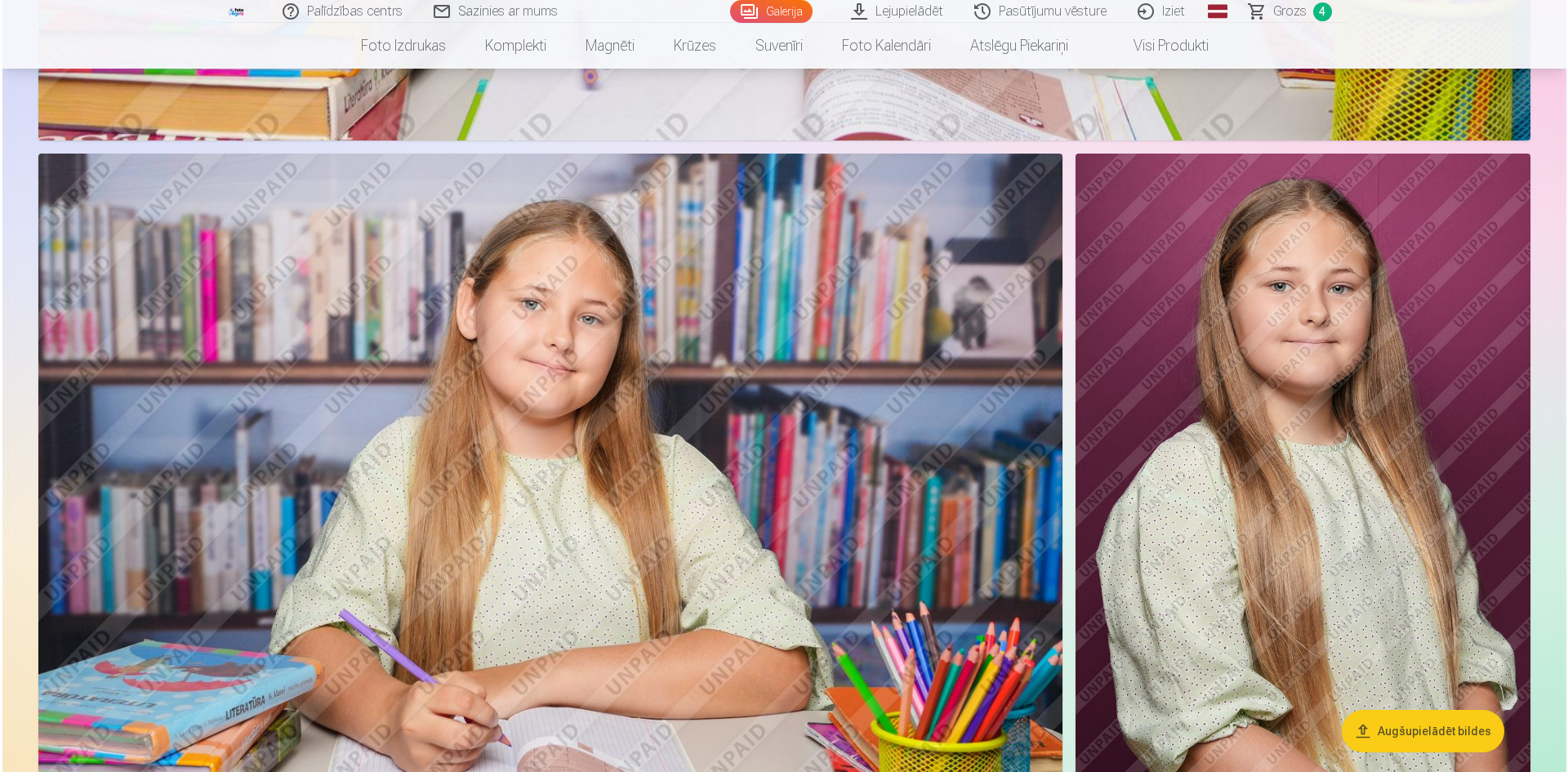
scroll to position [2206, 0]
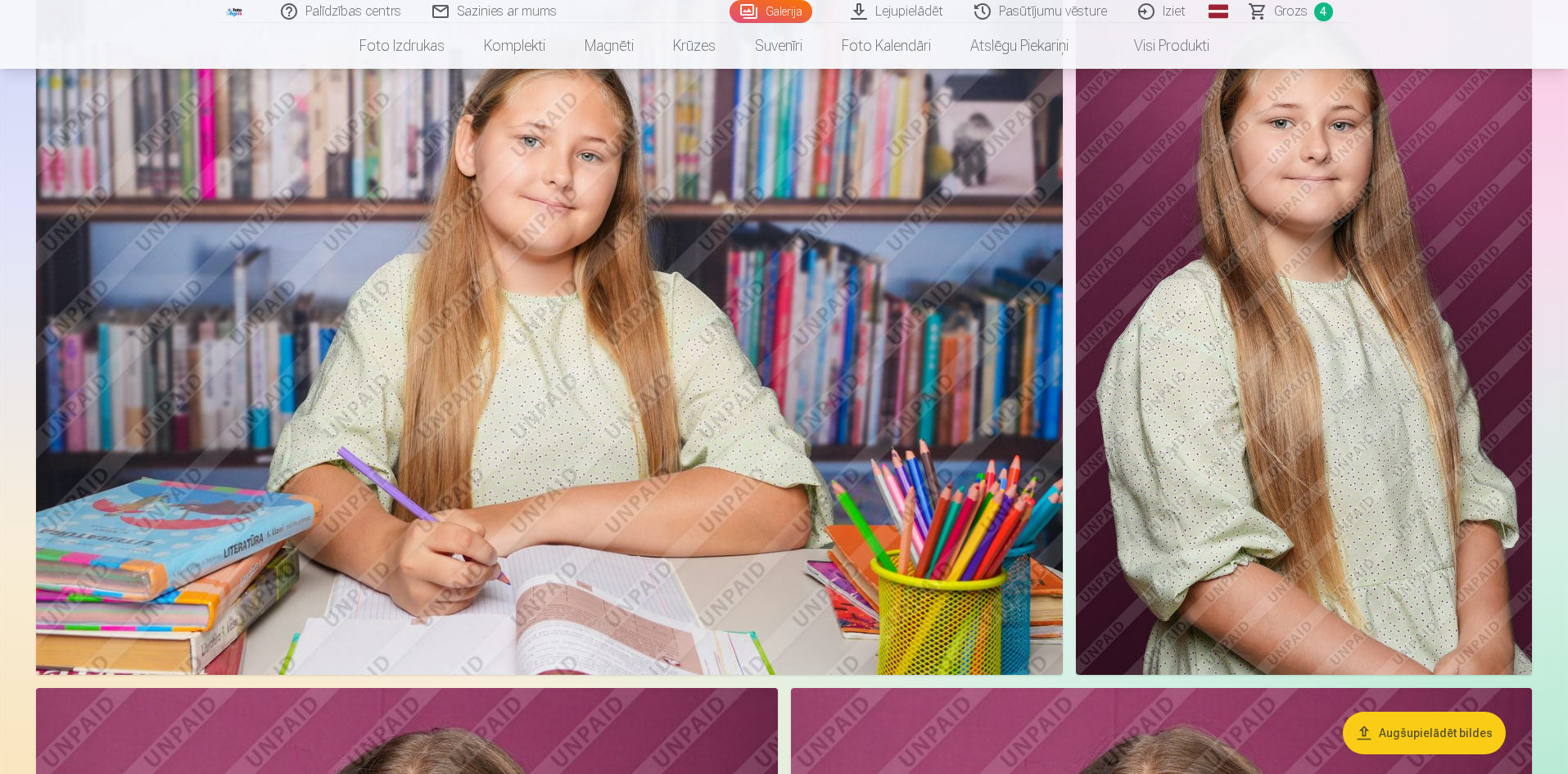
click at [801, 249] on img at bounding box center [549, 332] width 1027 height 685
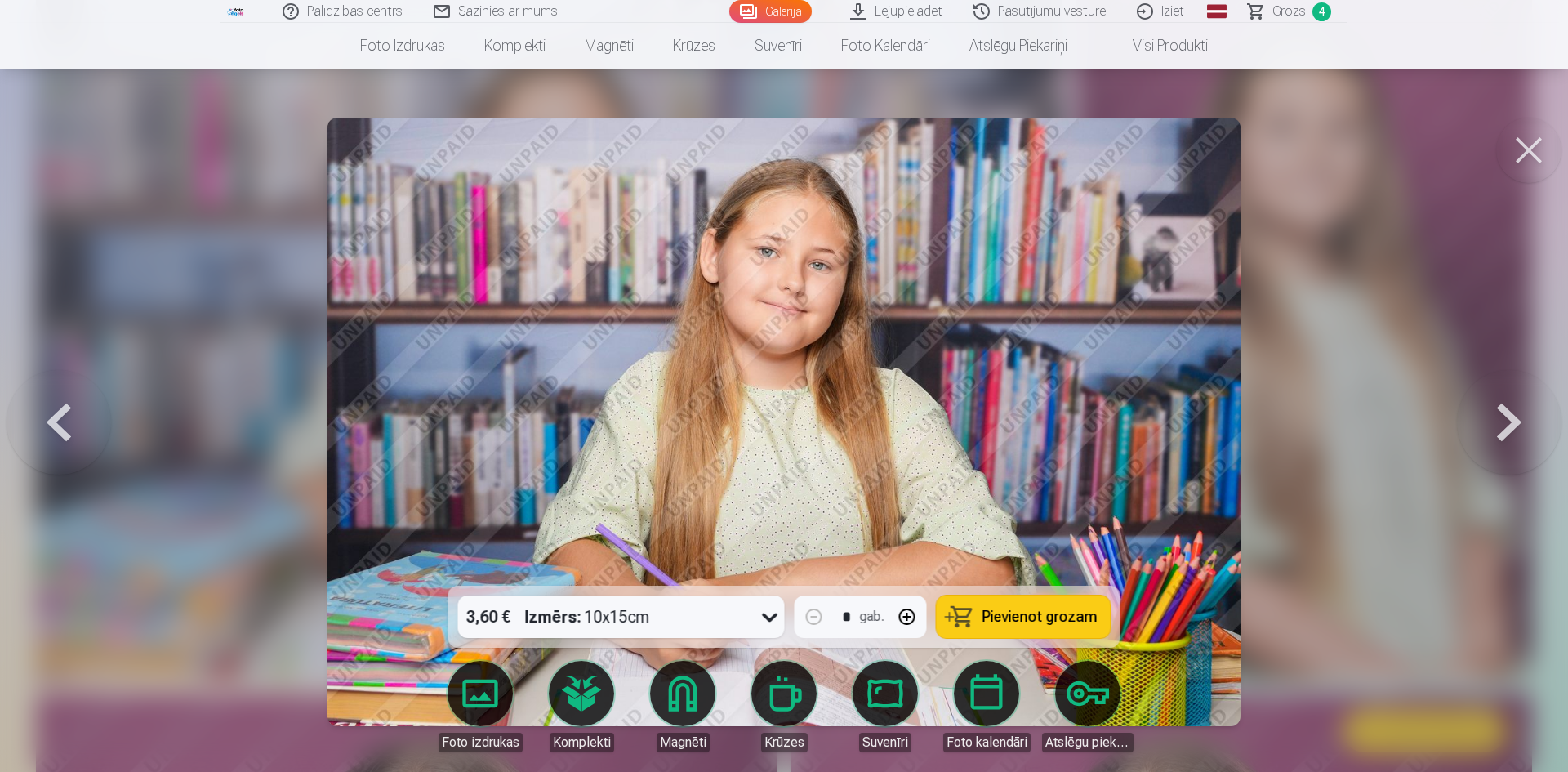
click at [767, 616] on icon at bounding box center [769, 618] width 15 height 9
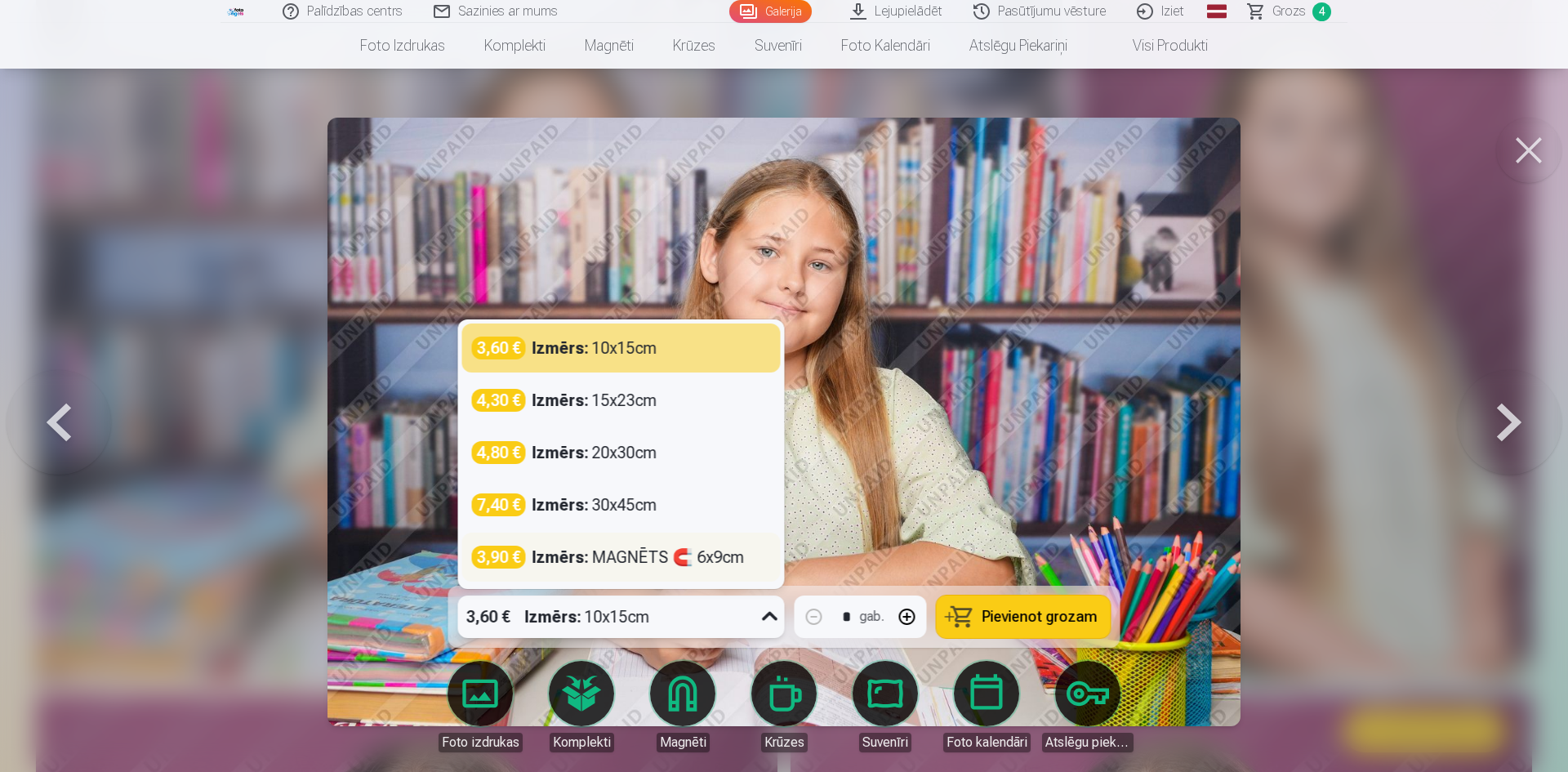
click at [736, 551] on div "Izmērs : MAGNĒTS 🧲 6x9cm" at bounding box center [639, 558] width 212 height 23
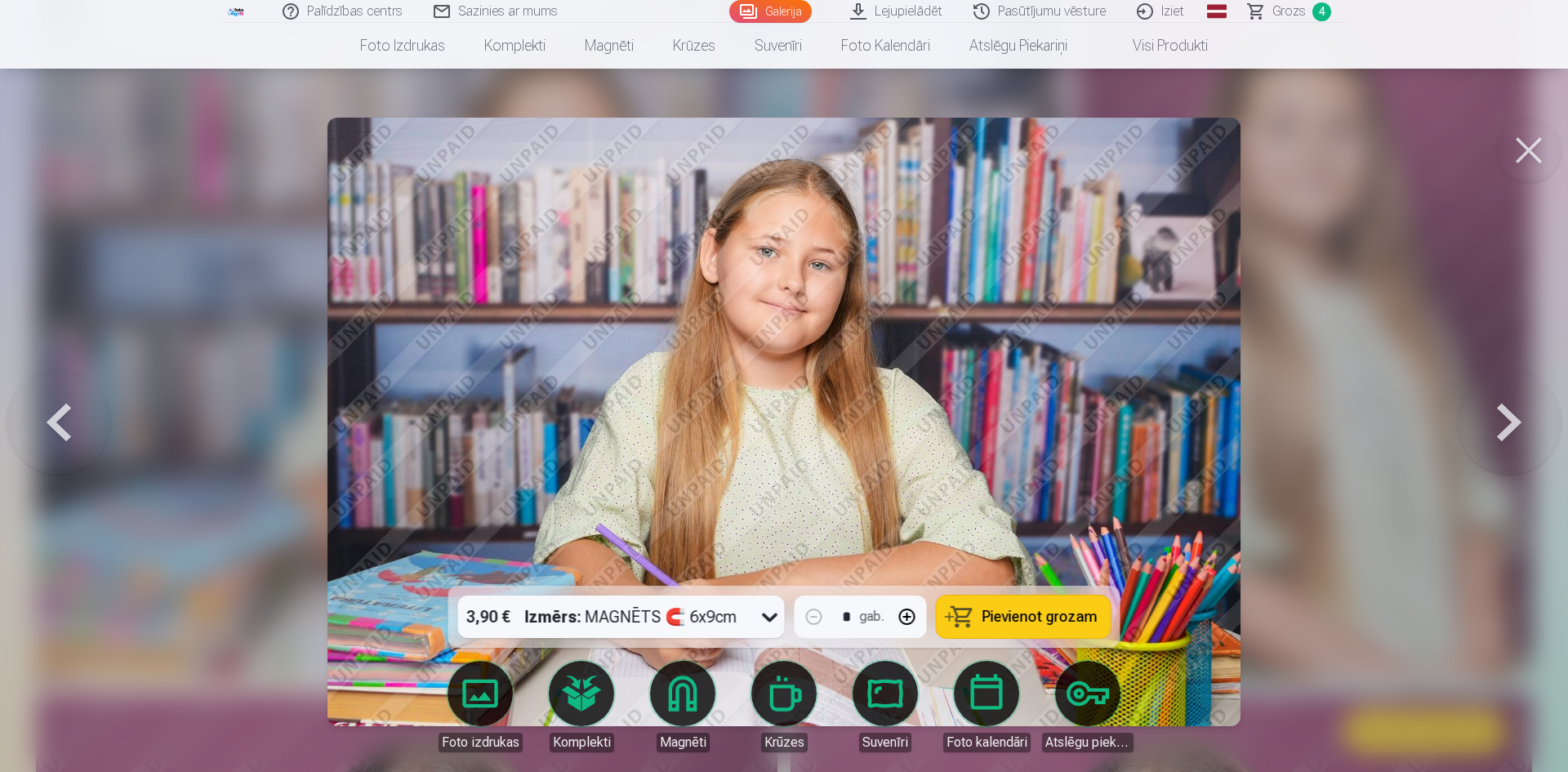
click at [907, 616] on button "button" at bounding box center [907, 617] width 39 height 39
click at [1003, 614] on span "Pievienot grozam" at bounding box center [1040, 617] width 115 height 14
type input "*"
click at [1282, 6] on span "Grozs" at bounding box center [1290, 12] width 34 height 20
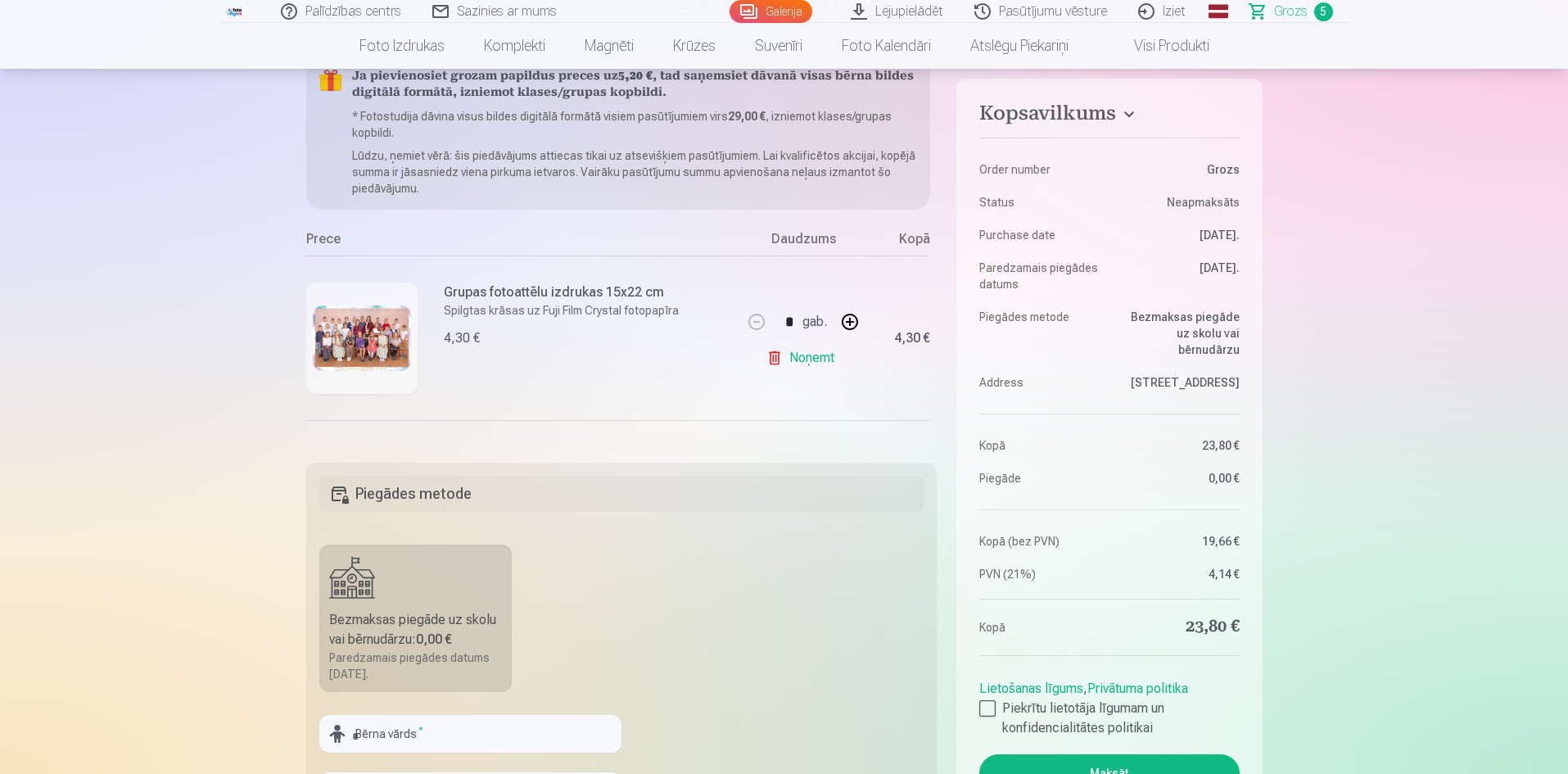
scroll to position [327, 0]
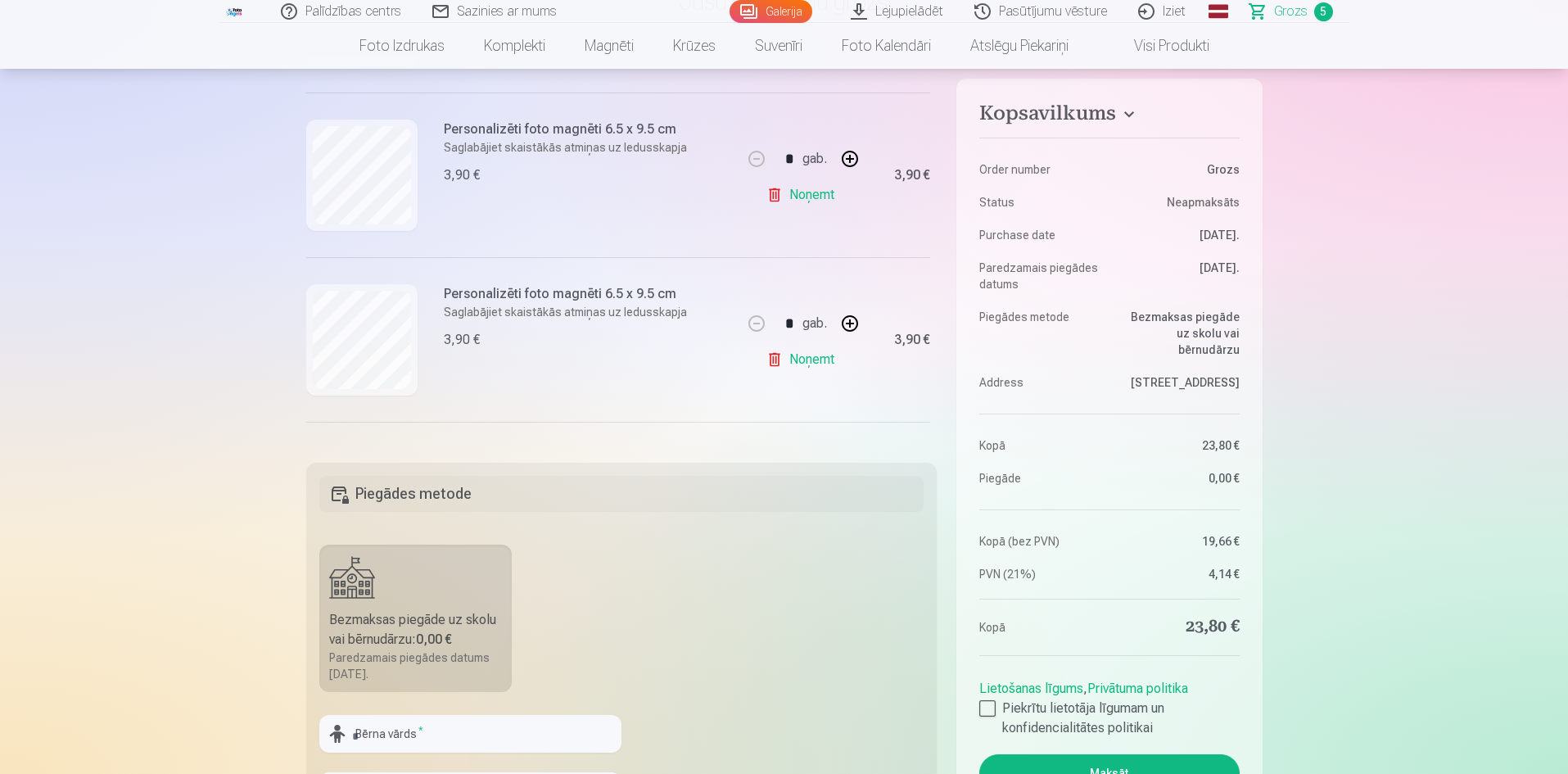
click at [803, 198] on link "Noņemt" at bounding box center [803, 195] width 74 height 33
type input "*"
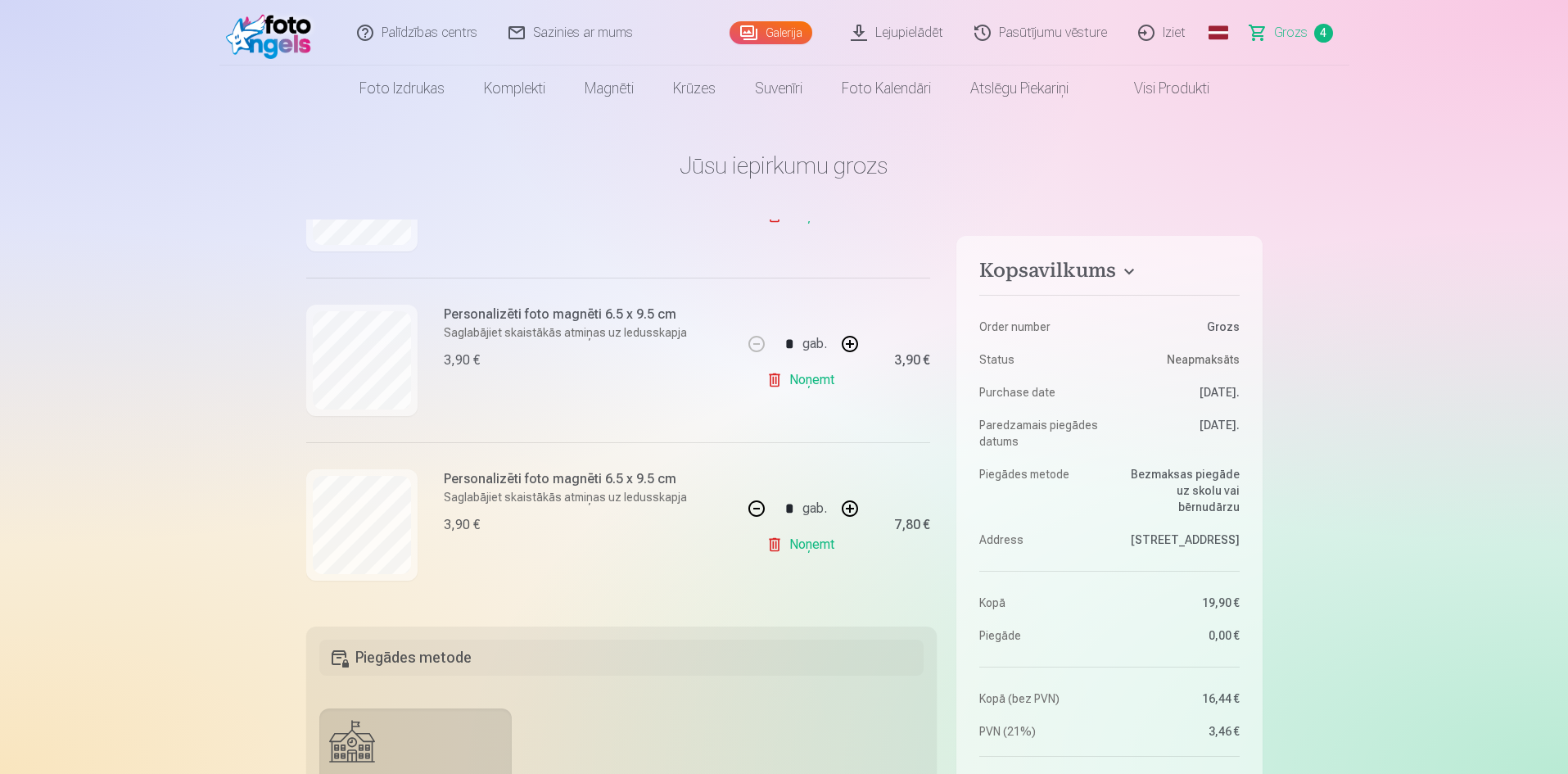
scroll to position [394, 0]
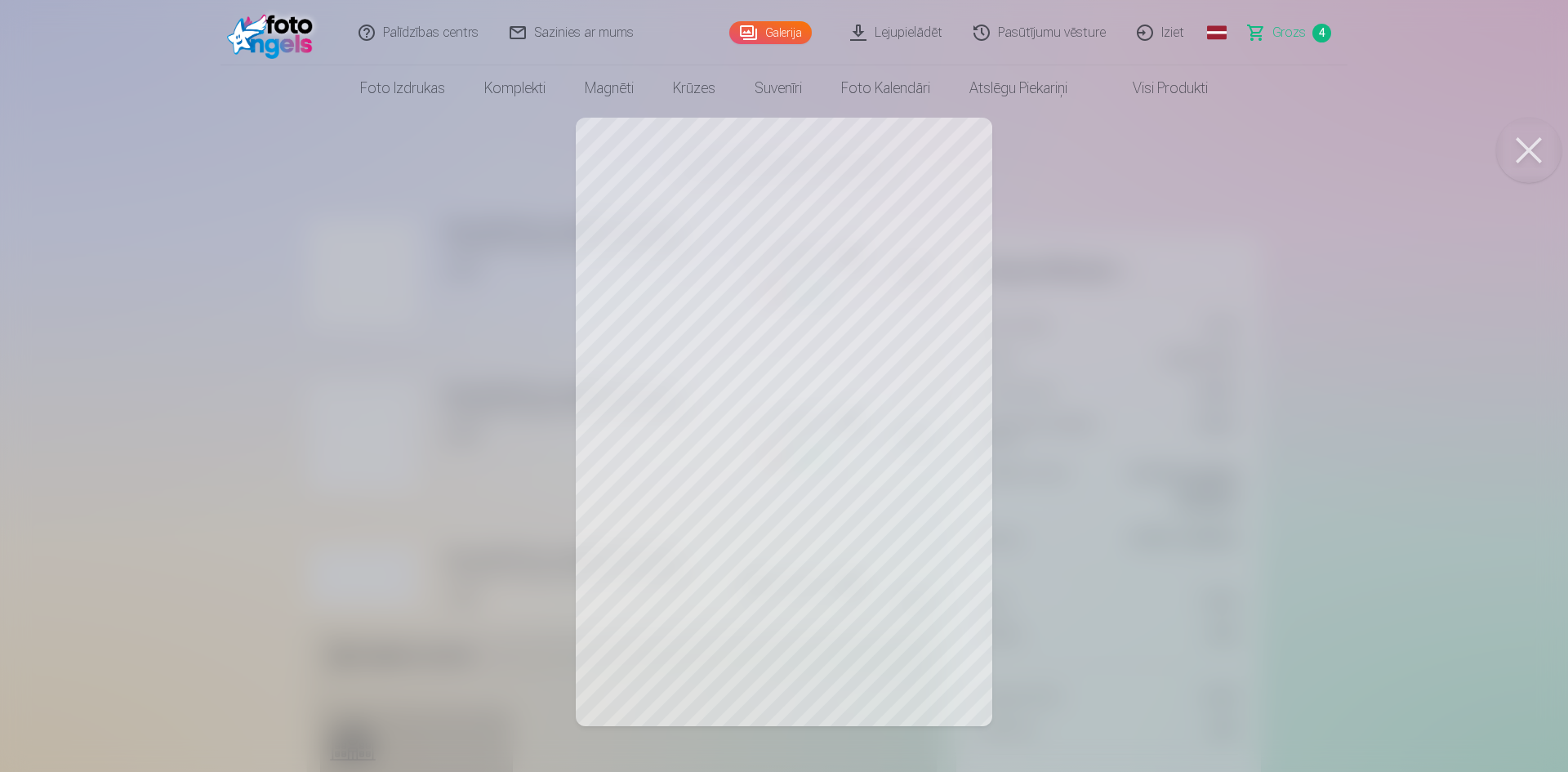
click at [1523, 151] on button at bounding box center [1528, 150] width 65 height 65
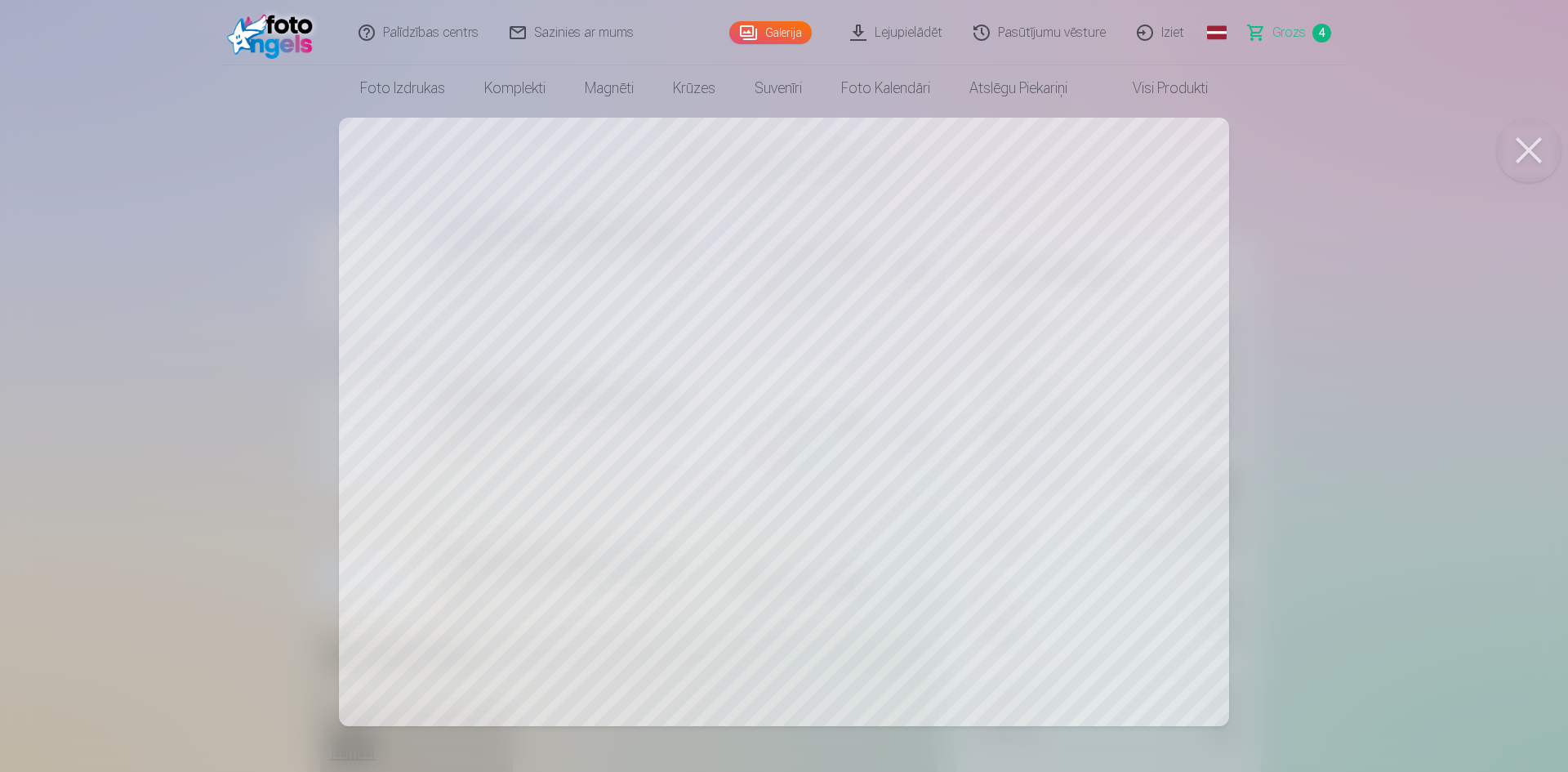
click at [1530, 148] on button at bounding box center [1528, 150] width 65 height 65
click at [1541, 140] on button at bounding box center [1528, 150] width 65 height 65
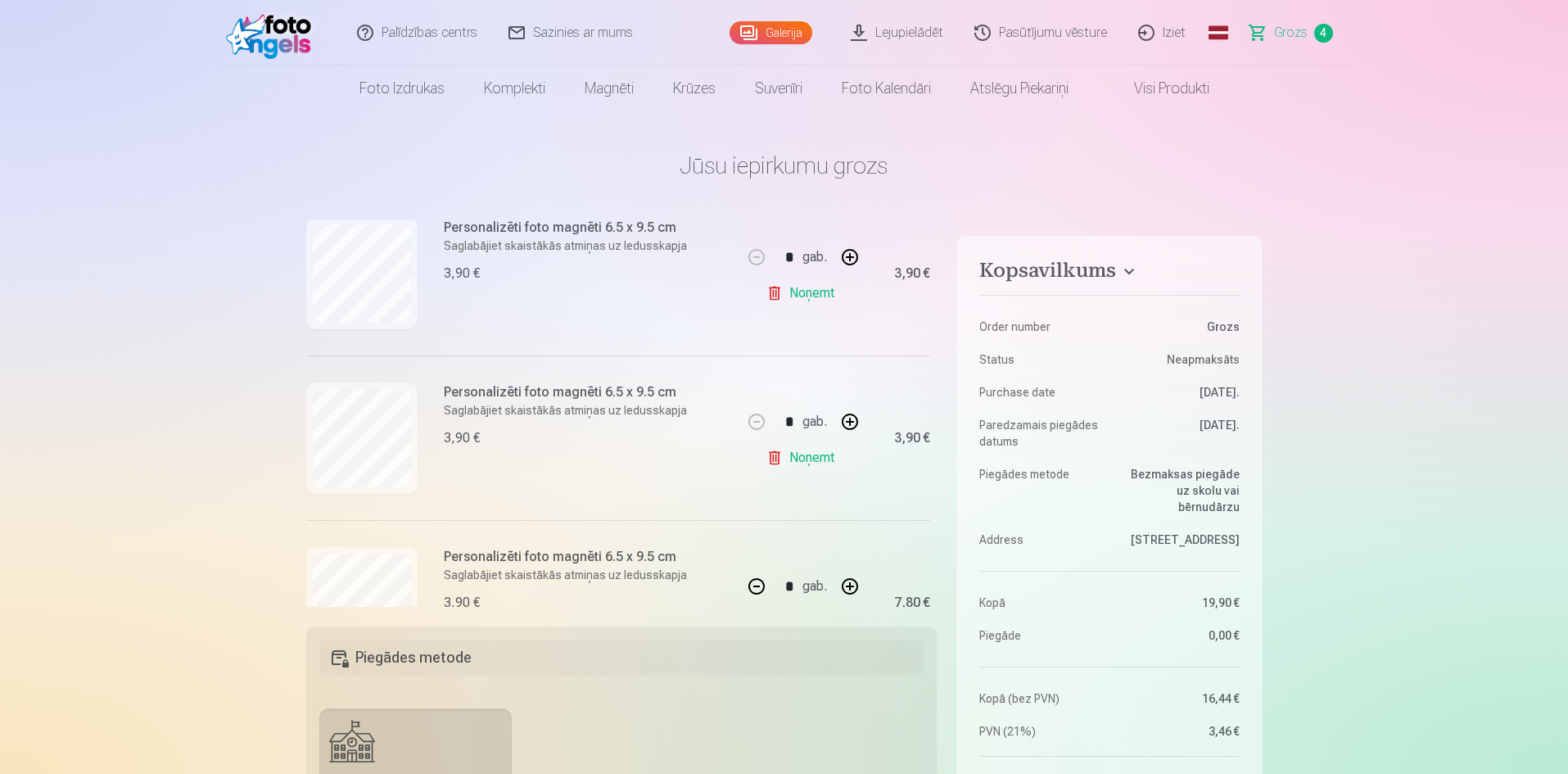
click at [1287, 30] on span "Grozs" at bounding box center [1292, 33] width 34 height 20
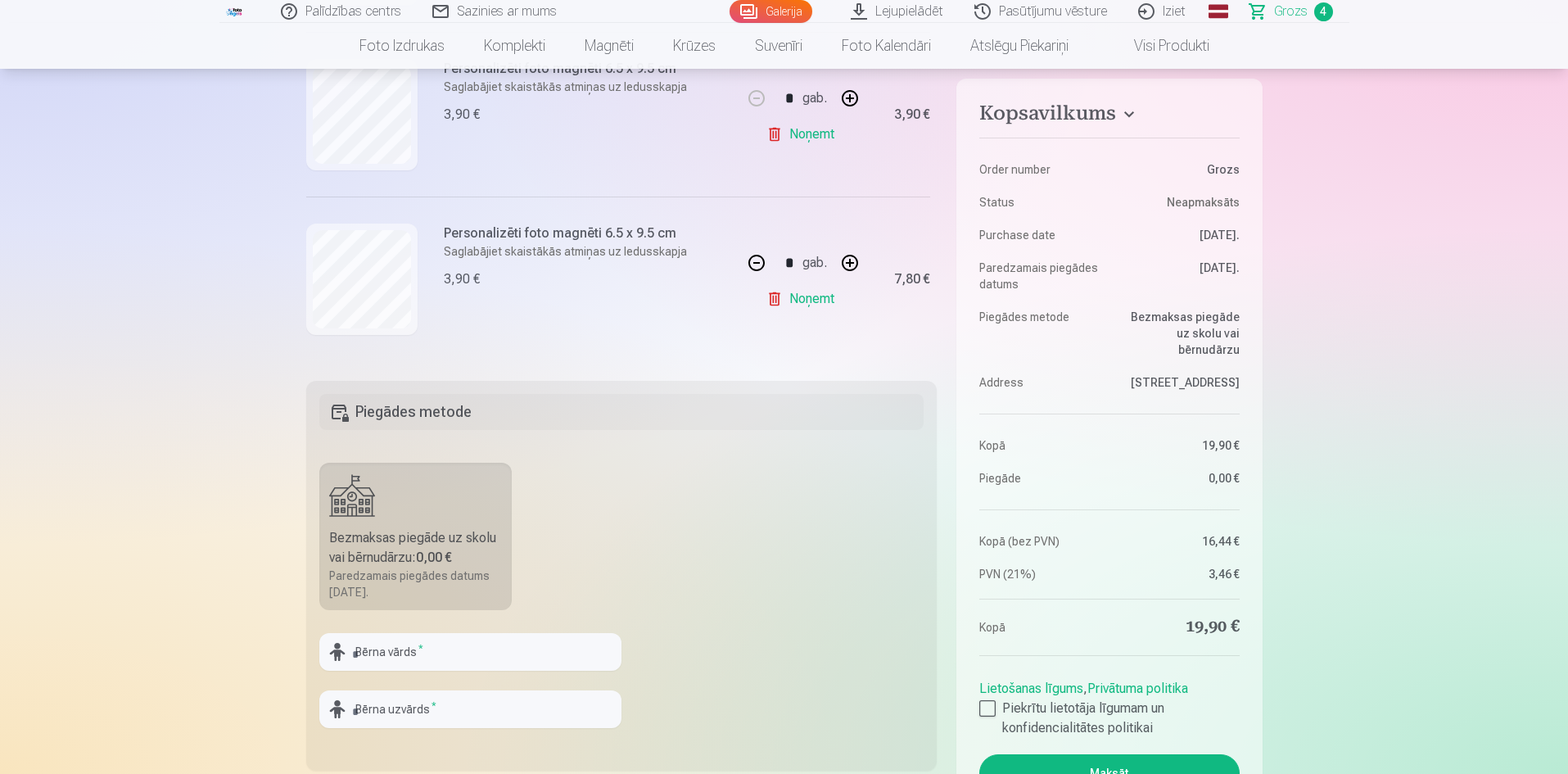
scroll to position [410, 0]
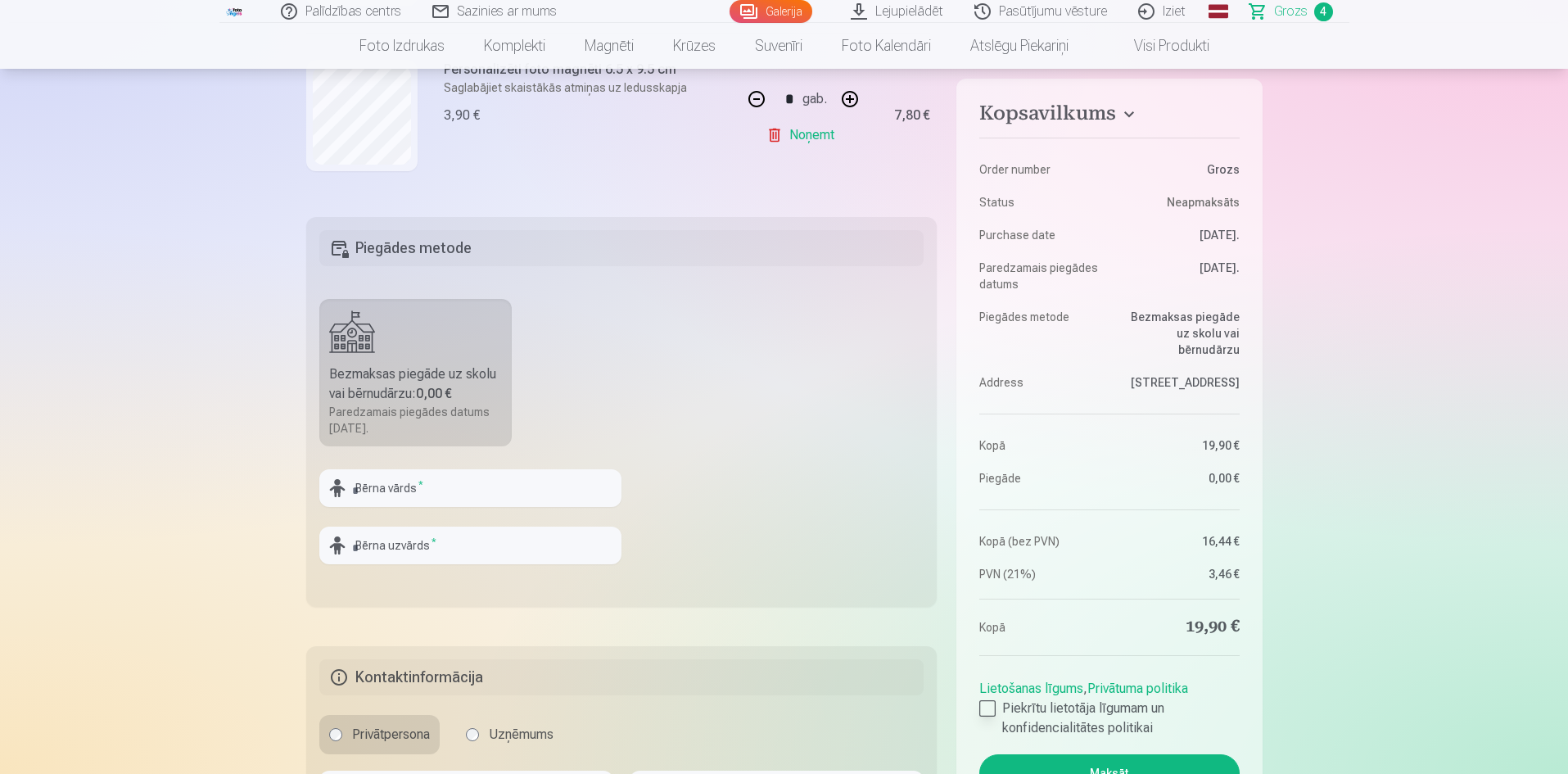
click at [988, 710] on div at bounding box center [987, 709] width 16 height 16
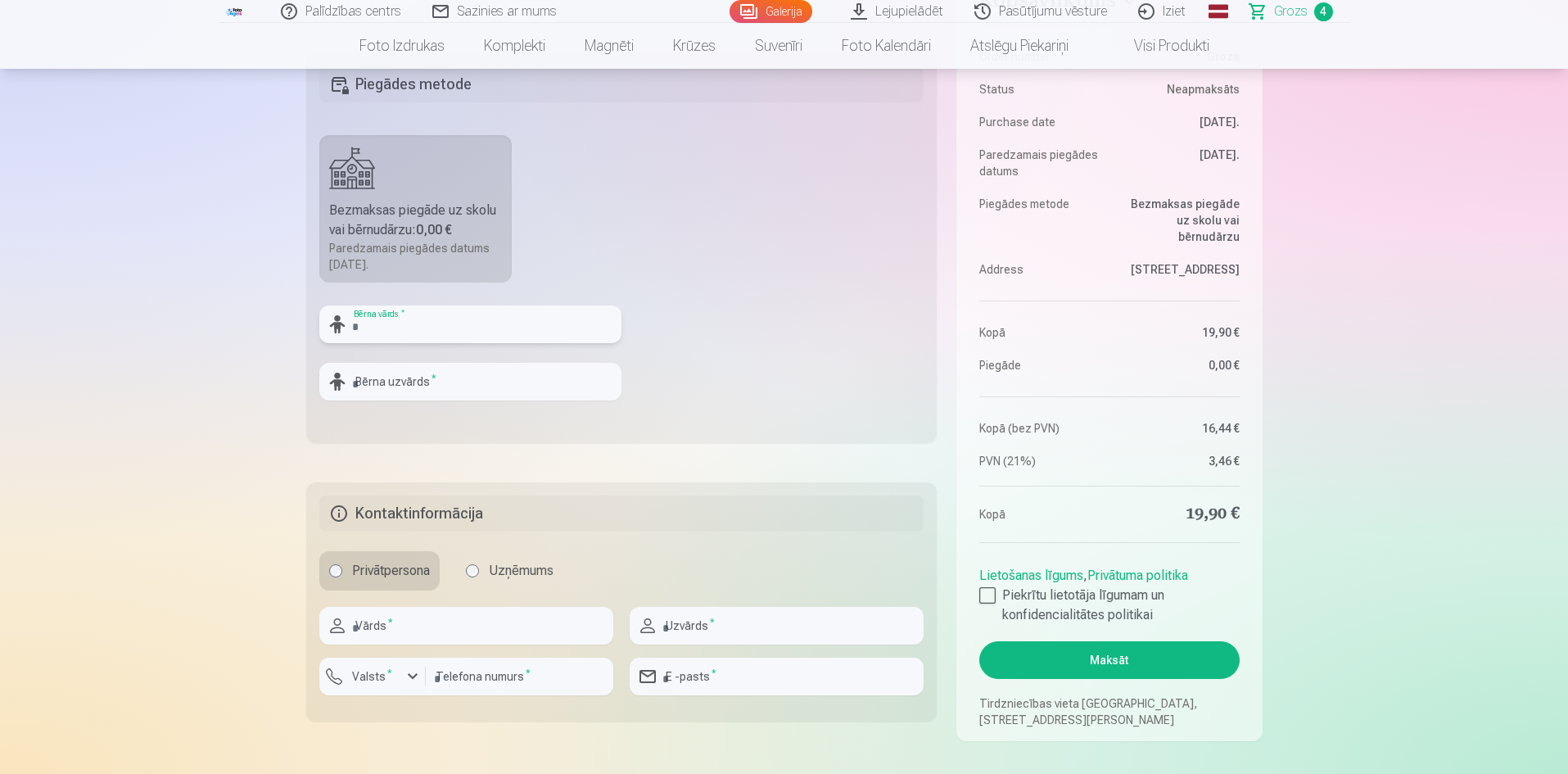
click at [372, 324] on input "text" at bounding box center [470, 325] width 302 height 38
type input "******"
click at [403, 387] on input "text" at bounding box center [470, 382] width 302 height 38
type input "******"
click at [462, 617] on input "text" at bounding box center [466, 625] width 294 height 38
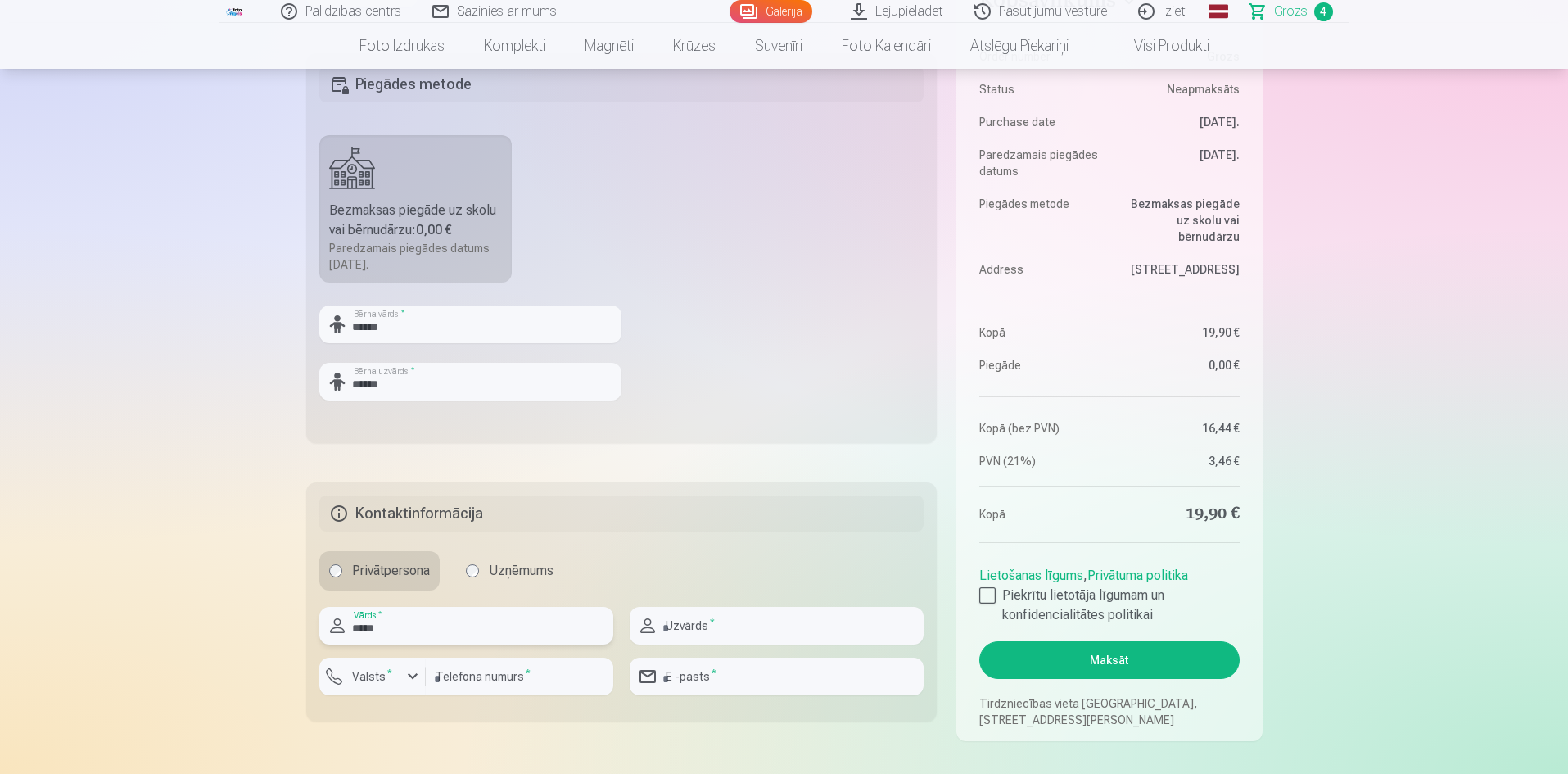
type input "*****"
click at [712, 622] on input "text" at bounding box center [776, 625] width 294 height 38
type input "*********"
click at [547, 687] on input "number" at bounding box center [520, 676] width 188 height 38
type input "********"
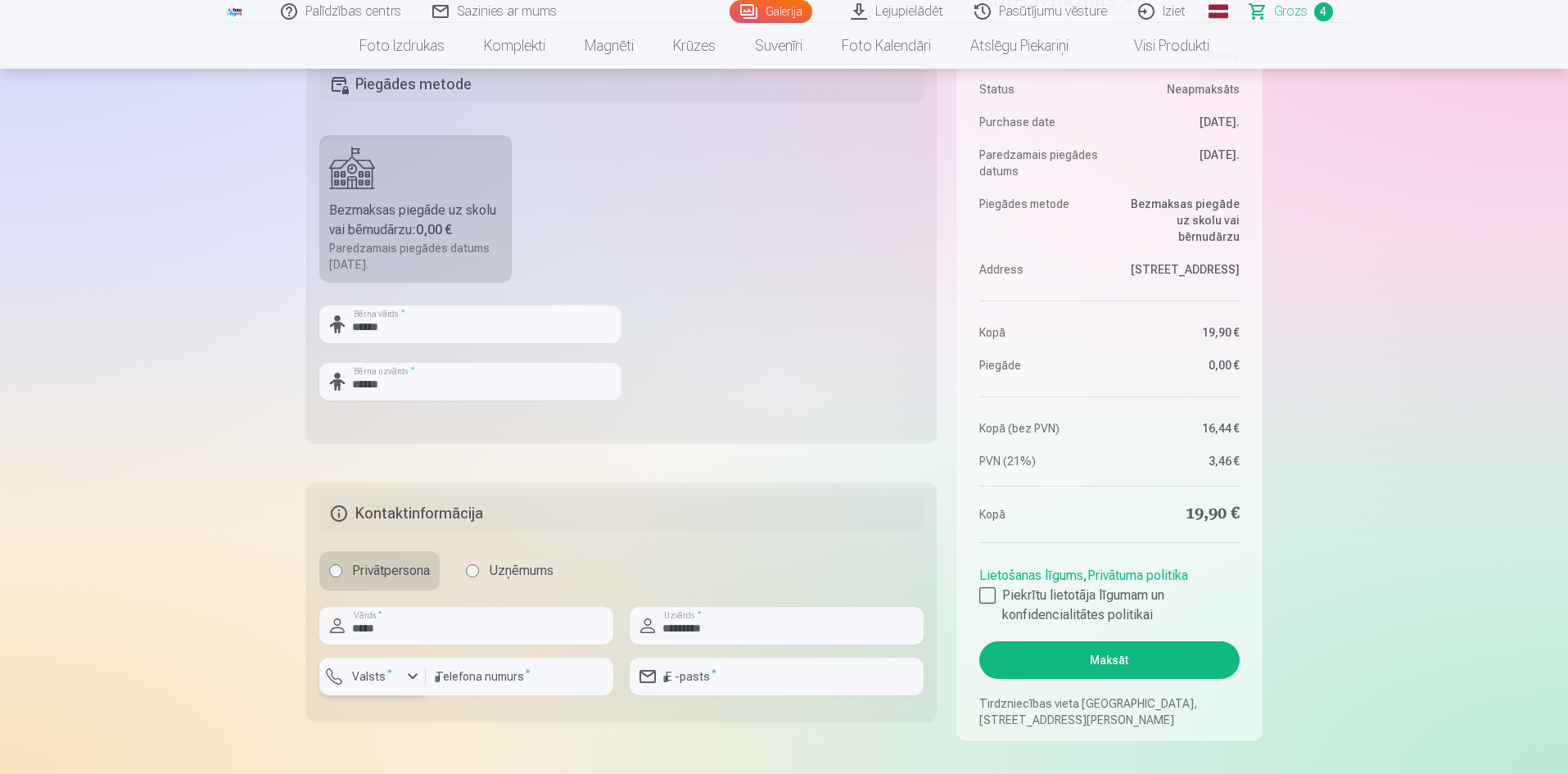
click at [393, 686] on div "button" at bounding box center [377, 679] width 49 height 16
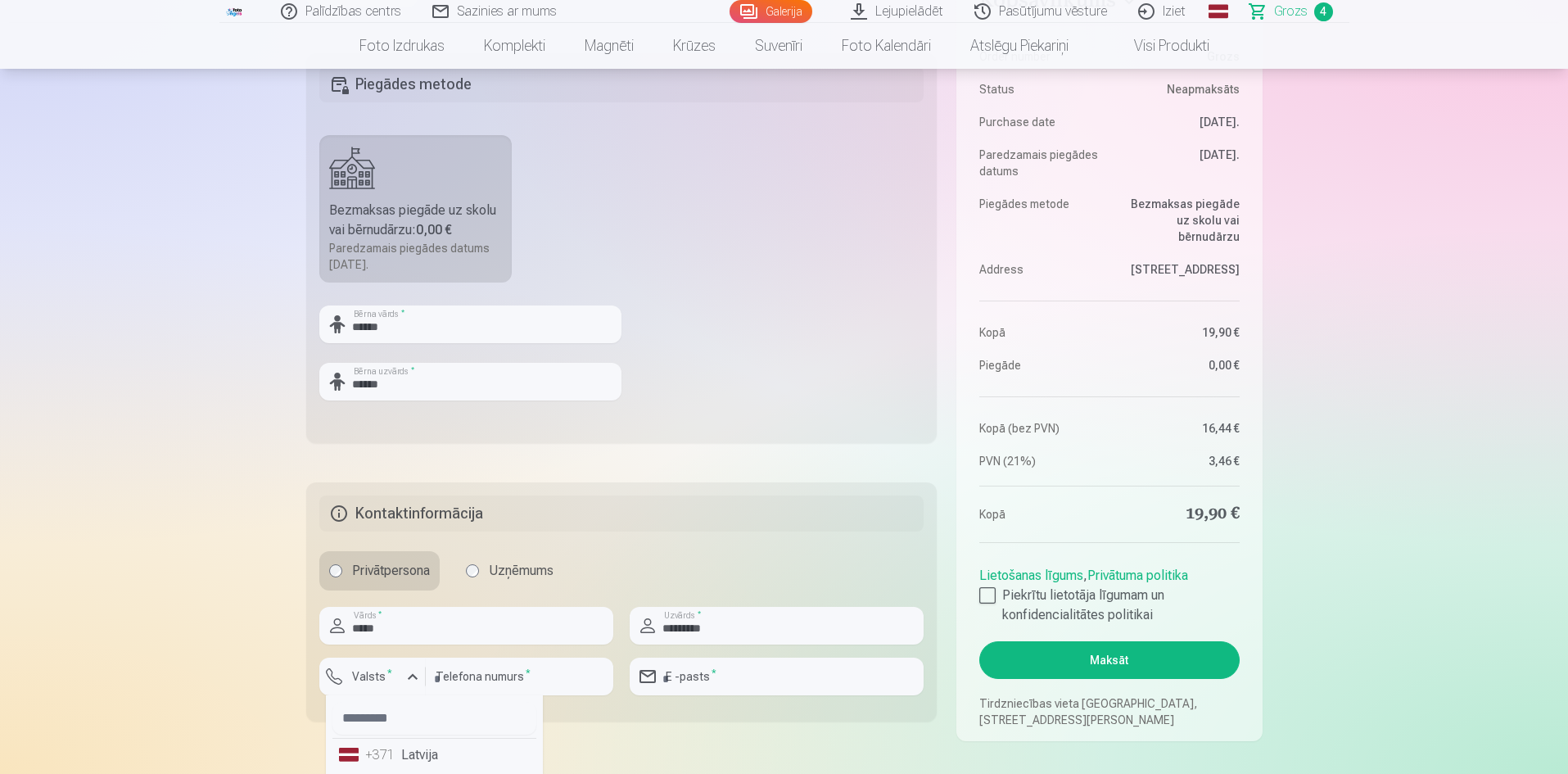
click at [424, 759] on li "+371 Latvija" at bounding box center [435, 755] width 204 height 33
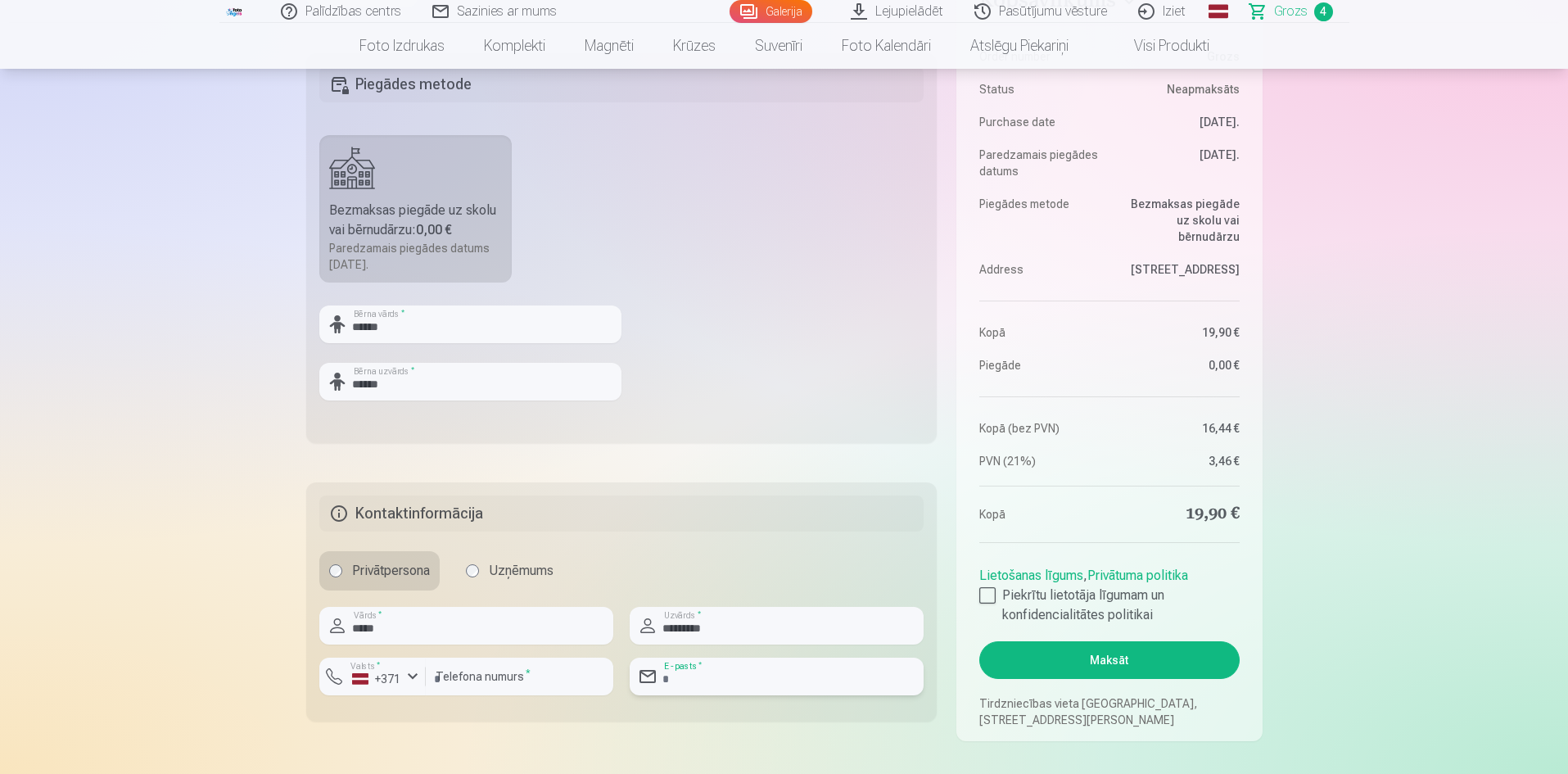
click at [759, 677] on input "email" at bounding box center [776, 676] width 294 height 38
type input "**********"
drag, startPoint x: 794, startPoint y: 680, endPoint x: 650, endPoint y: 689, distance: 144.3
click at [650, 689] on input "**********" at bounding box center [776, 676] width 294 height 38
type input "**********"
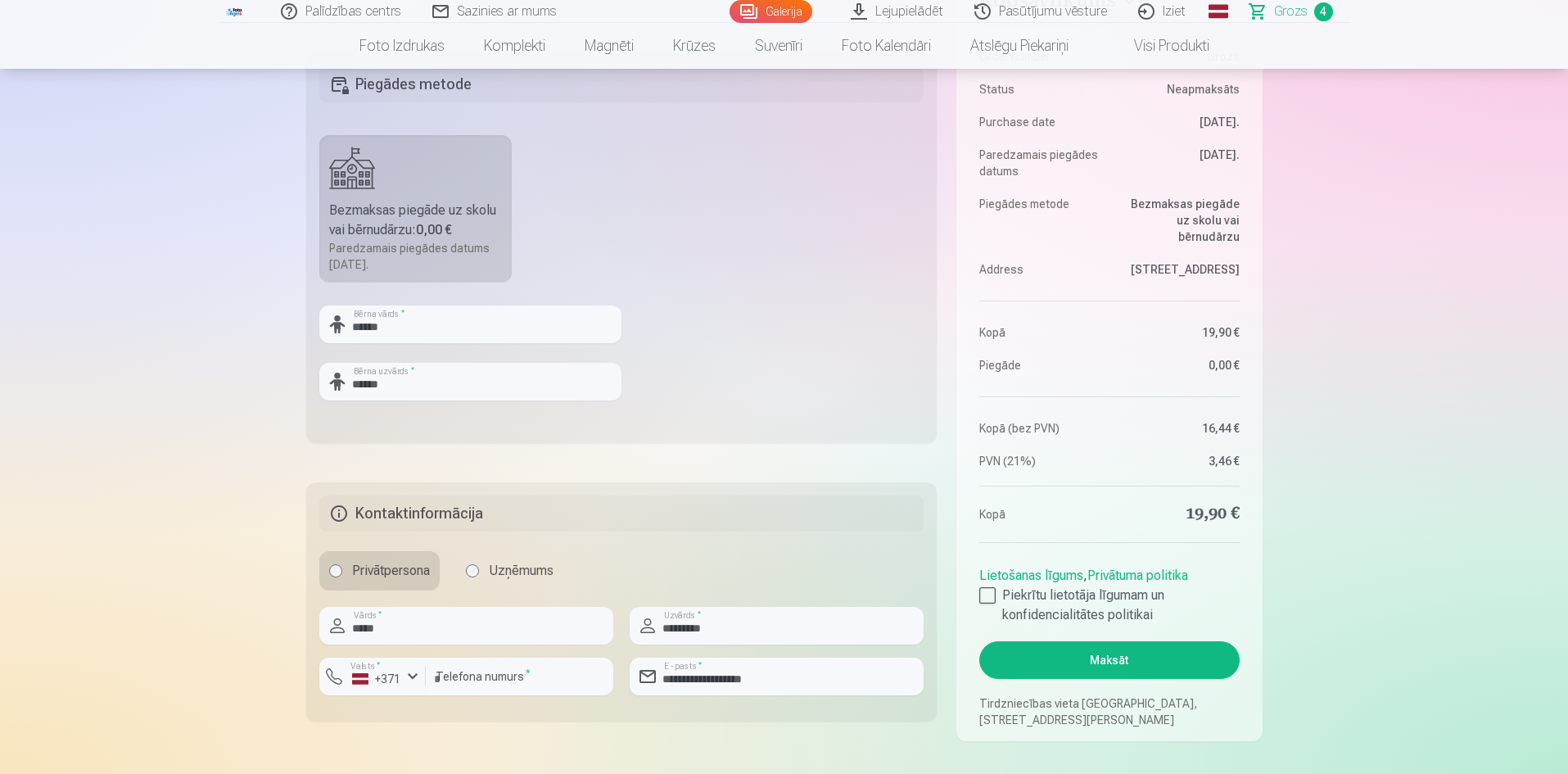
click at [1119, 653] on button "Maksāt" at bounding box center [1109, 660] width 259 height 38
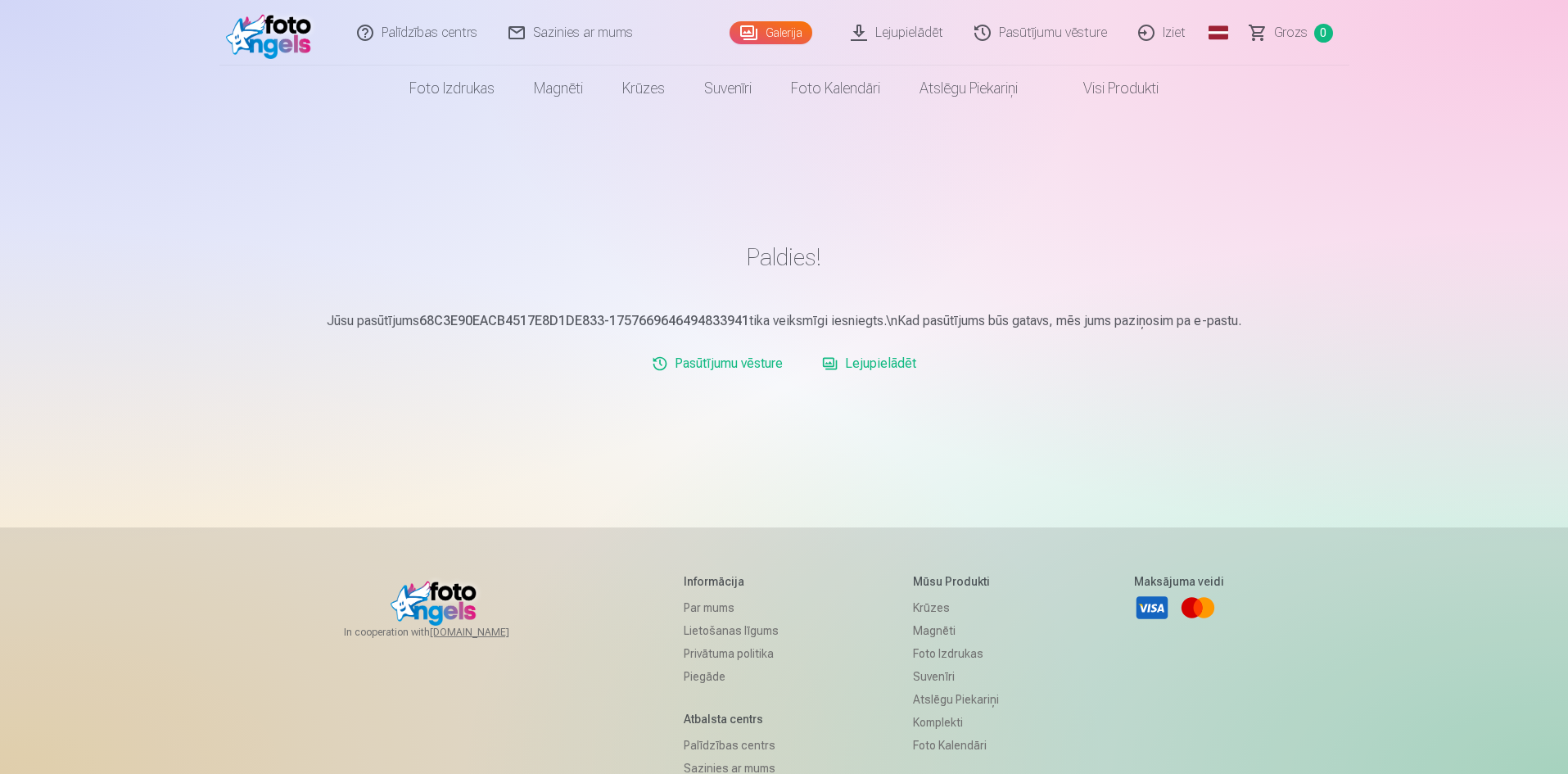
click at [776, 42] on link "Galerija" at bounding box center [771, 33] width 82 height 23
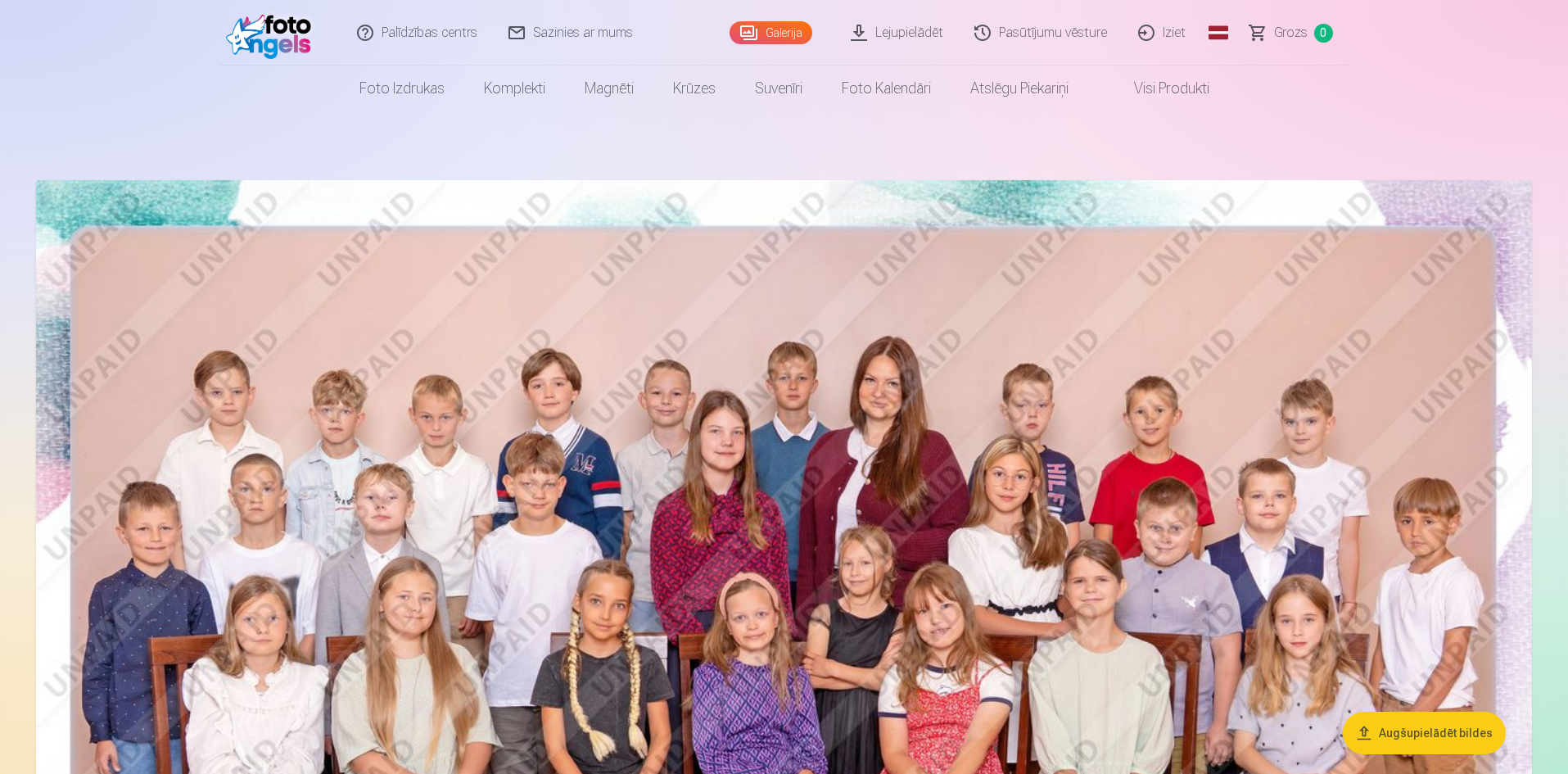
click at [1141, 82] on link "Visi produkti" at bounding box center [1158, 88] width 140 height 46
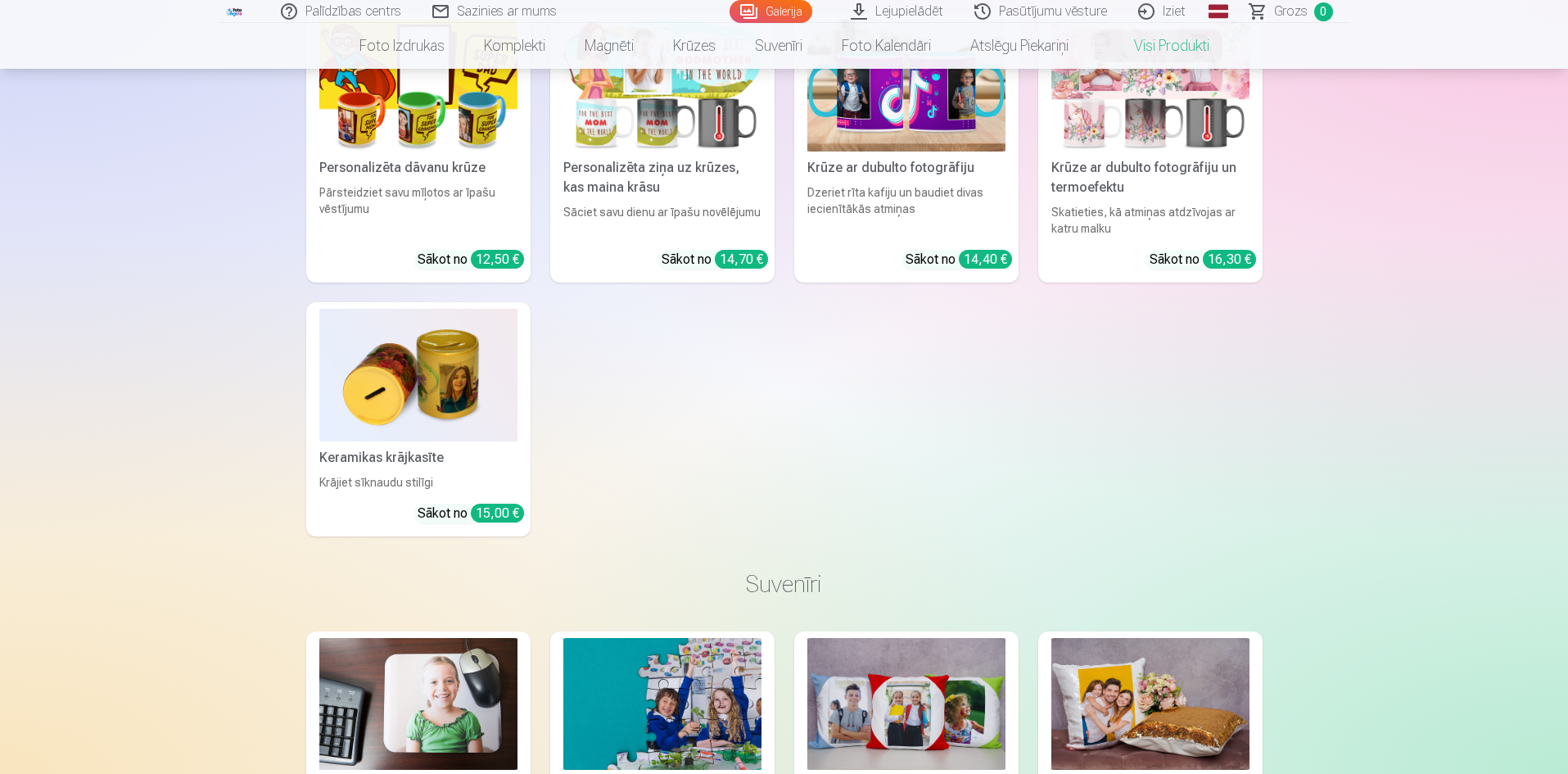
scroll to position [1802, 0]
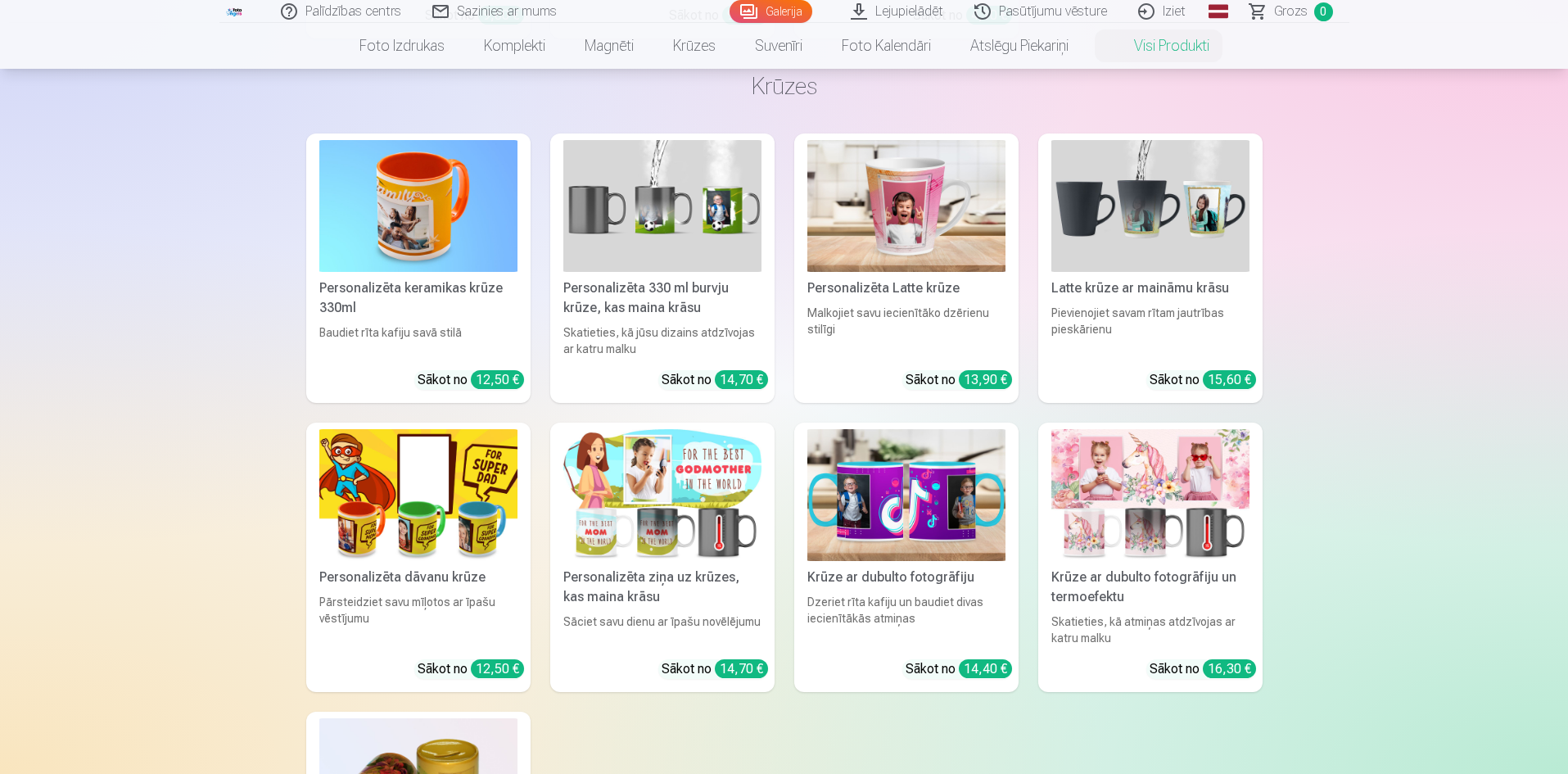
click at [1157, 41] on link "Visi produkti" at bounding box center [1158, 46] width 140 height 46
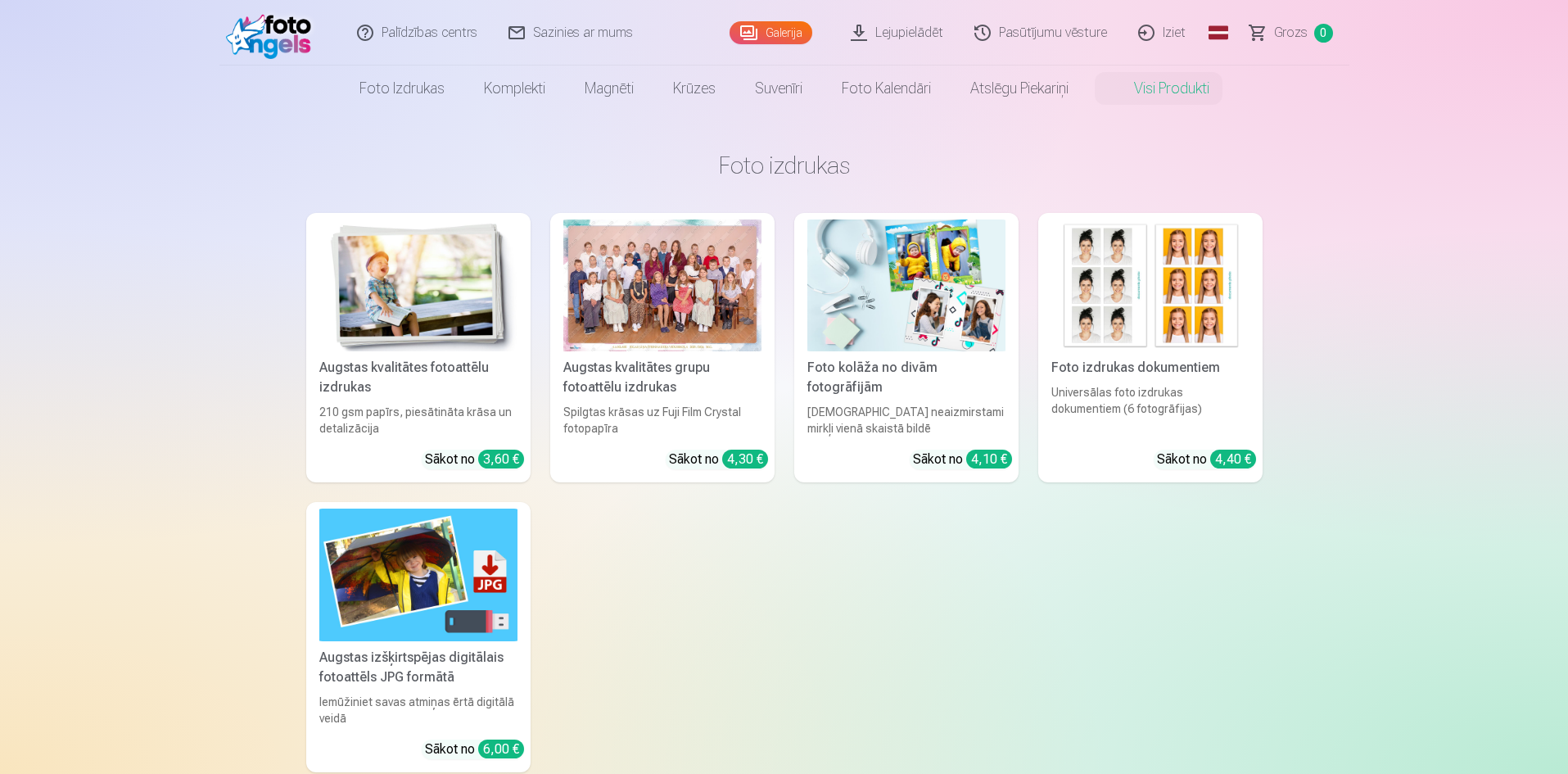
click at [787, 28] on link "Galerija" at bounding box center [771, 33] width 82 height 23
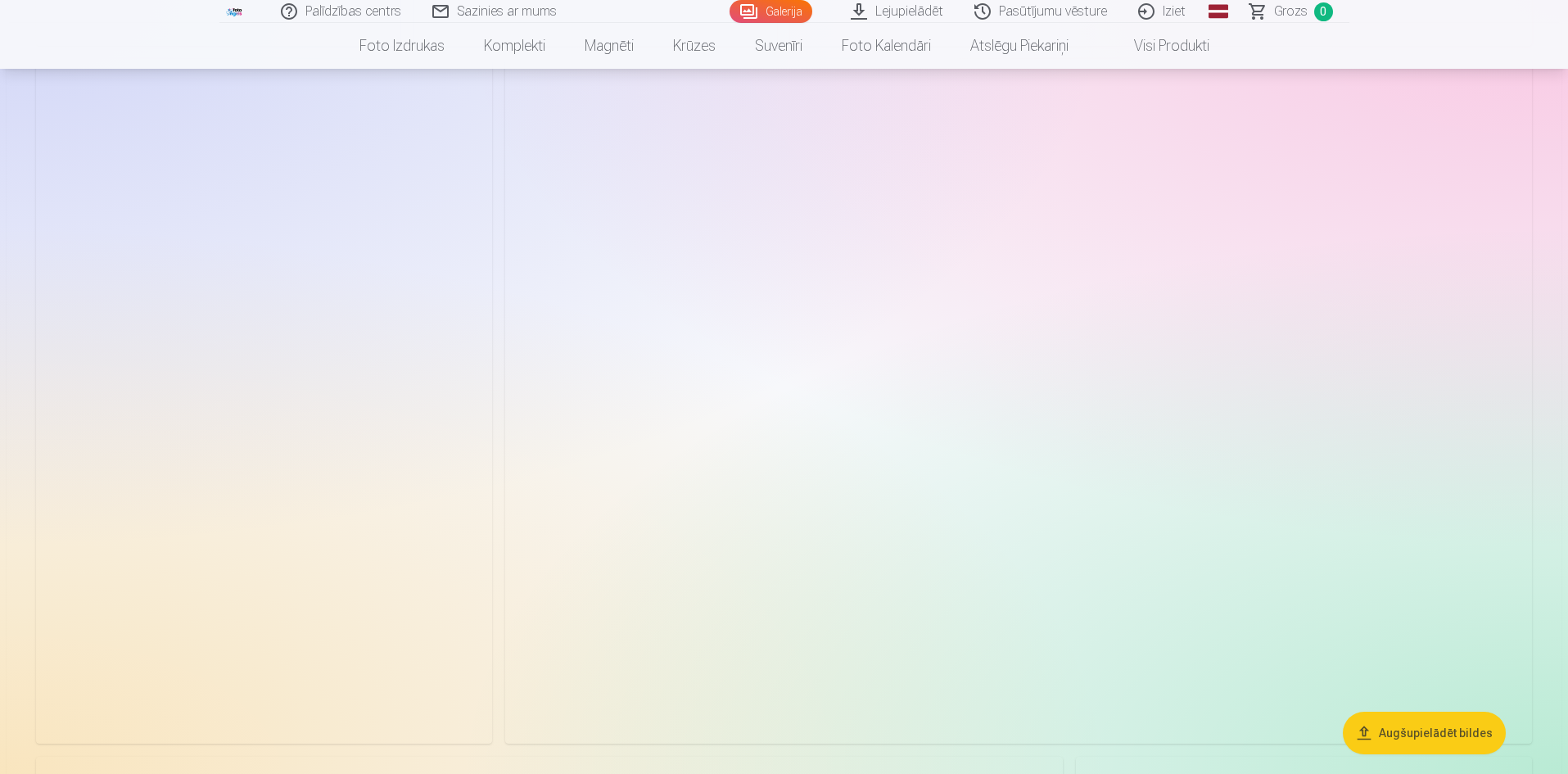
scroll to position [7865, 0]
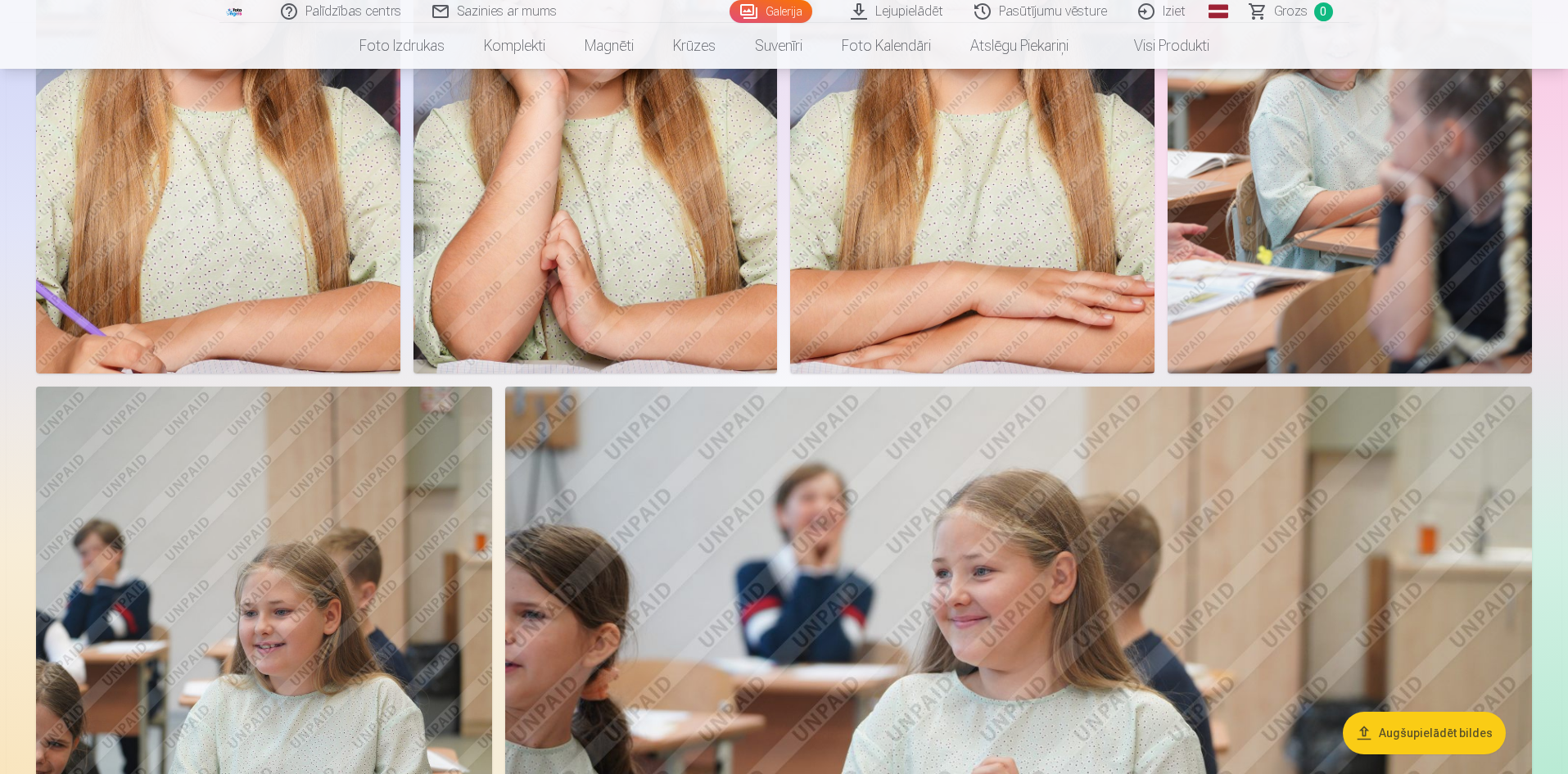
click at [1172, 11] on link "Iziet" at bounding box center [1163, 12] width 79 height 23
